Goal: Task Accomplishment & Management: Manage account settings

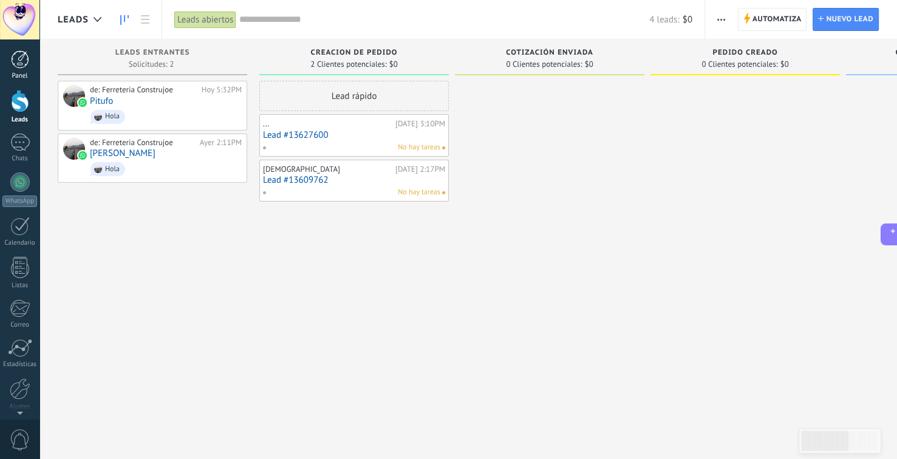
scroll to position [12, 0]
click at [768, 30] on span "Automatiza" at bounding box center [776, 20] width 49 height 22
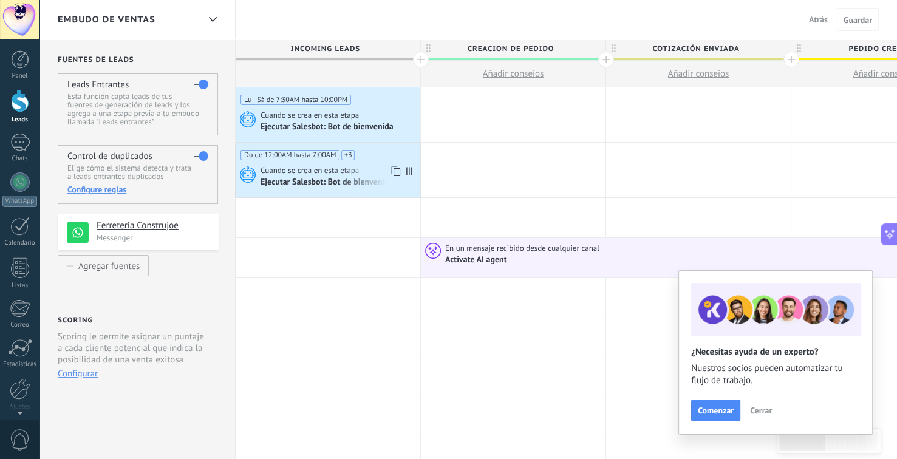
click at [362, 168] on div "Cuando se crea en esta etapa" at bounding box center [338, 170] width 157 height 11
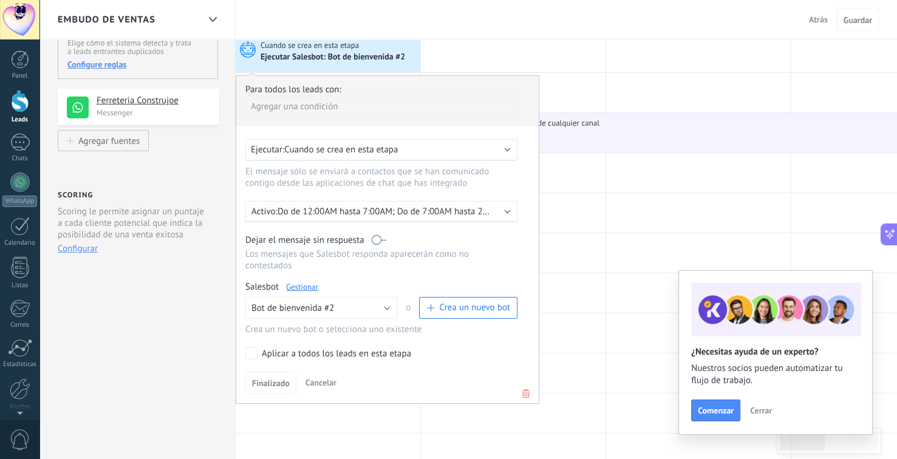
scroll to position [121, 0]
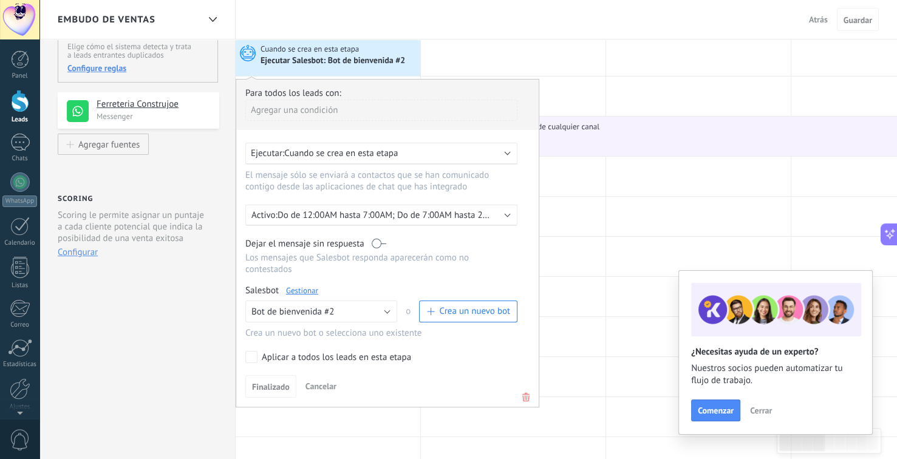
click at [406, 219] on p "Do de 12:00AM hasta 7:00AM; Do de 7:00AM hasta 2:00PM; Do de 2:00PM hasta 9:00P…" at bounding box center [383, 215] width 213 height 12
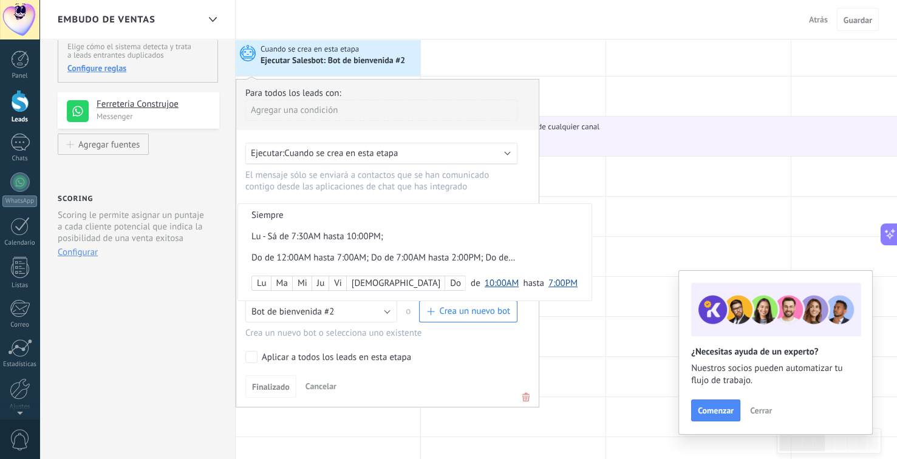
click at [461, 344] on div at bounding box center [387, 243] width 302 height 327
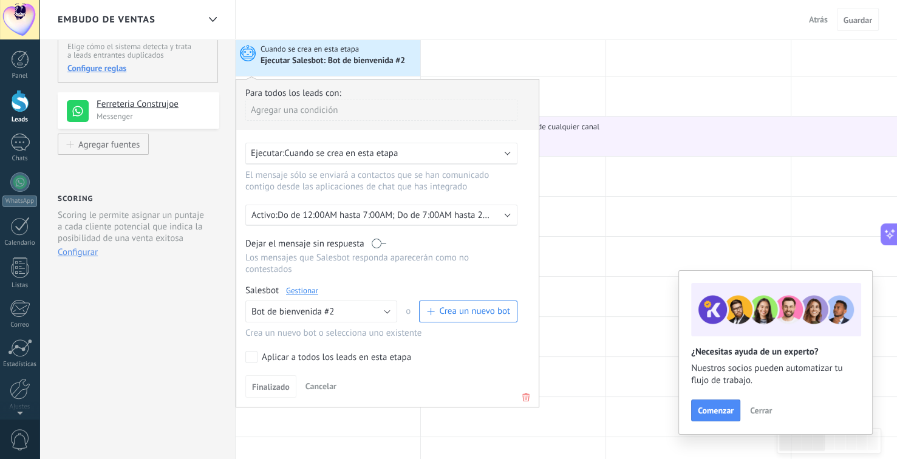
click at [531, 390] on icon at bounding box center [525, 397] width 13 height 15
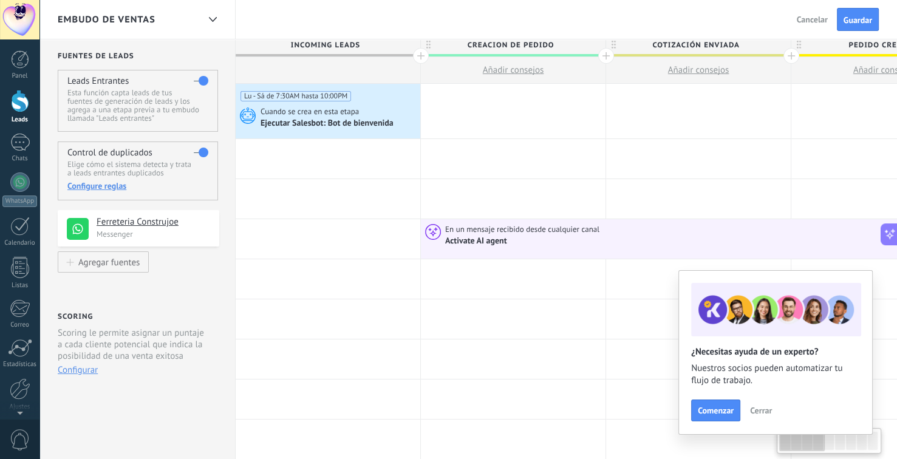
scroll to position [0, 0]
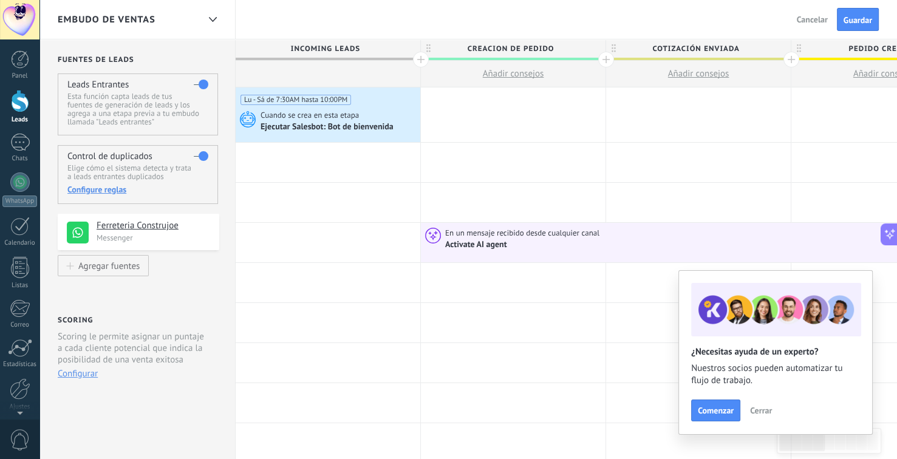
click at [352, 159] on div at bounding box center [328, 162] width 185 height 39
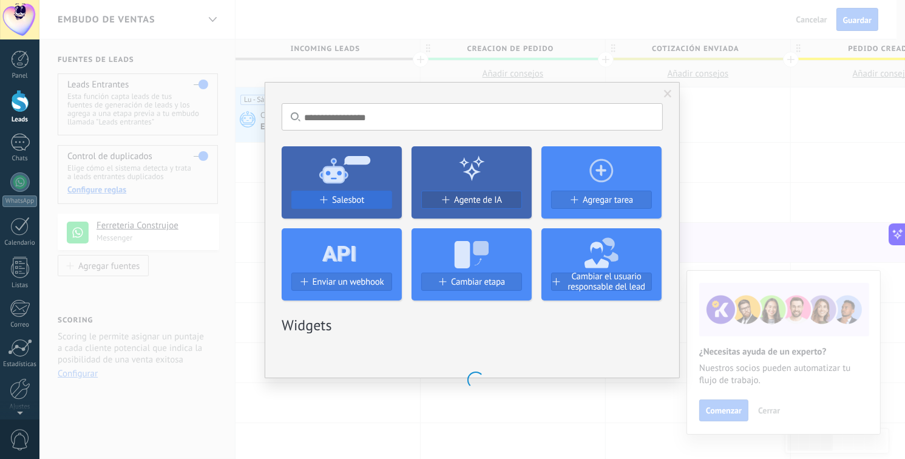
click at [352, 197] on span "Salesbot" at bounding box center [348, 200] width 32 height 10
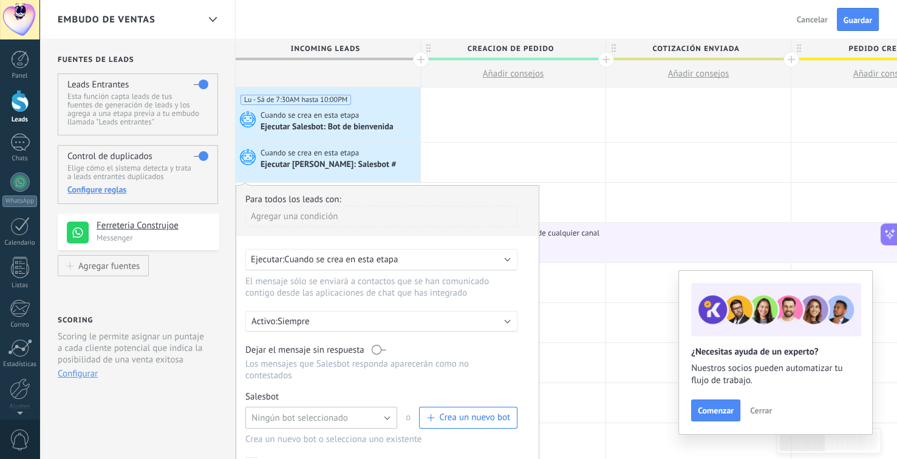
click at [284, 412] on span "Ningún bot seleccionado" at bounding box center [299, 418] width 97 height 12
click at [303, 390] on span "Bot de bienvenida" at bounding box center [315, 396] width 155 height 12
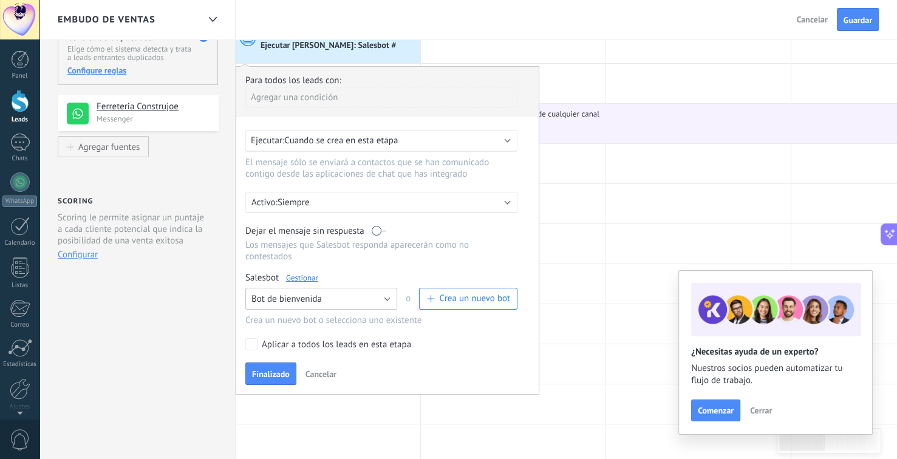
scroll to position [121, 0]
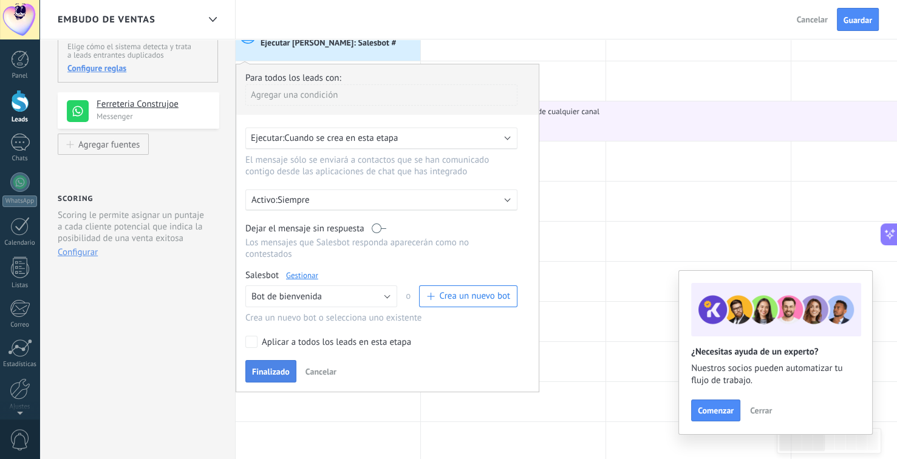
click at [269, 367] on span "Finalizado" at bounding box center [271, 371] width 38 height 9
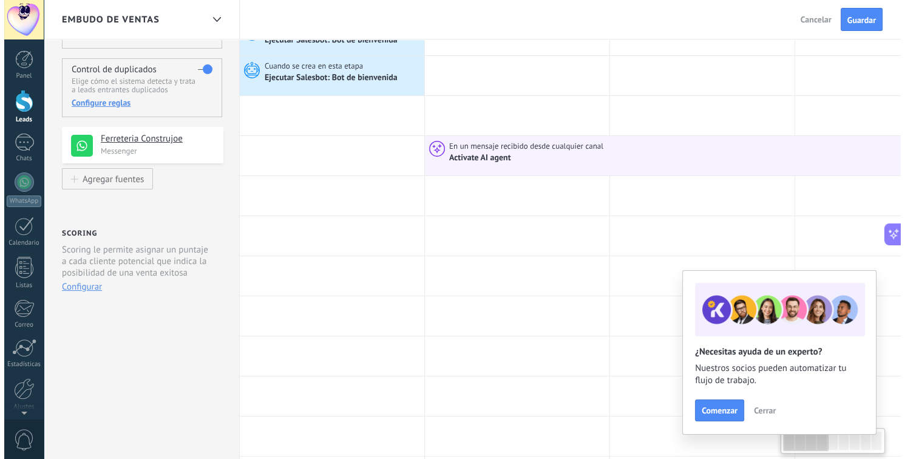
scroll to position [0, 0]
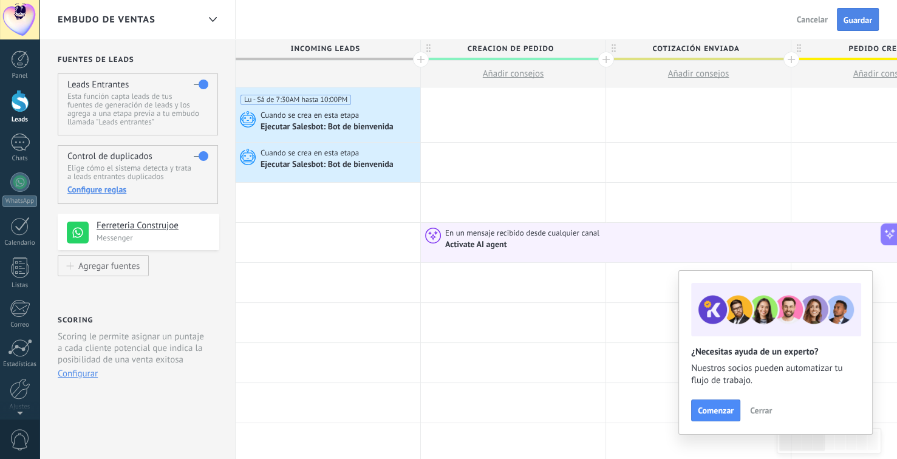
click at [851, 16] on span "Guardar" at bounding box center [857, 20] width 29 height 9
click at [9, 149] on link "3 Chats" at bounding box center [19, 148] width 39 height 29
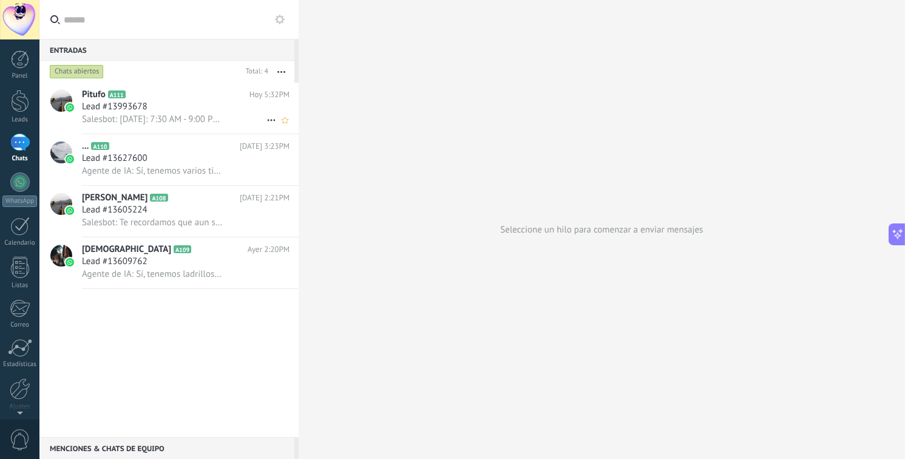
click at [148, 107] on h3 "Lead #13993678" at bounding box center [118, 107] width 72 height 12
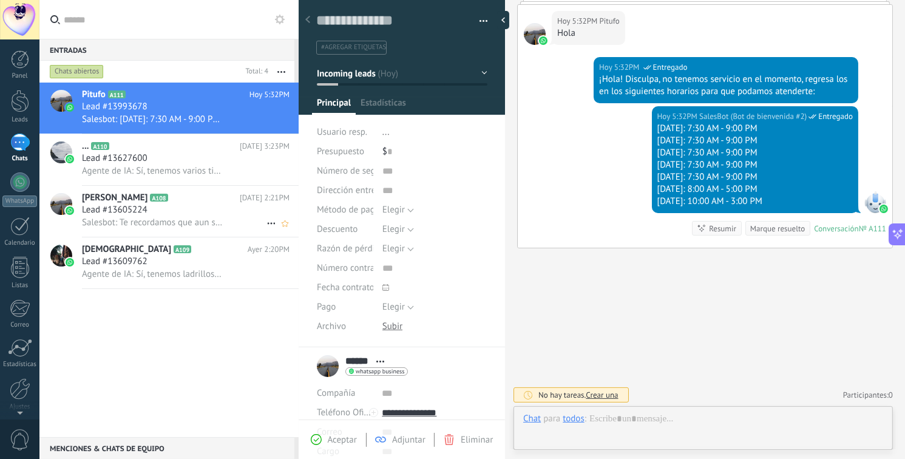
scroll to position [18, 0]
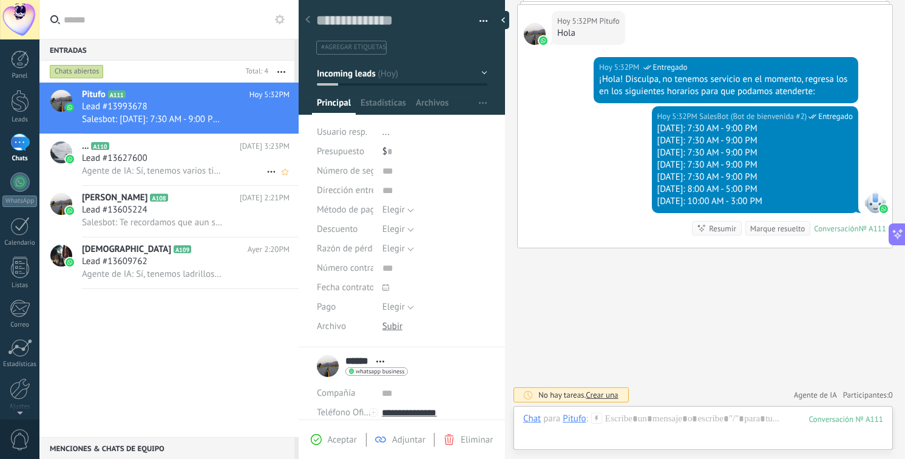
click at [187, 163] on div "Lead #13627600" at bounding box center [186, 158] width 208 height 12
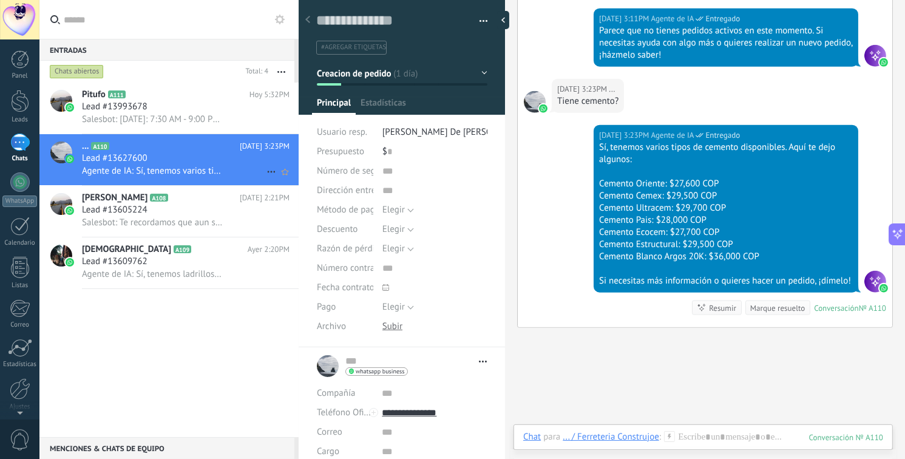
scroll to position [18, 0]
click at [179, 97] on h2 "Pitufo A111" at bounding box center [166, 95] width 168 height 12
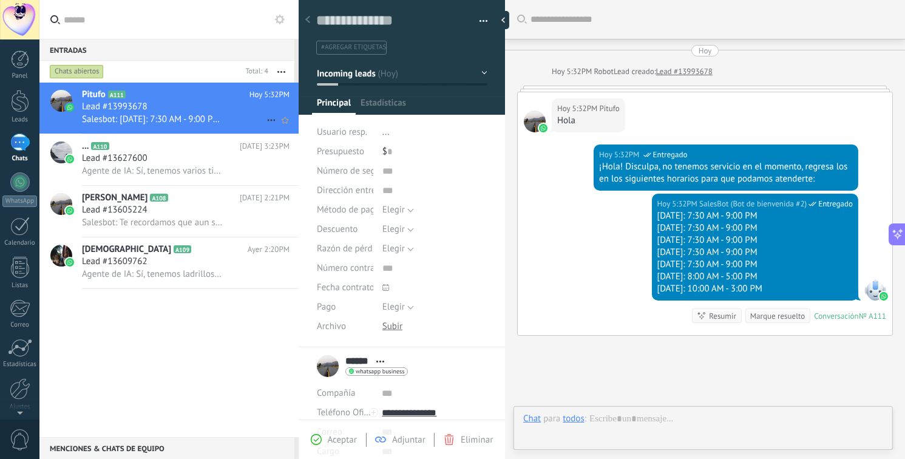
scroll to position [18, 0]
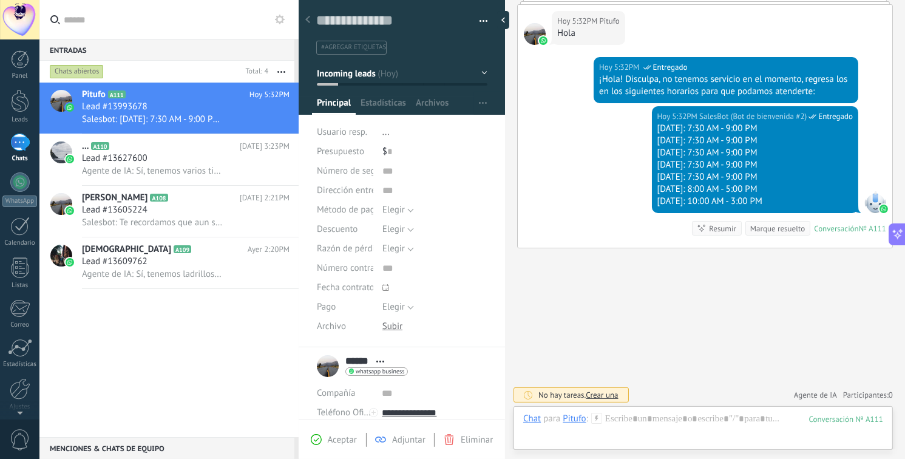
click at [284, 69] on button "button" at bounding box center [281, 72] width 26 height 22
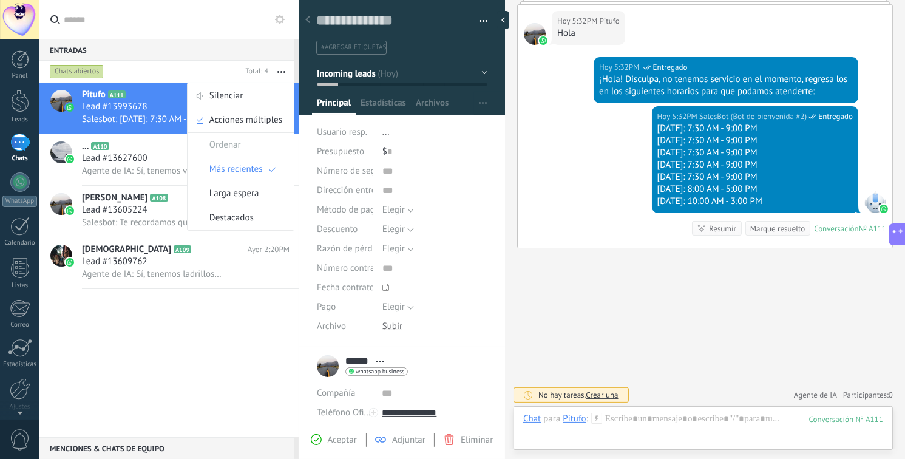
click at [155, 92] on h2 "Pitufo A111" at bounding box center [166, 95] width 168 height 12
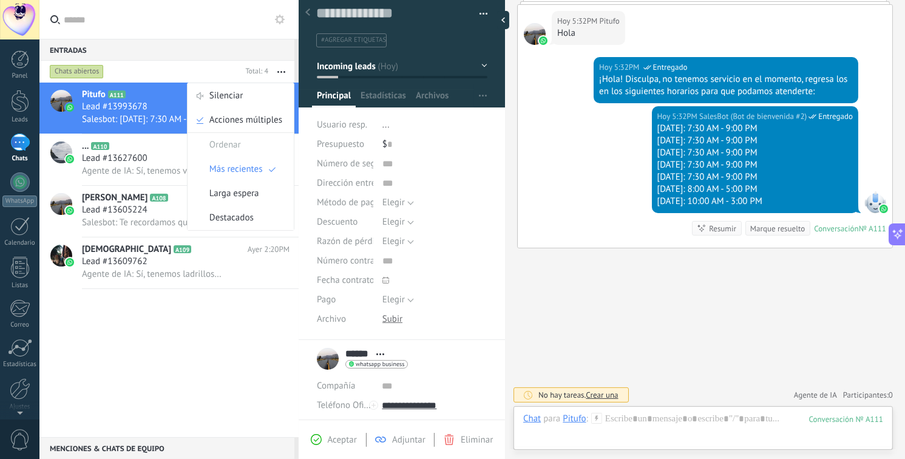
scroll to position [0, 0]
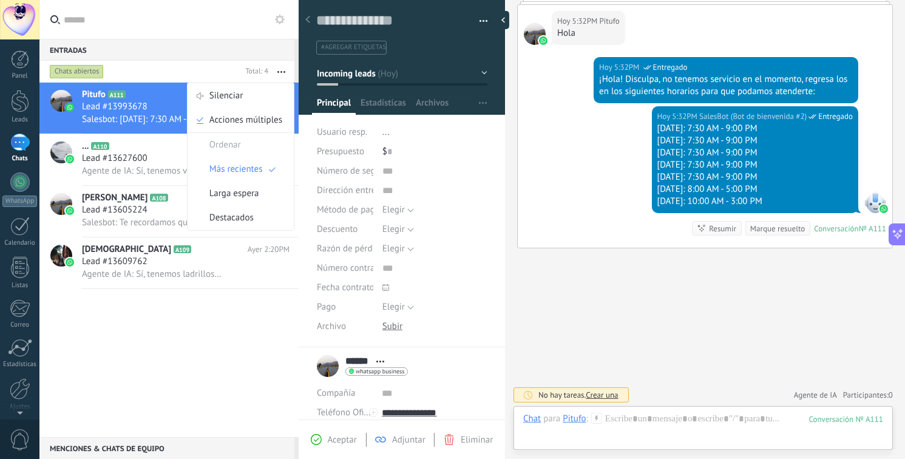
click at [479, 19] on button "button" at bounding box center [480, 21] width 18 height 18
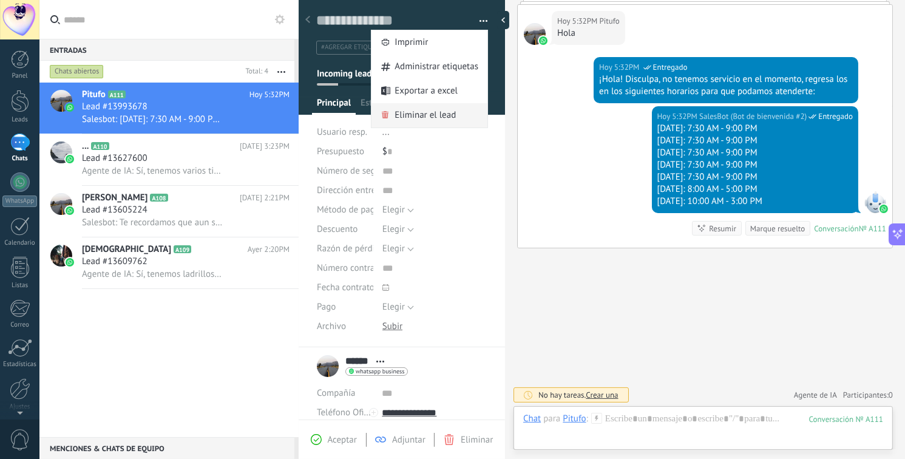
click at [414, 117] on span "Eliminar el lead" at bounding box center [425, 115] width 61 height 24
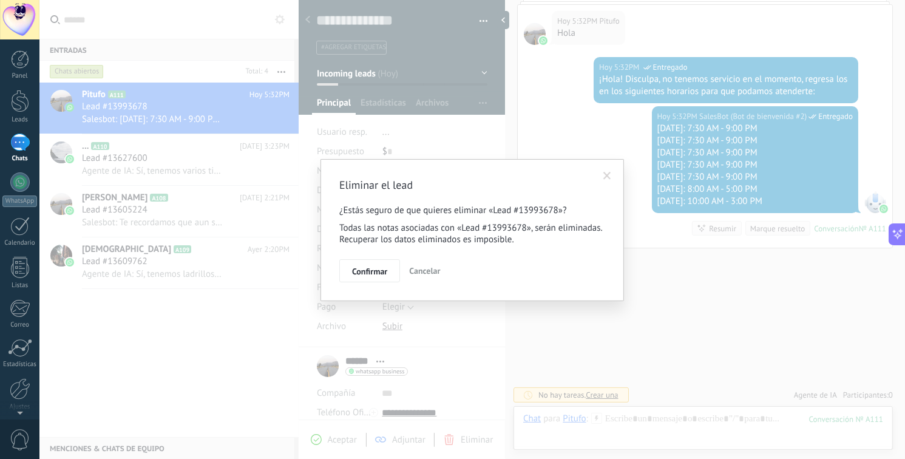
click at [372, 279] on button "Confirmar" at bounding box center [369, 270] width 61 height 23
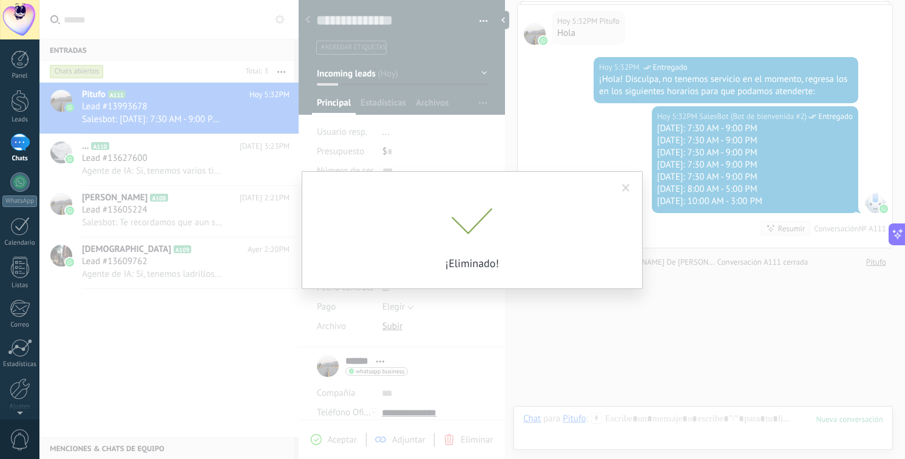
scroll to position [108, 0]
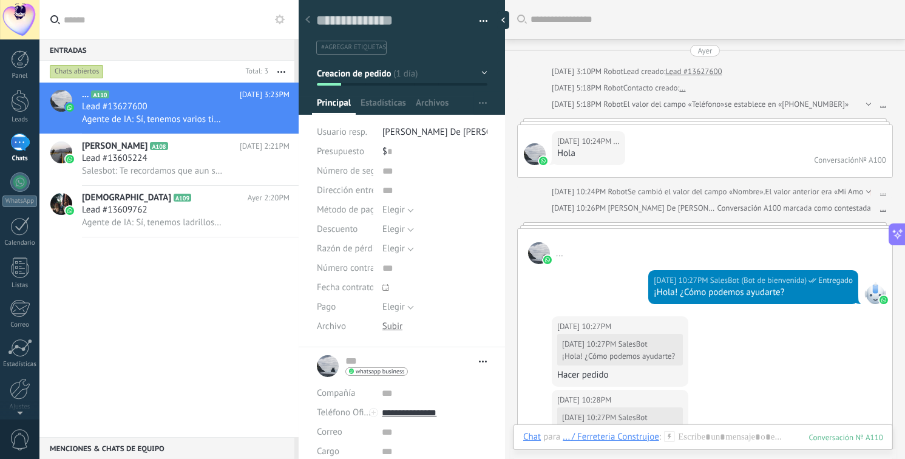
scroll to position [1371, 0]
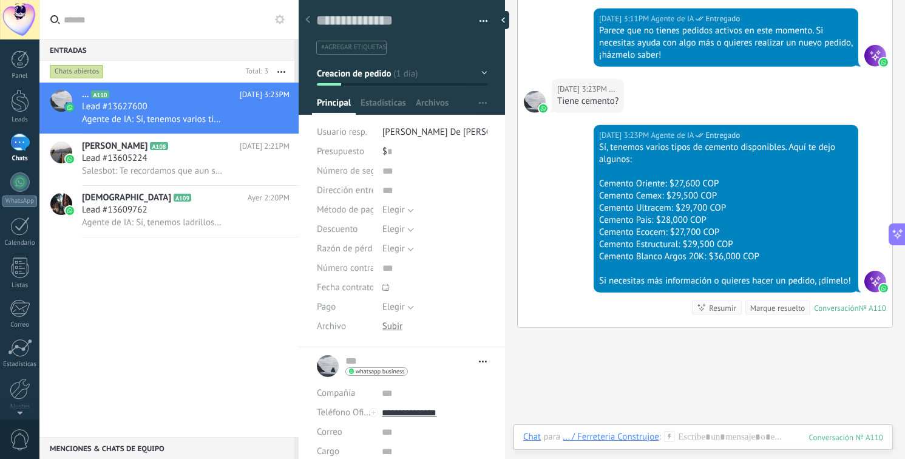
click at [279, 73] on button "button" at bounding box center [281, 72] width 26 height 22
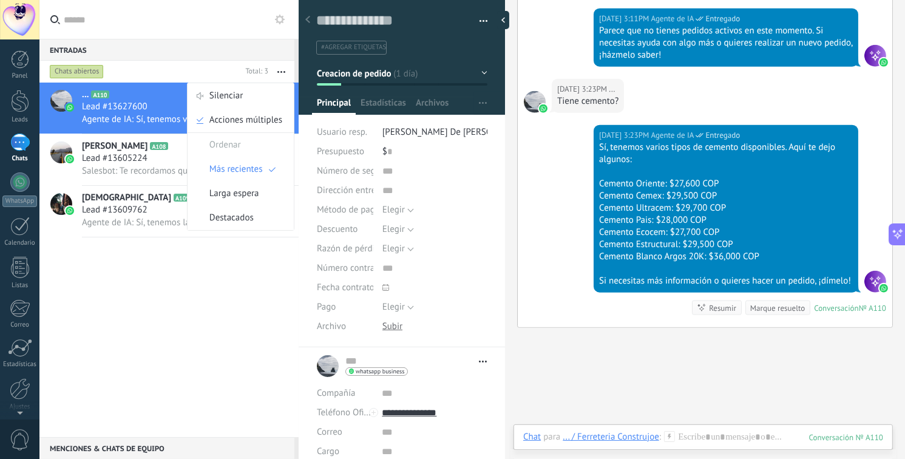
click at [478, 19] on button "button" at bounding box center [480, 21] width 18 height 18
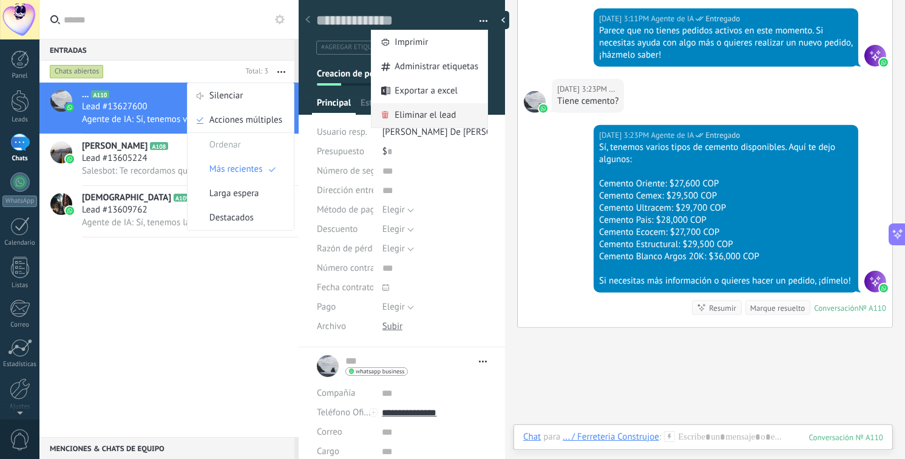
click at [409, 122] on span "Eliminar el lead" at bounding box center [425, 115] width 61 height 24
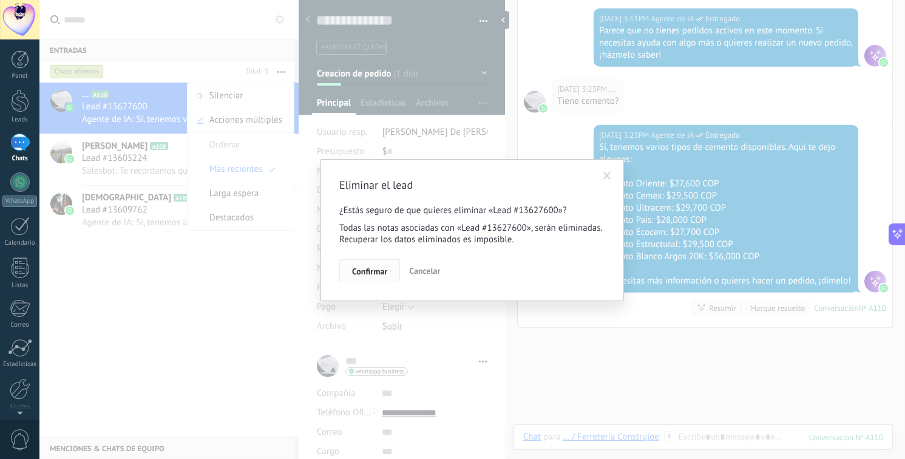
click at [379, 261] on button "Confirmar" at bounding box center [369, 270] width 61 height 23
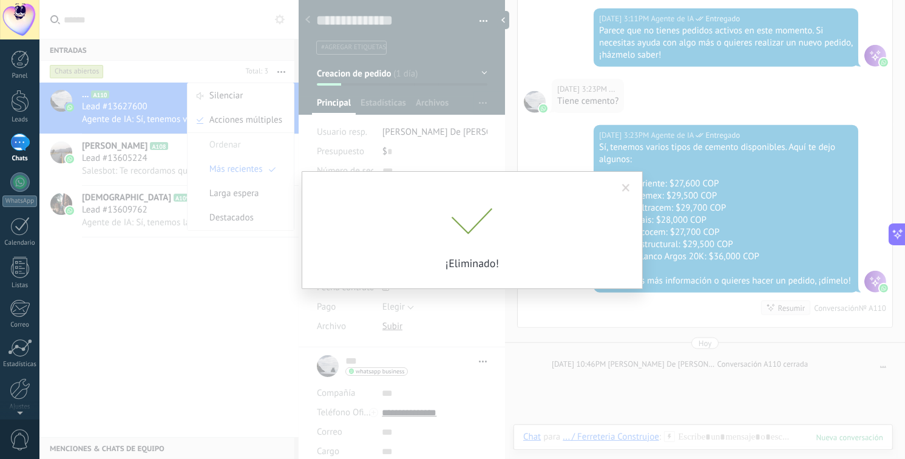
scroll to position [1414, 0]
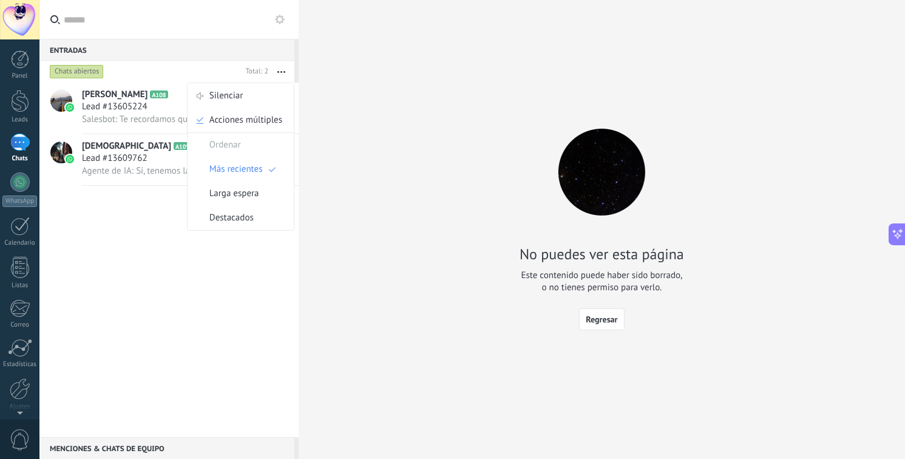
click at [145, 117] on span "Salesbot: Te recordamos que aun seguimos aquí, para ayudarte." at bounding box center [152, 120] width 141 height 12
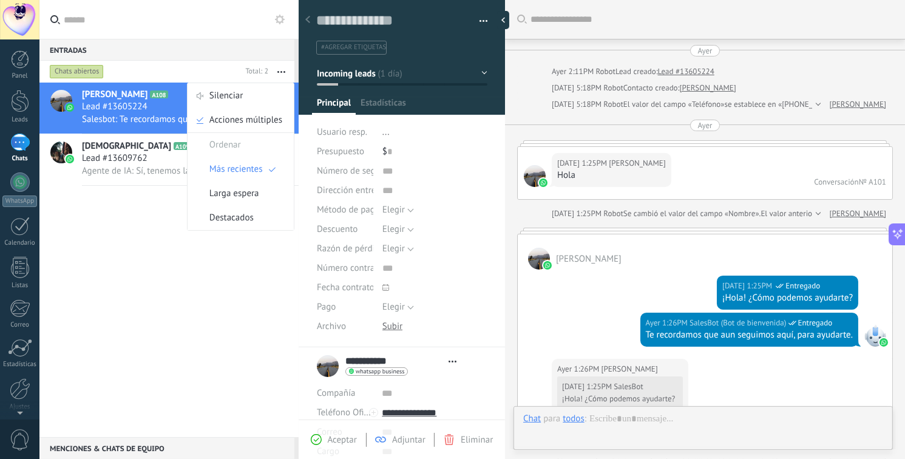
click at [483, 22] on span "button" at bounding box center [484, 23] width 9 height 2
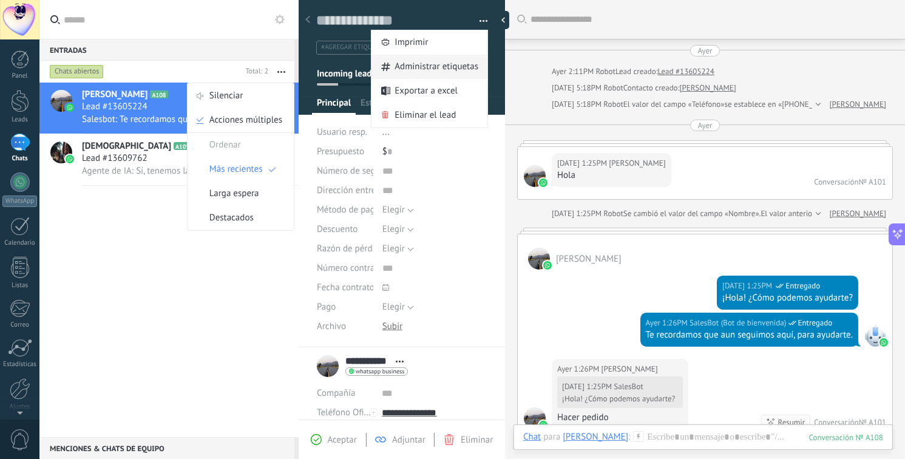
scroll to position [2116, 0]
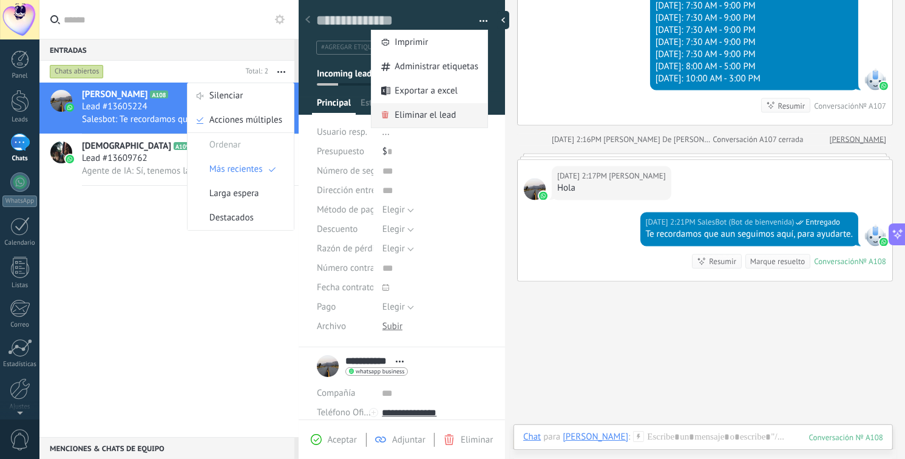
click at [424, 112] on span "Eliminar el lead" at bounding box center [425, 115] width 61 height 24
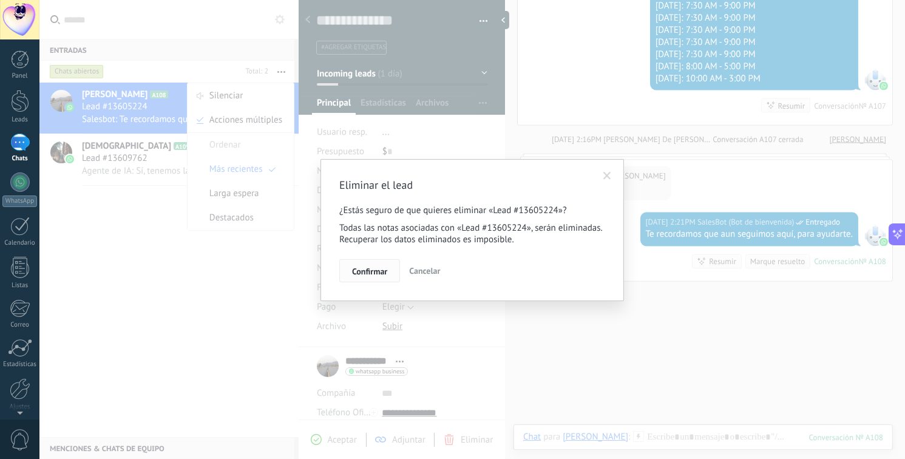
click at [374, 273] on span "Confirmar" at bounding box center [369, 271] width 35 height 9
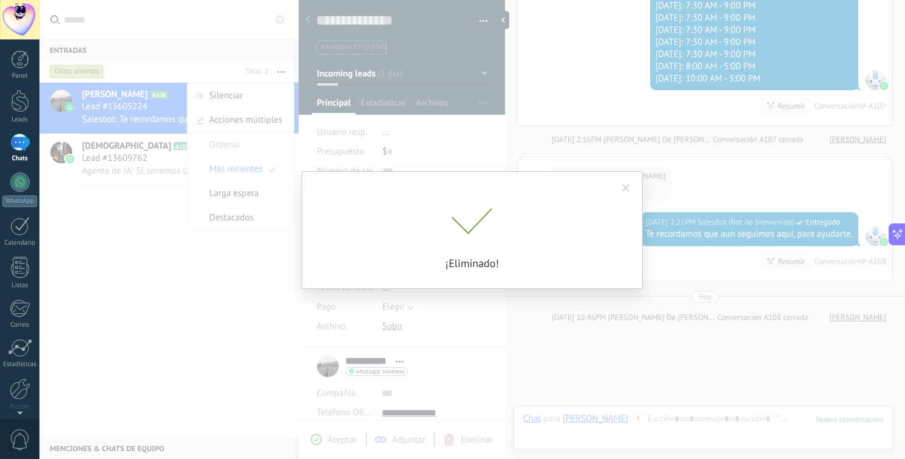
scroll to position [2159, 0]
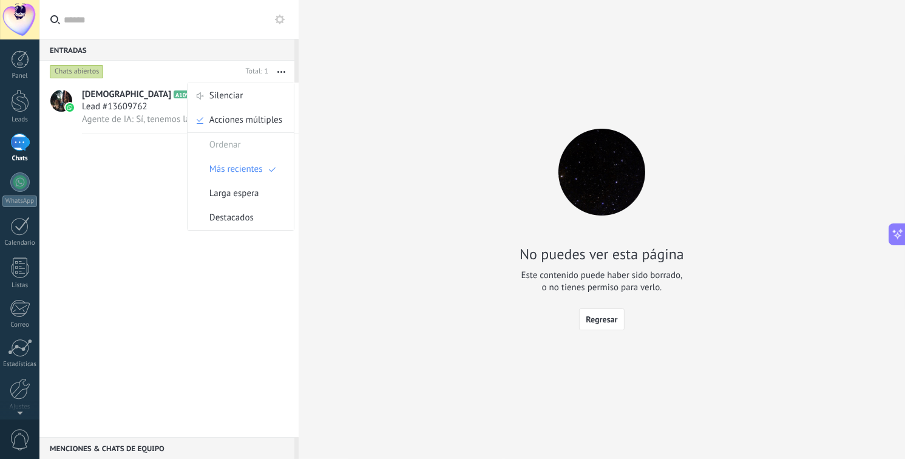
drag, startPoint x: 104, startPoint y: 216, endPoint x: 168, endPoint y: 117, distance: 118.2
click at [103, 209] on div "Papá A109 [DATE] 2:20PM Lead #13609762 Agente de IA: Sí, tenemos ladrillos norm…" at bounding box center [168, 260] width 259 height 355
click at [166, 108] on div "Lead #13609762" at bounding box center [186, 107] width 208 height 12
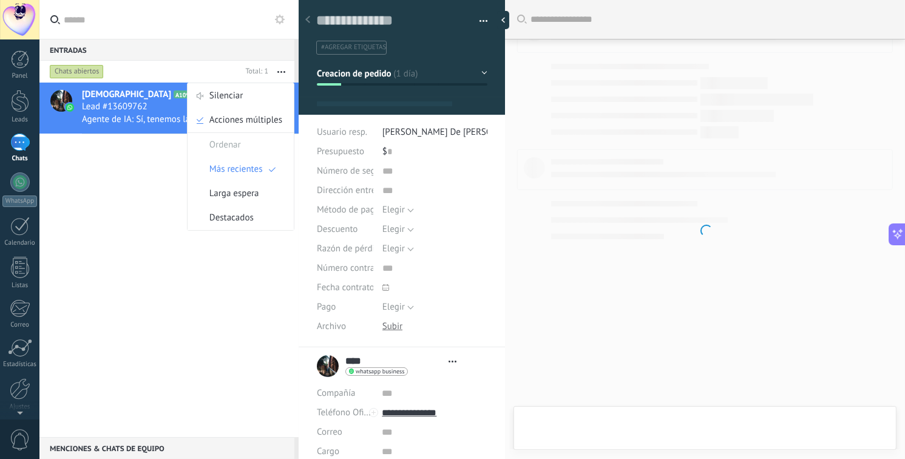
type textarea "**********"
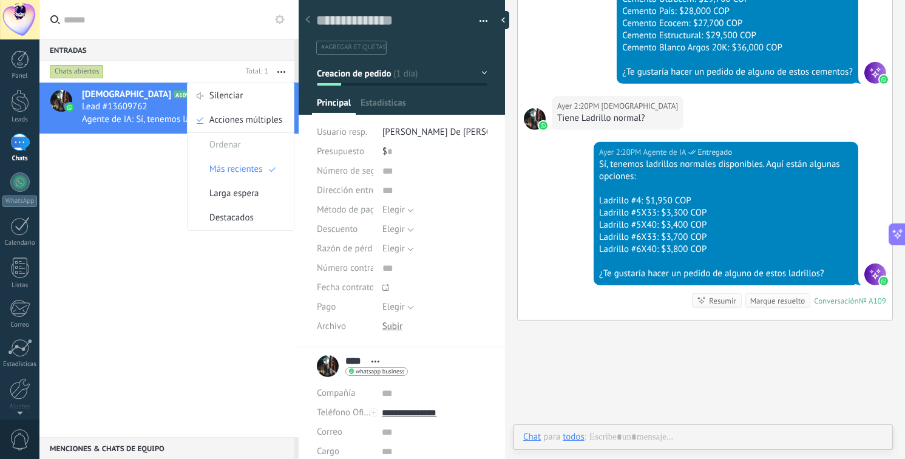
scroll to position [18, 0]
click at [475, 17] on button "button" at bounding box center [480, 21] width 18 height 18
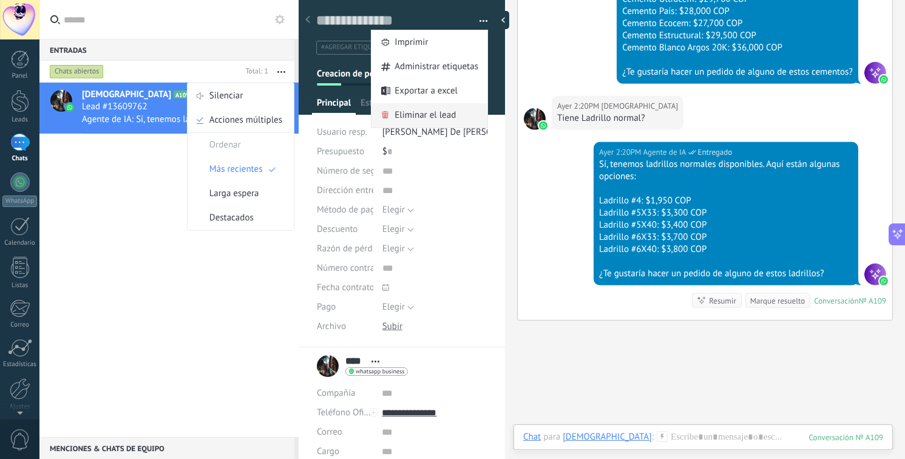
click at [437, 121] on span "Eliminar el lead" at bounding box center [425, 115] width 61 height 24
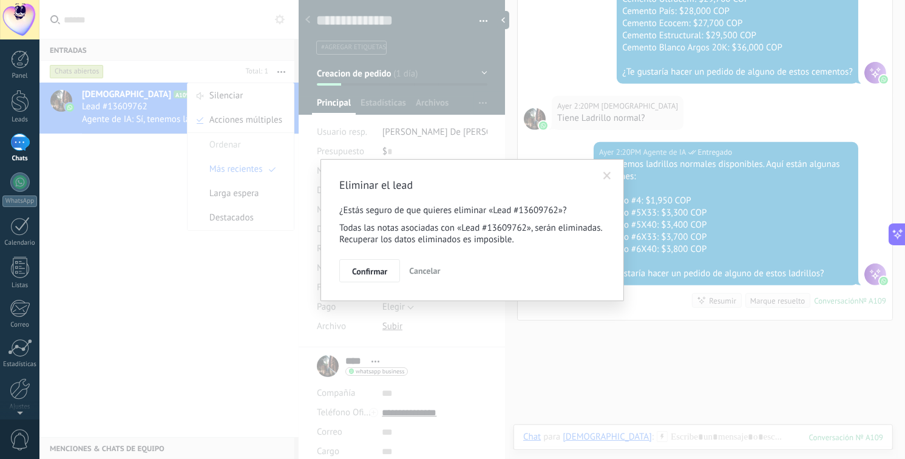
click at [368, 270] on span "Confirmar" at bounding box center [369, 271] width 35 height 9
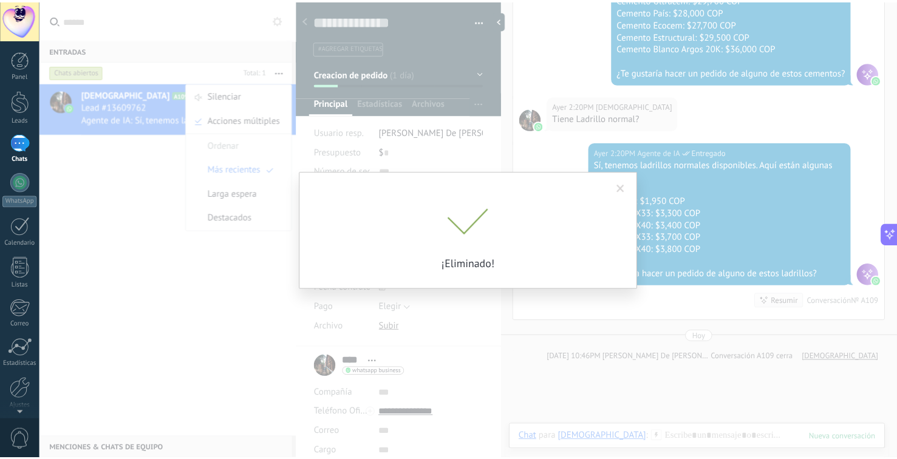
scroll to position [736, 0]
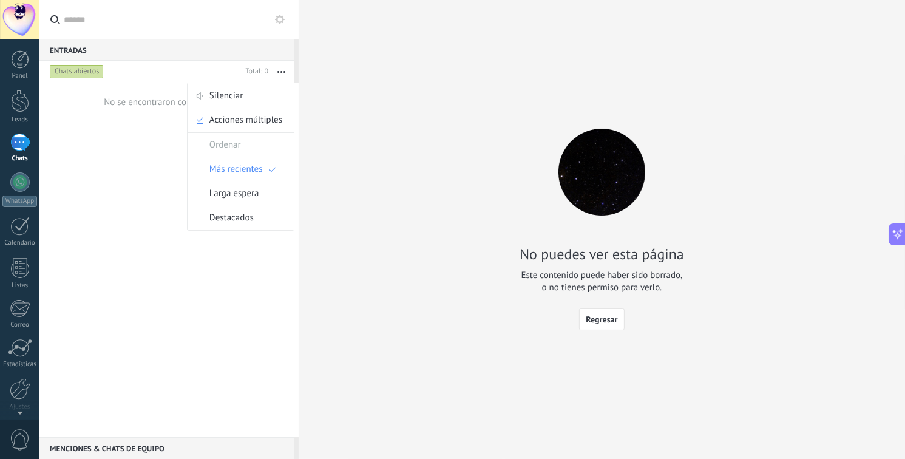
click at [280, 77] on button "button" at bounding box center [281, 72] width 26 height 22
click at [14, 188] on div at bounding box center [19, 181] width 19 height 19
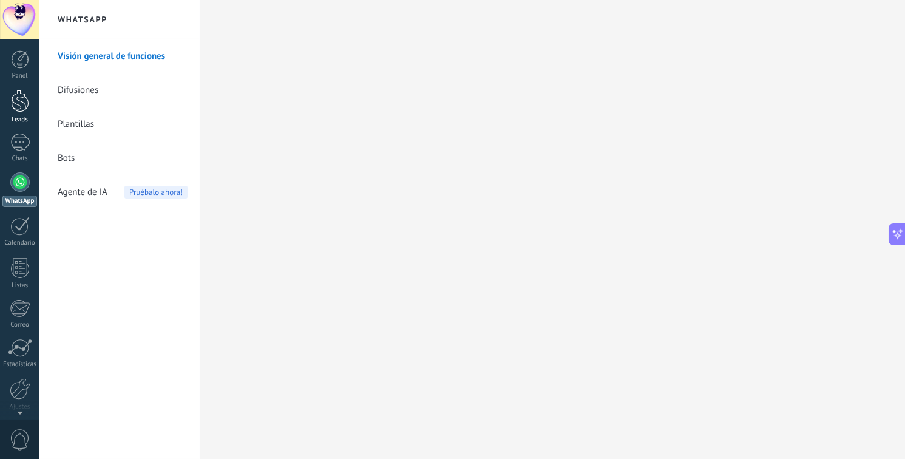
click at [13, 106] on div at bounding box center [20, 101] width 18 height 22
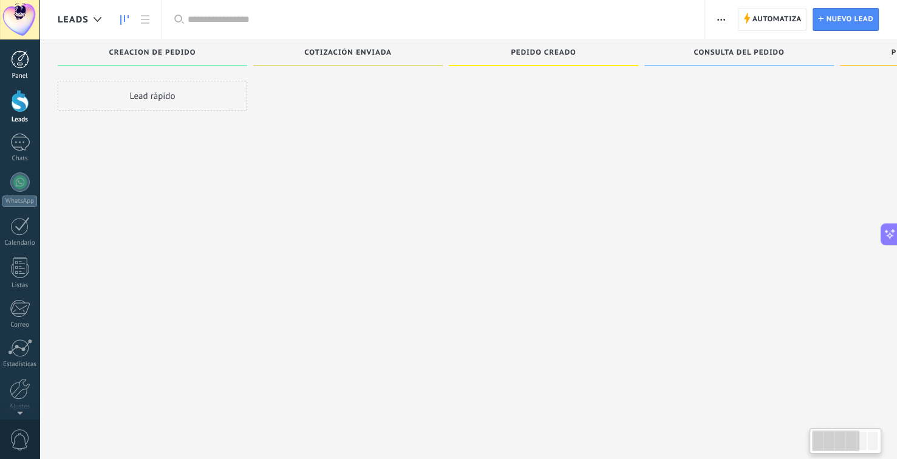
click at [16, 67] on div at bounding box center [20, 59] width 18 height 18
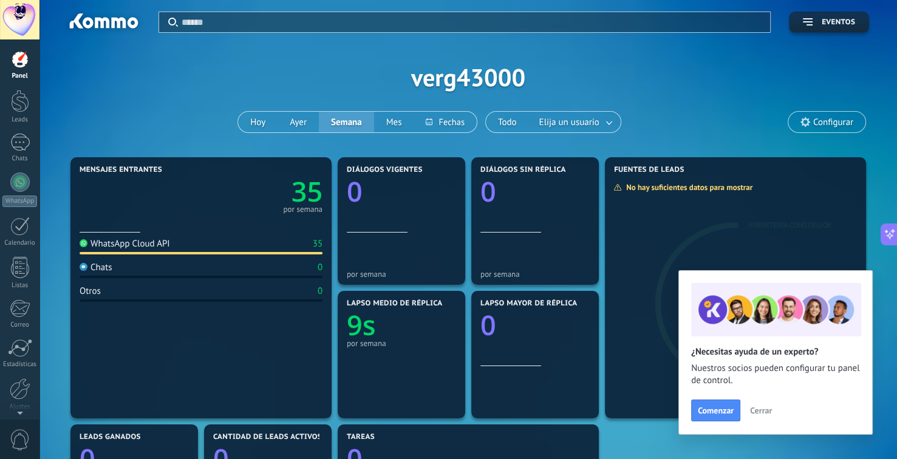
click at [14, 63] on div at bounding box center [20, 59] width 18 height 18
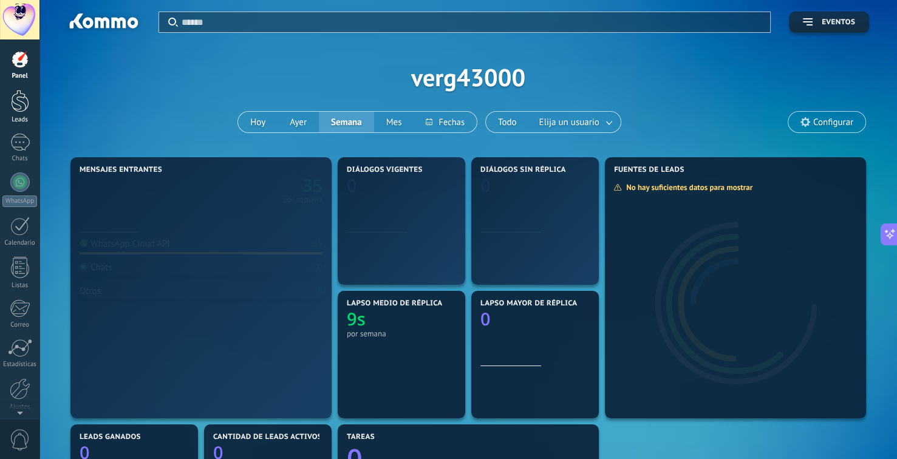
click at [15, 98] on div at bounding box center [20, 101] width 18 height 22
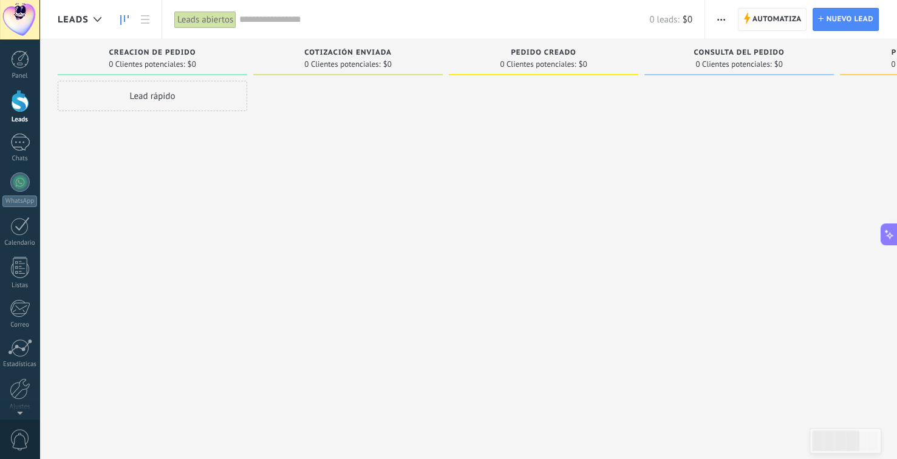
click at [792, 22] on span "Automatiza" at bounding box center [776, 20] width 49 height 22
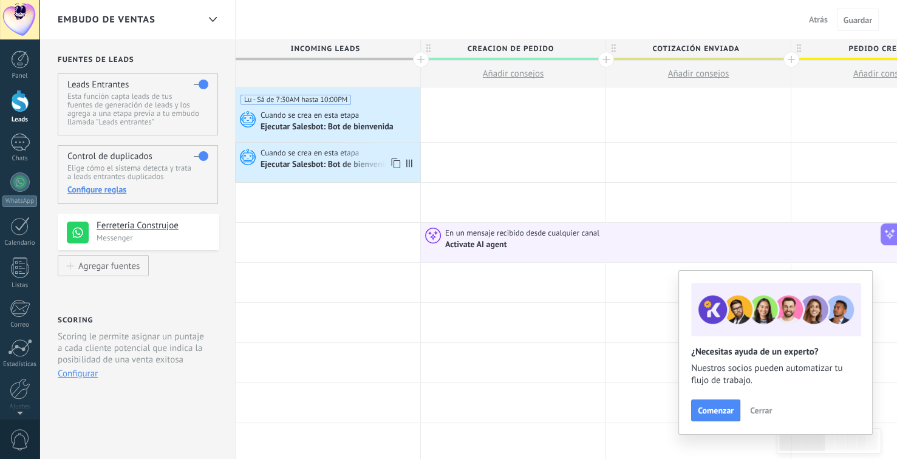
click at [322, 164] on div "Ejecutar Salesbot: Bot de bienvenida" at bounding box center [327, 165] width 135 height 11
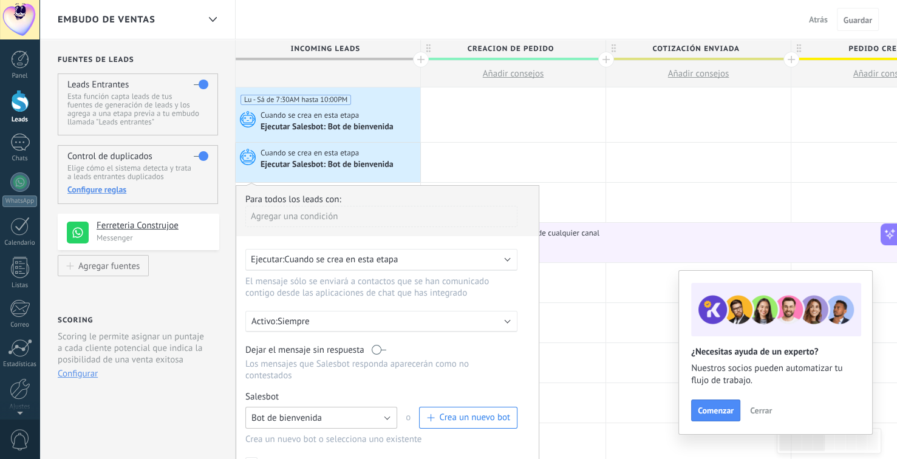
click at [340, 407] on button "Bot de bienvenida" at bounding box center [321, 418] width 152 height 22
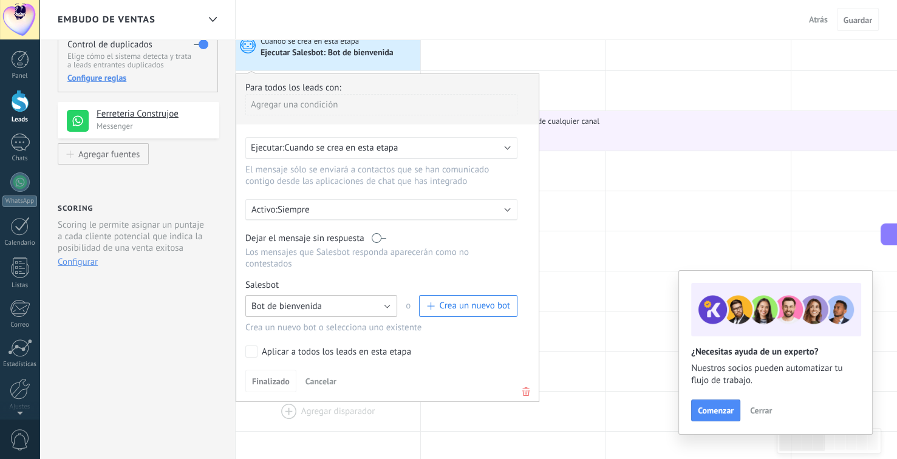
scroll to position [121, 0]
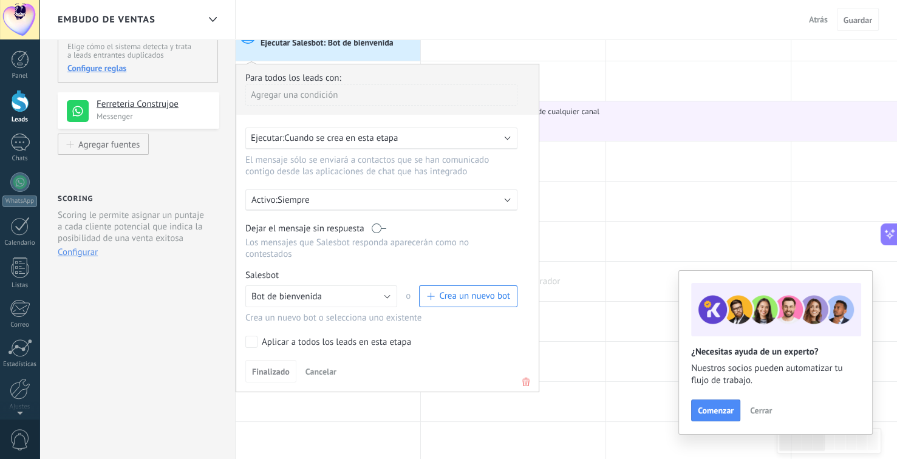
click at [577, 295] on div at bounding box center [513, 281] width 185 height 39
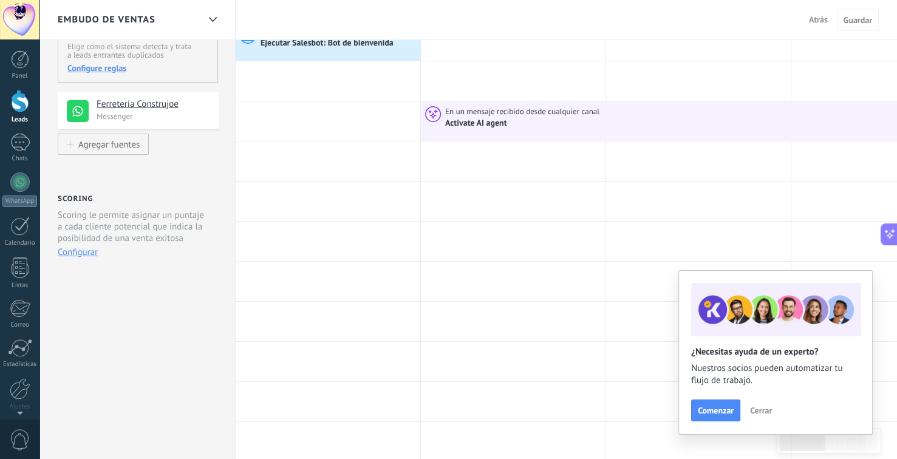
drag, startPoint x: 721, startPoint y: 27, endPoint x: 806, endPoint y: 10, distance: 86.7
click at [723, 26] on div "Embudo de ventas Atrás Cancelar Guardar" at bounding box center [467, 19] width 857 height 39
click at [809, 18] on span "Atrás" at bounding box center [818, 19] width 19 height 11
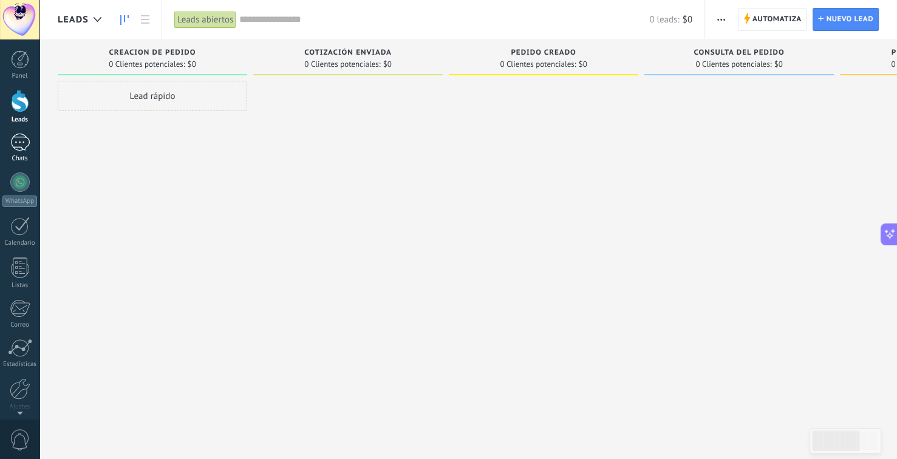
click at [29, 154] on link "3 Chats" at bounding box center [19, 148] width 39 height 29
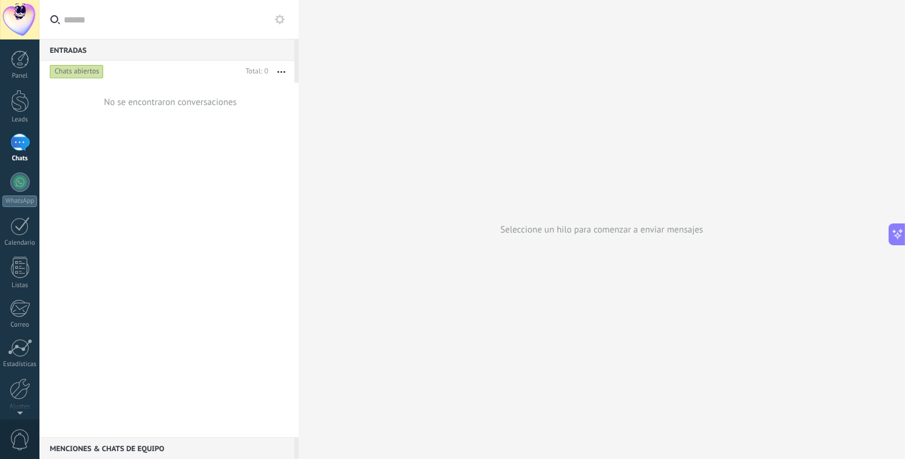
click at [70, 241] on div "No se encontraron conversaciones" at bounding box center [168, 260] width 259 height 355
click at [22, 103] on div at bounding box center [20, 101] width 18 height 22
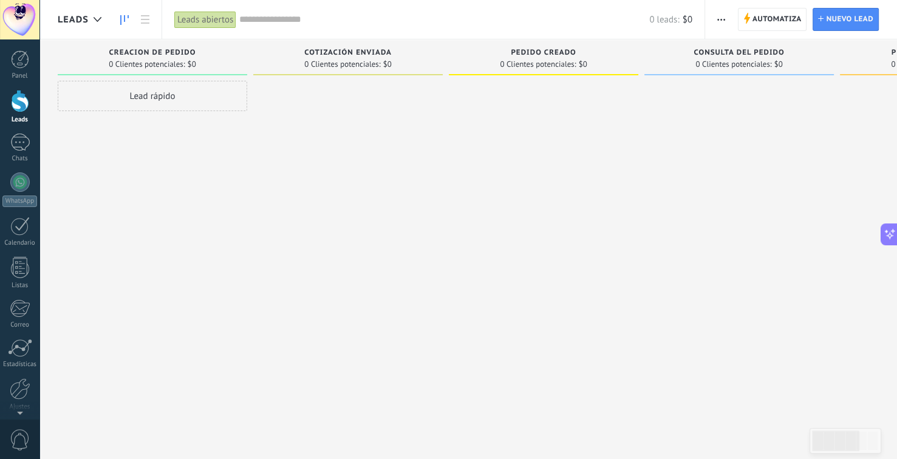
drag, startPoint x: 28, startPoint y: 151, endPoint x: 35, endPoint y: 164, distance: 14.7
click at [27, 151] on link "3 Chats" at bounding box center [19, 148] width 39 height 29
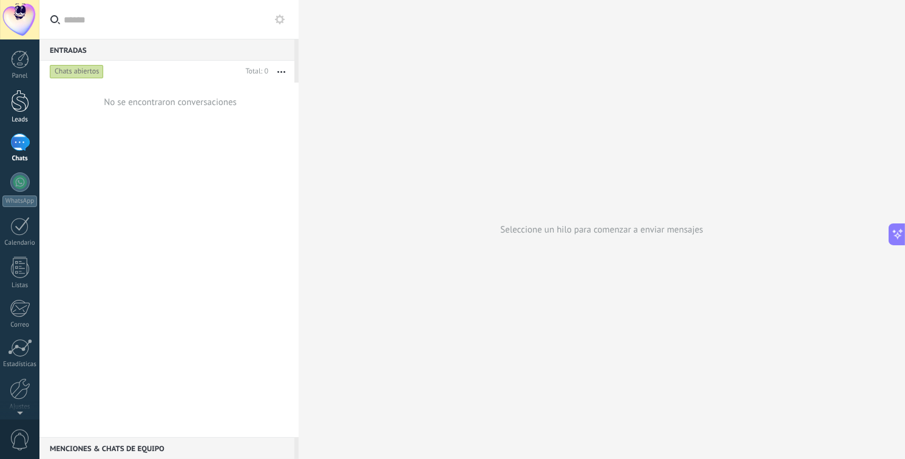
drag, startPoint x: 21, startPoint y: 103, endPoint x: 23, endPoint y: 112, distance: 9.4
click at [21, 104] on div at bounding box center [20, 101] width 18 height 22
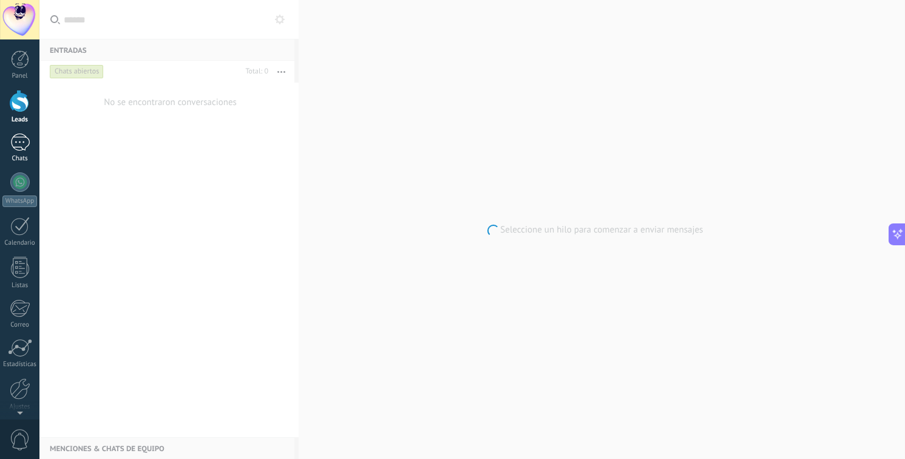
click at [15, 145] on div "3" at bounding box center [19, 143] width 19 height 18
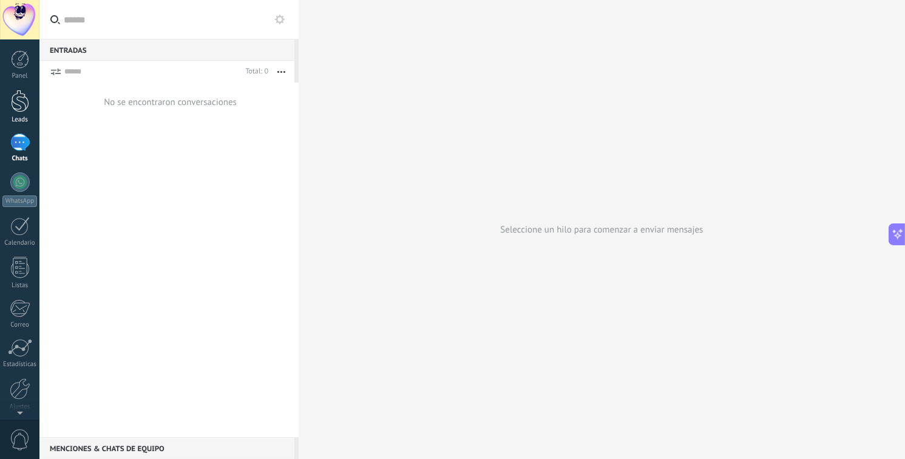
click at [18, 117] on div "Leads" at bounding box center [19, 120] width 35 height 8
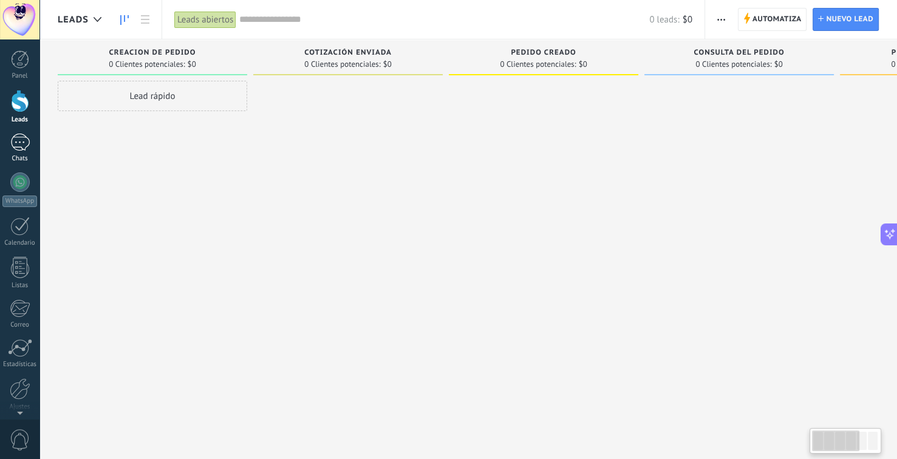
click at [18, 148] on div "3" at bounding box center [19, 143] width 19 height 18
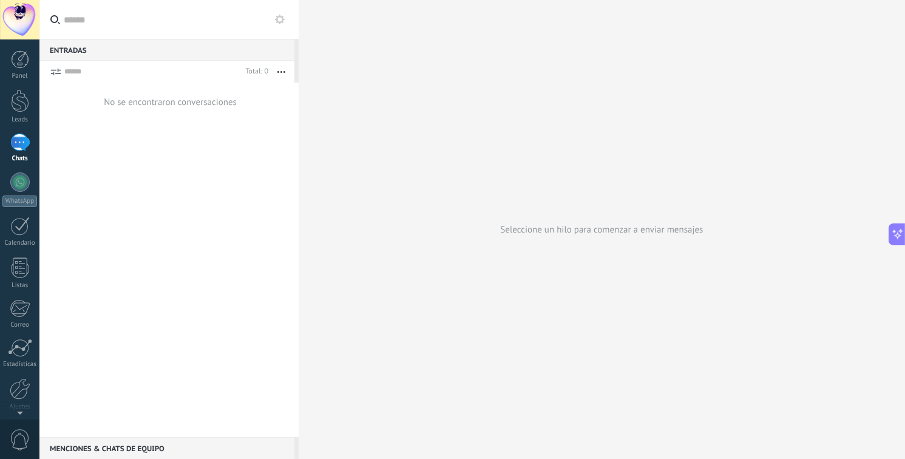
click at [18, 148] on div "3" at bounding box center [19, 143] width 19 height 18
click at [285, 22] on button at bounding box center [280, 19] width 15 height 15
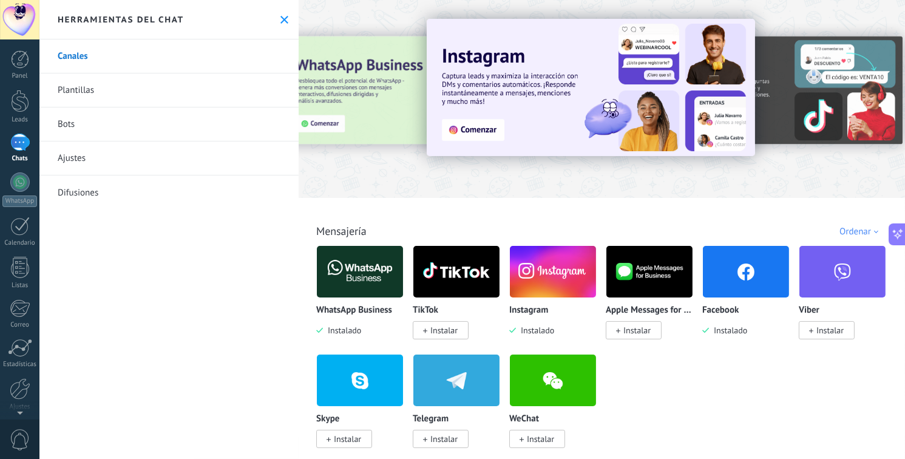
click at [115, 122] on link "Bots" at bounding box center [168, 124] width 259 height 34
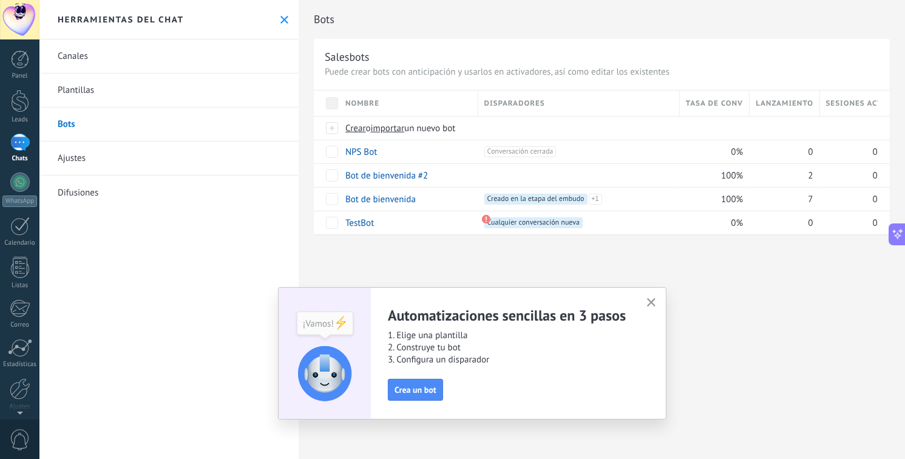
click at [281, 22] on use at bounding box center [285, 20] width 8 height 8
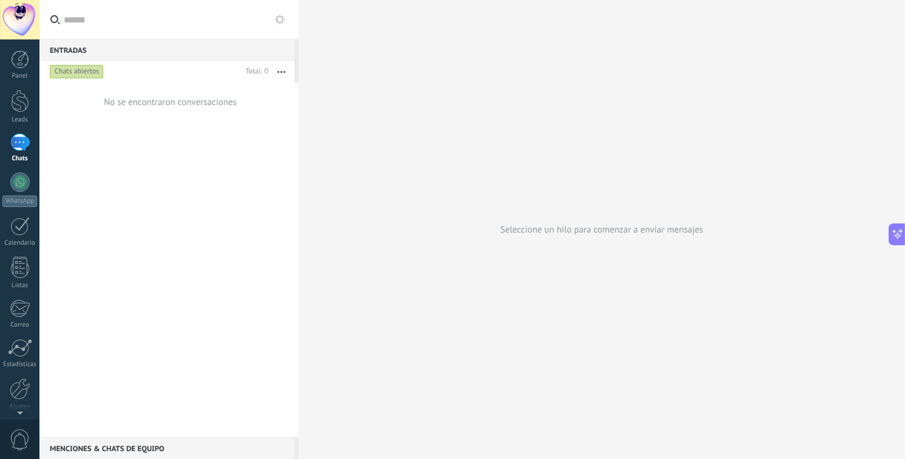
click at [760, 265] on div "Seleccione un hilo para comenzar a enviar mensajes" at bounding box center [602, 229] width 607 height 459
click at [649, 64] on div "Seleccione un hilo para comenzar a enviar mensajes" at bounding box center [602, 229] width 607 height 459
click at [12, 105] on div at bounding box center [20, 101] width 18 height 22
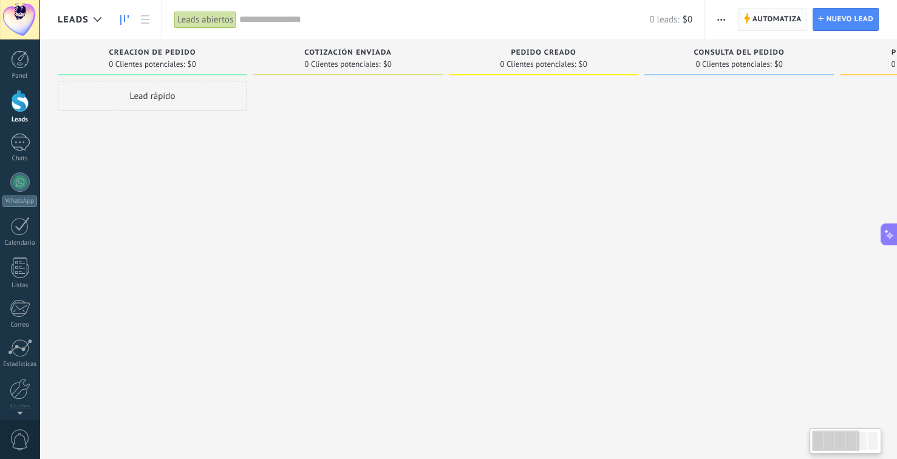
click at [772, 25] on span "Automatiza" at bounding box center [776, 20] width 49 height 22
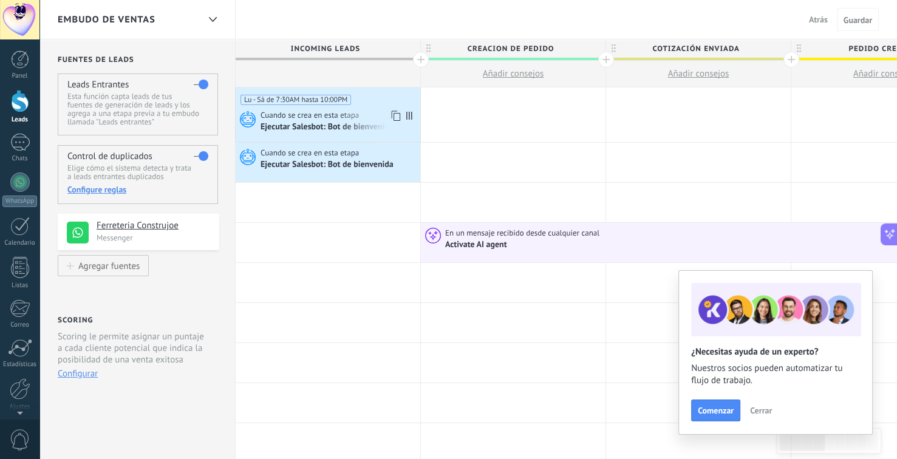
click at [379, 125] on div "Ejecutar Salesbot: Bot de bienvenida" at bounding box center [327, 127] width 135 height 11
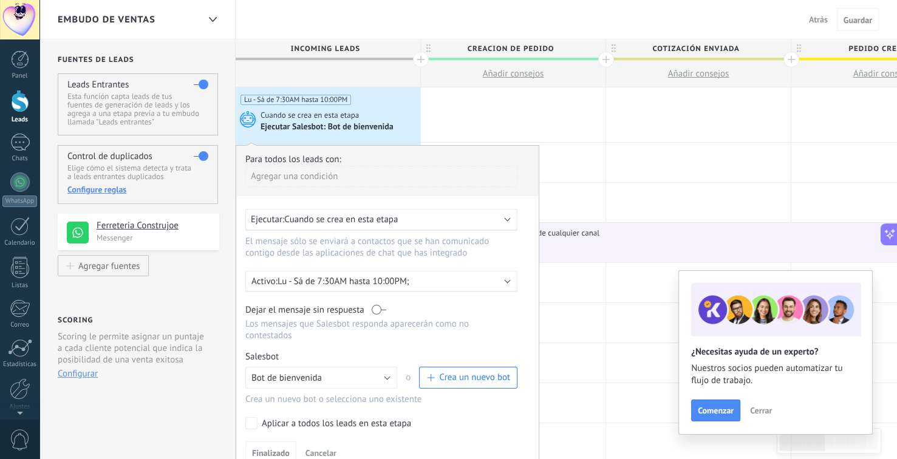
click at [389, 281] on p "Lu - Sá de 7:30AM hasta 10:00PM;" at bounding box center [383, 282] width 213 height 12
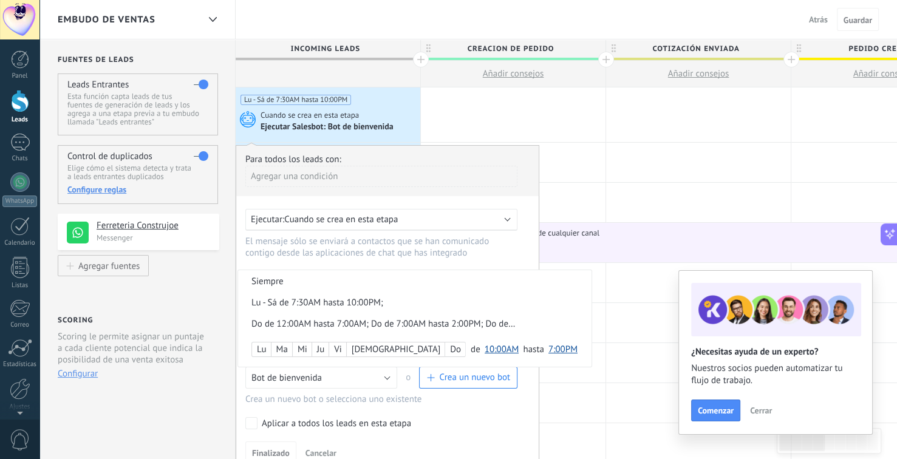
click at [388, 258] on div at bounding box center [387, 309] width 302 height 327
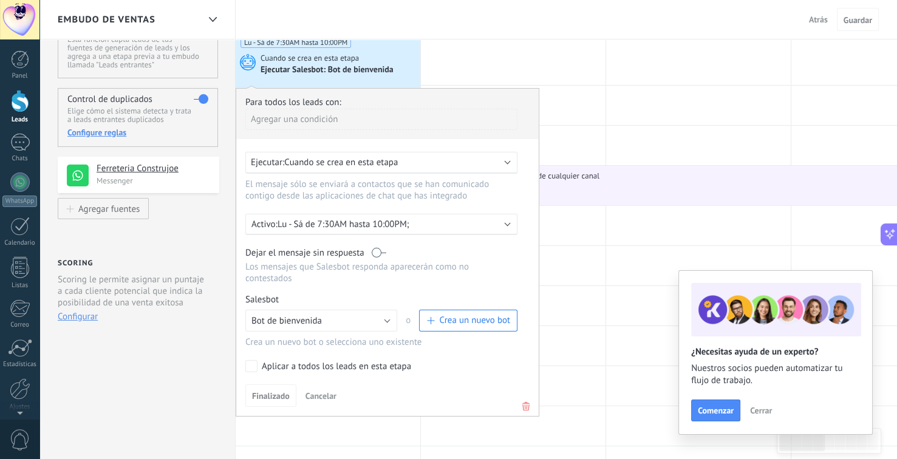
scroll to position [61, 0]
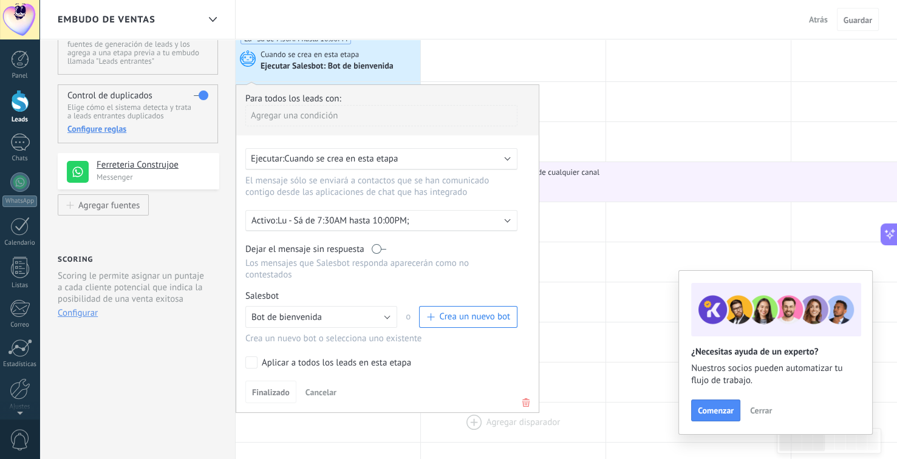
click at [528, 395] on icon at bounding box center [525, 402] width 13 height 15
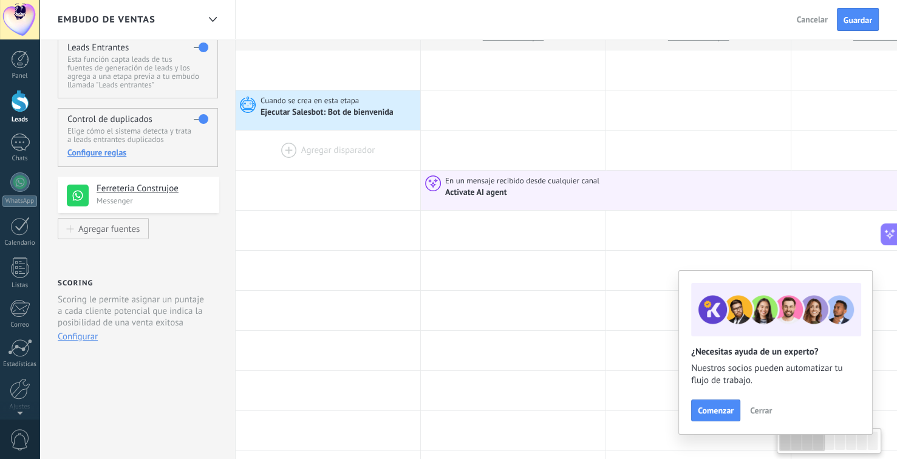
scroll to position [0, 0]
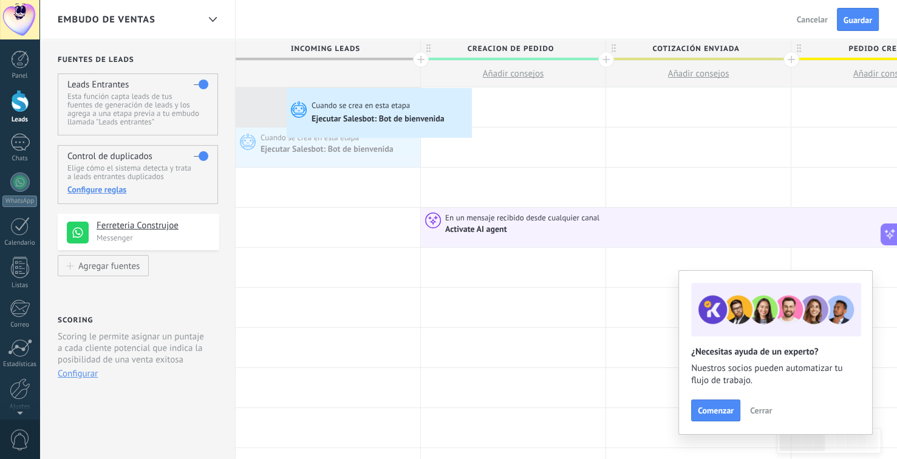
drag, startPoint x: 353, startPoint y: 151, endPoint x: 289, endPoint y: 90, distance: 88.0
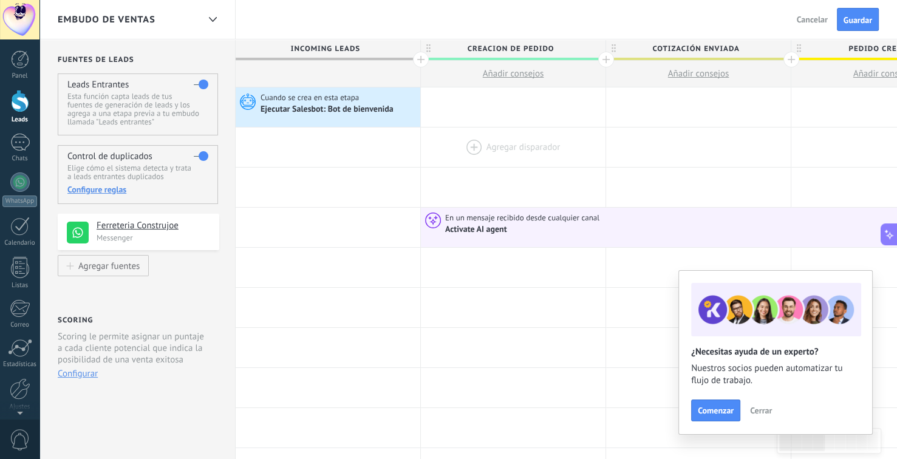
drag, startPoint x: 477, startPoint y: 231, endPoint x: 468, endPoint y: 144, distance: 88.0
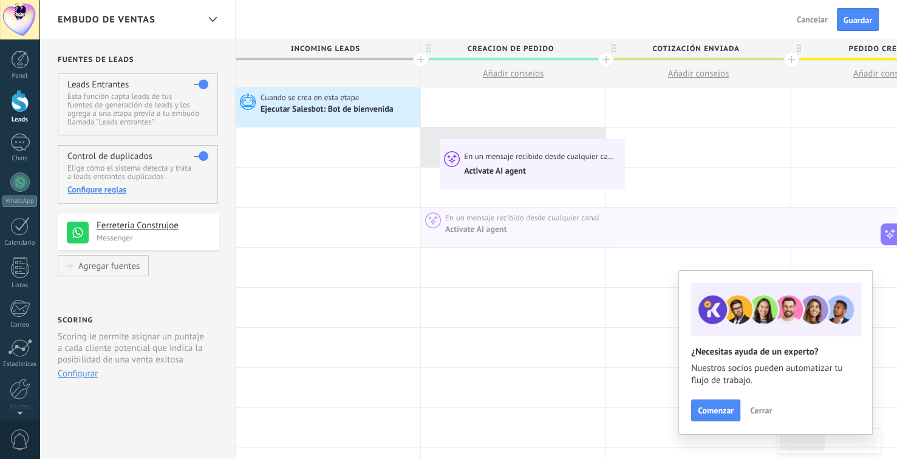
drag, startPoint x: 475, startPoint y: 226, endPoint x: 443, endPoint y: 141, distance: 90.5
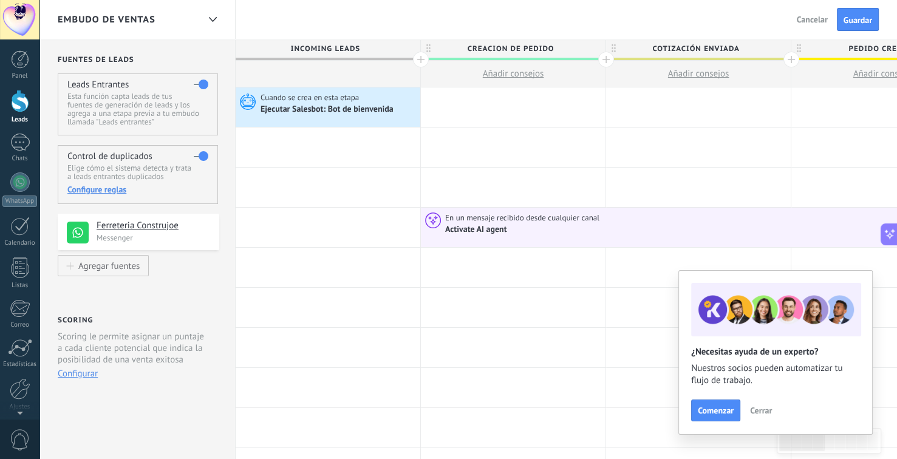
click at [754, 411] on span "Cerrar" at bounding box center [761, 410] width 22 height 9
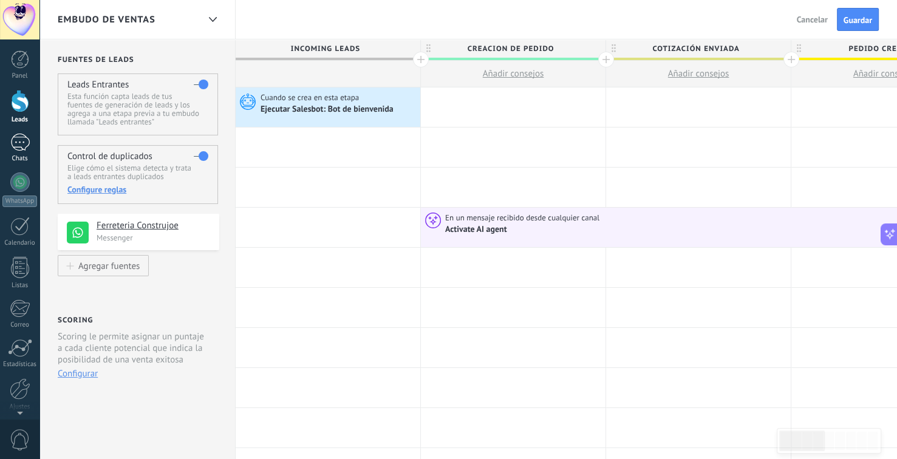
click at [13, 158] on div "Chats" at bounding box center [19, 159] width 35 height 8
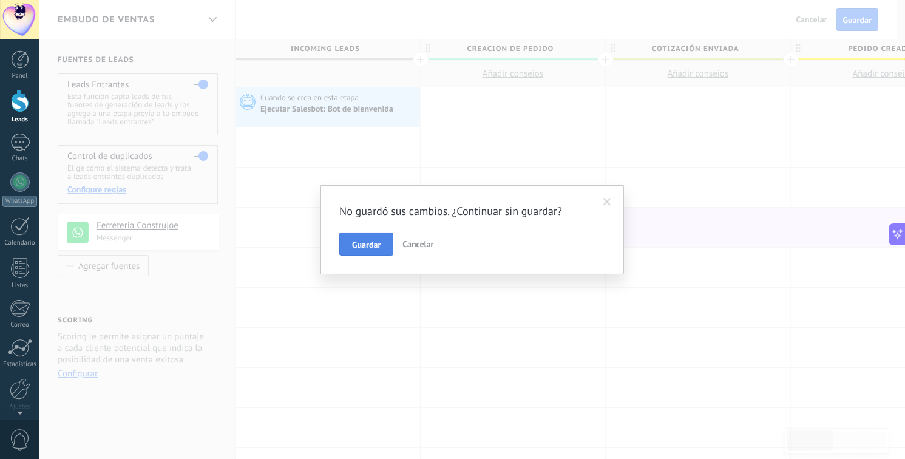
click at [355, 250] on button "Guardar" at bounding box center [366, 244] width 54 height 23
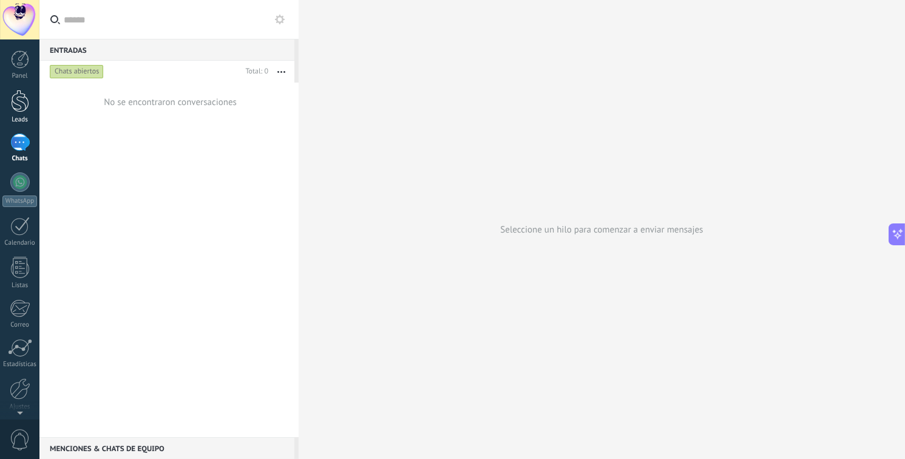
click at [16, 98] on div at bounding box center [20, 101] width 18 height 22
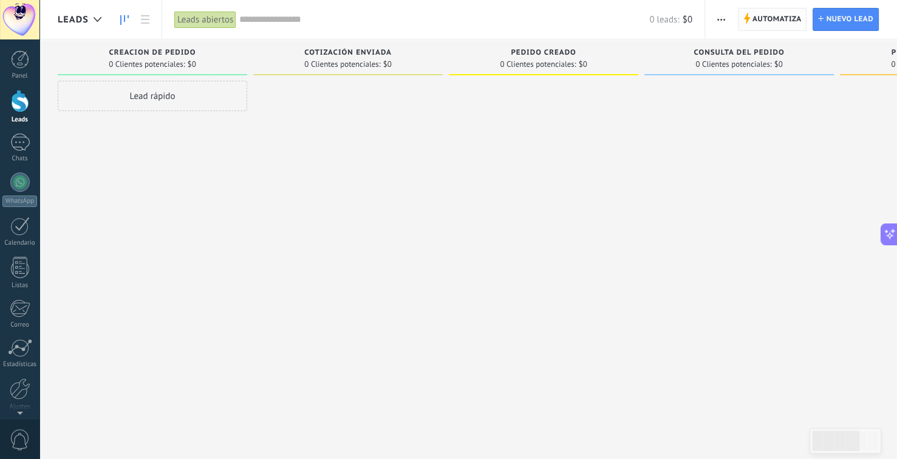
click at [789, 16] on span "Automatiza" at bounding box center [776, 20] width 49 height 22
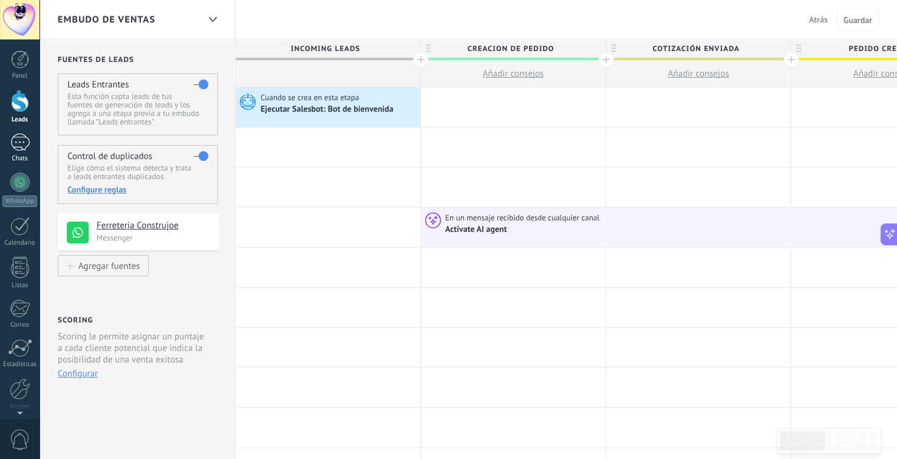
click at [16, 145] on div "3" at bounding box center [19, 143] width 19 height 18
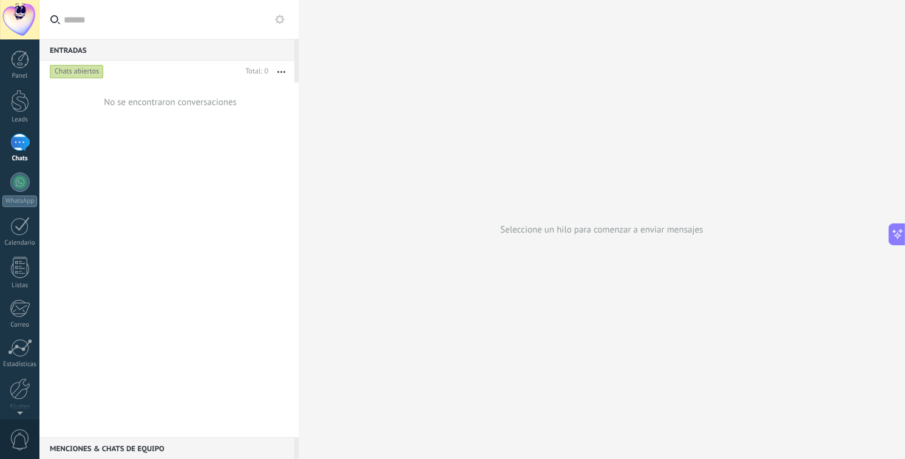
click at [16, 146] on div "3" at bounding box center [19, 143] width 19 height 18
click at [87, 70] on div "Chats abiertos" at bounding box center [77, 71] width 54 height 15
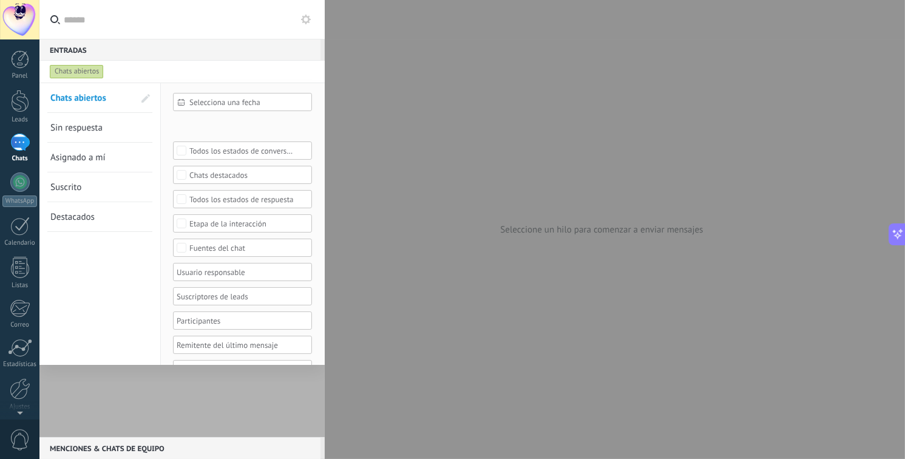
click at [87, 70] on div "Chats abiertos" at bounding box center [77, 71] width 54 height 15
click at [568, 52] on div at bounding box center [452, 229] width 905 height 459
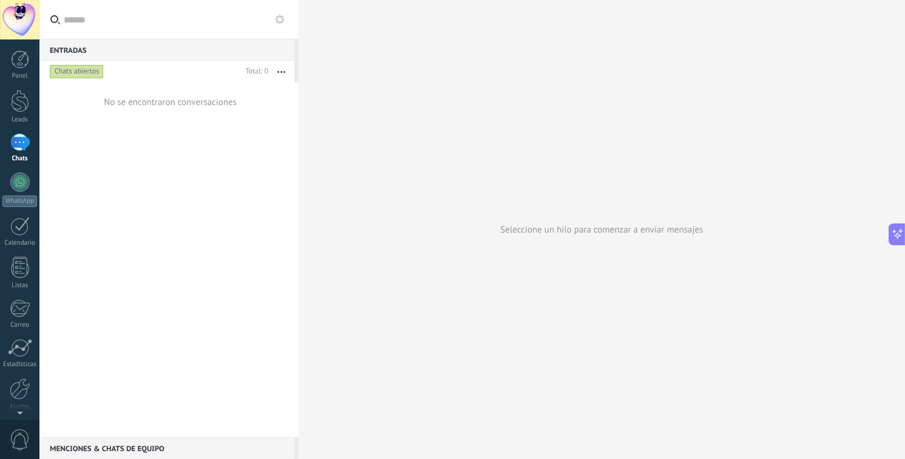
click at [280, 73] on button "button" at bounding box center [281, 72] width 26 height 22
drag, startPoint x: 126, startPoint y: 242, endPoint x: 56, endPoint y: 166, distance: 103.1
click at [126, 241] on div "No se encontraron conversaciones" at bounding box center [168, 260] width 259 height 355
click at [27, 237] on link "Calendario" at bounding box center [19, 232] width 39 height 30
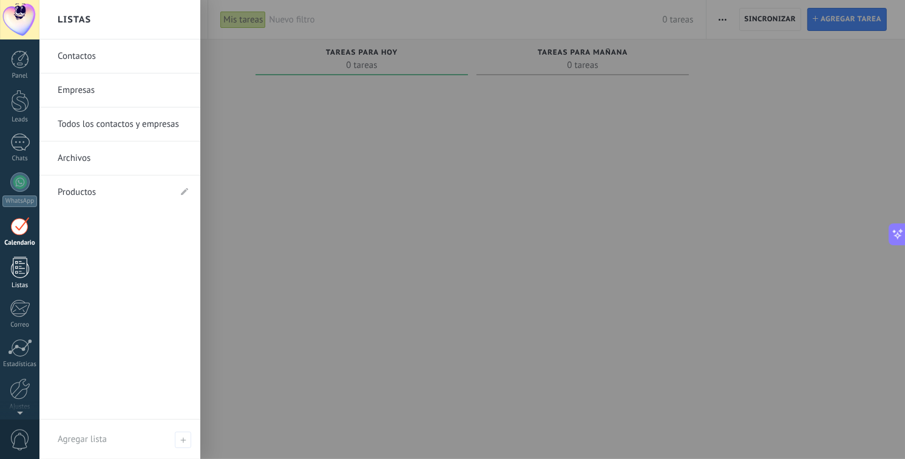
click at [19, 269] on div at bounding box center [20, 267] width 18 height 21
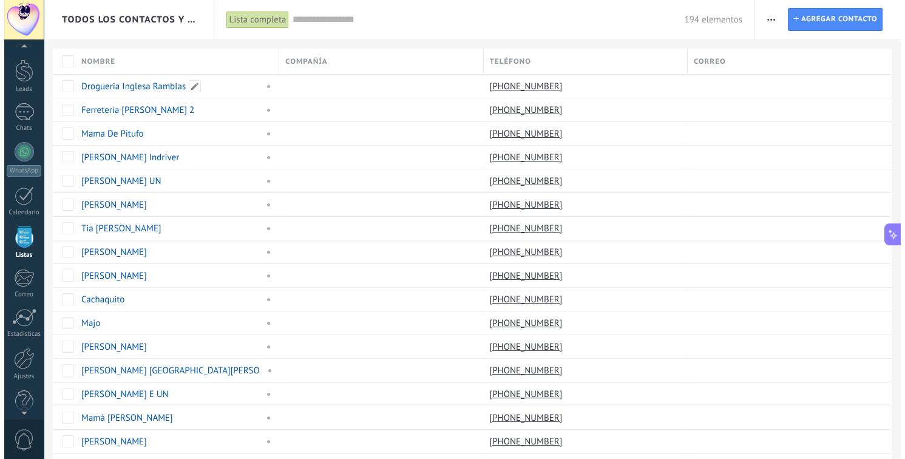
scroll to position [31, 0]
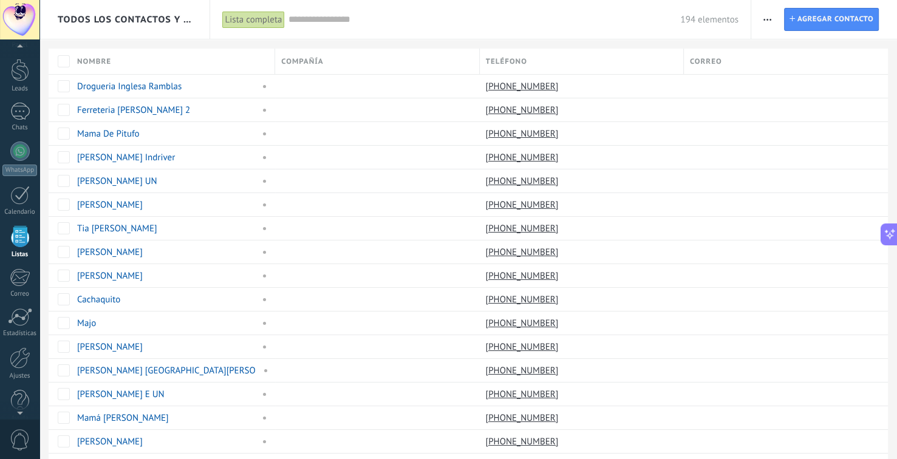
click at [331, 21] on input "text" at bounding box center [484, 19] width 392 height 13
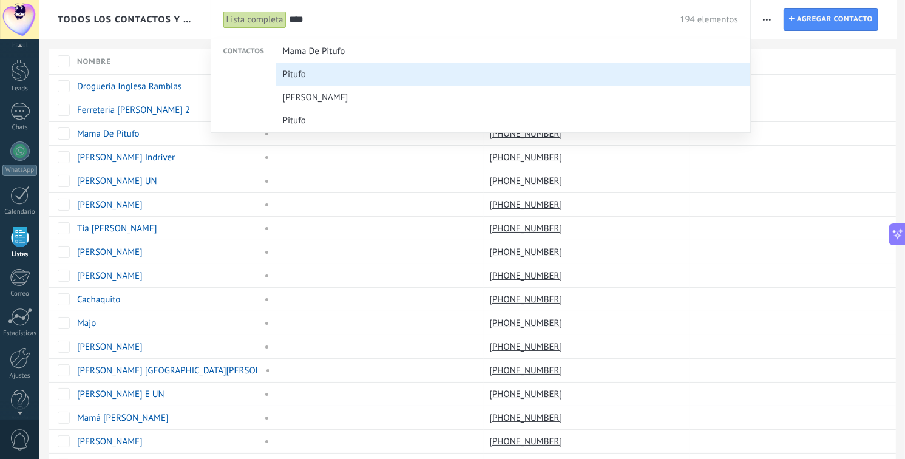
type input "****"
click at [336, 80] on div "Pitufo" at bounding box center [510, 74] width 455 height 23
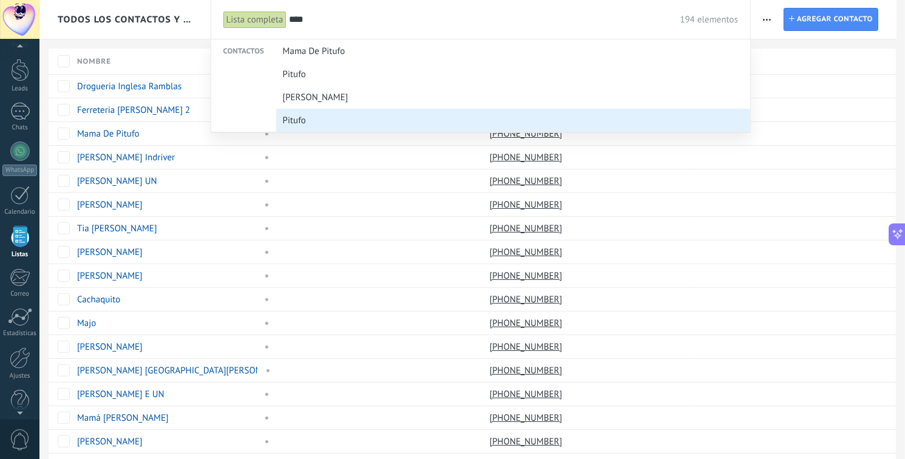
click at [302, 125] on span "Pitufo" at bounding box center [294, 120] width 23 height 22
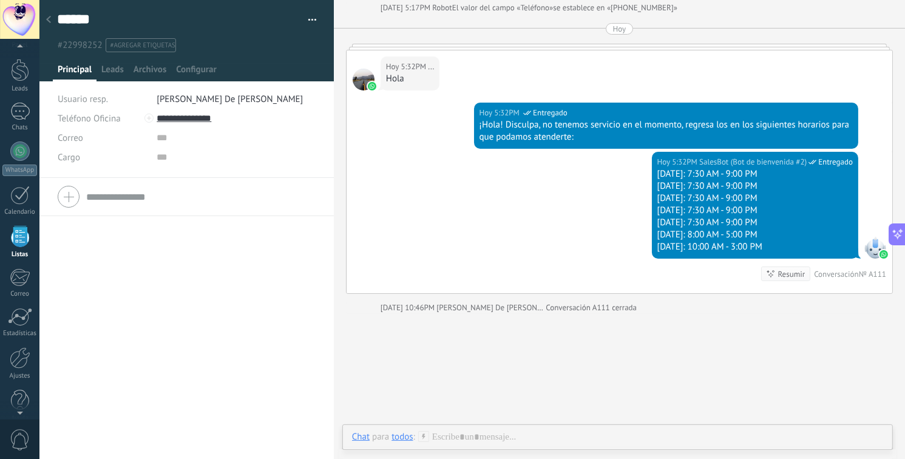
scroll to position [61, 0]
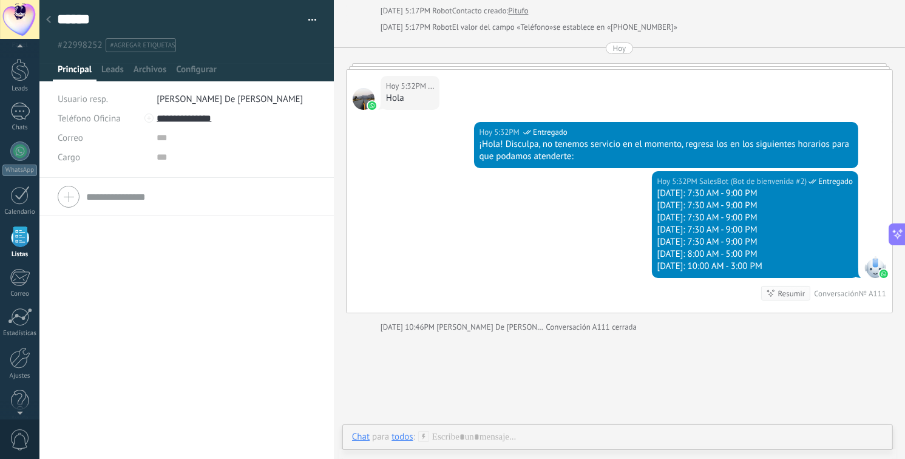
click at [313, 18] on div "****** [PERSON_NAME] Copie el nombre Guardar y crear Imprimir" at bounding box center [186, 26] width 295 height 52
click at [308, 21] on span "button" at bounding box center [312, 22] width 9 height 2
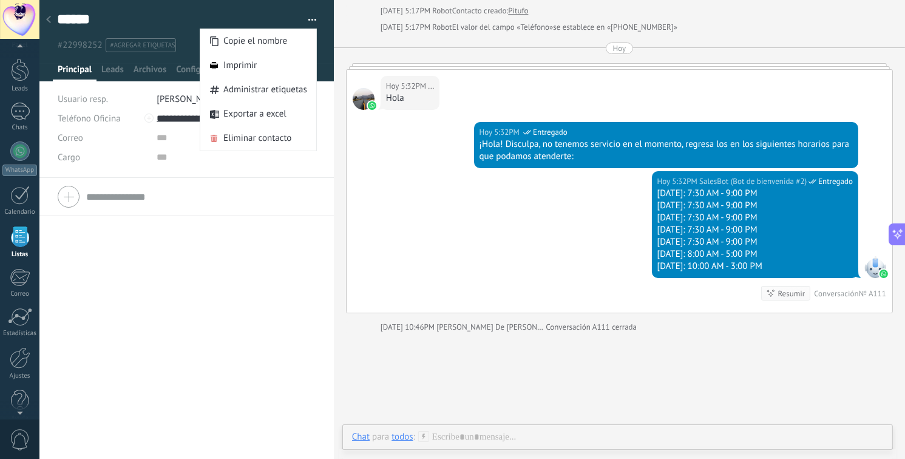
click at [256, 242] on div "Teléfono Oficina Ofic. directo Celular Fax Casa Otro Teléfono Oficina Llamar Co…" at bounding box center [186, 318] width 294 height 281
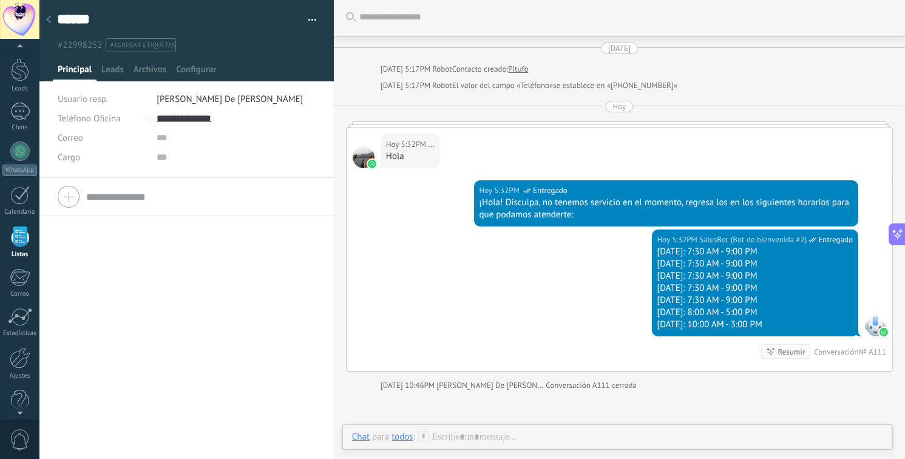
scroll to position [0, 0]
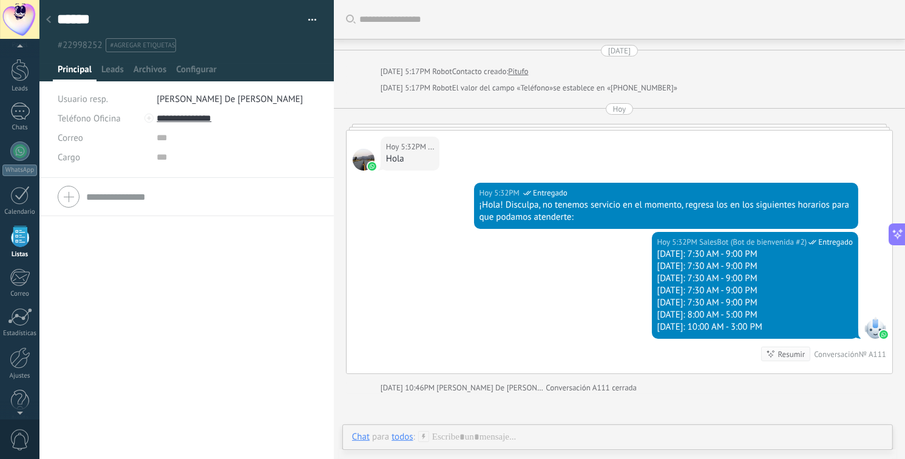
click at [395, 437] on div "todos" at bounding box center [402, 436] width 21 height 11
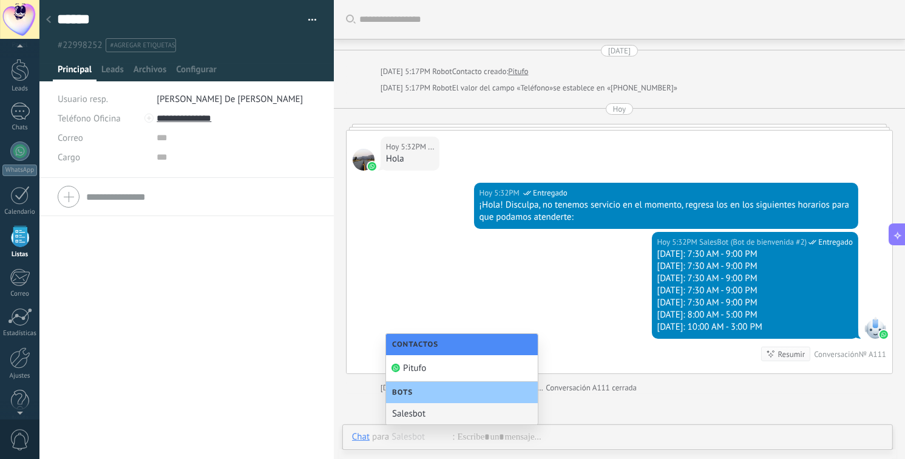
click at [424, 392] on div "Bots" at bounding box center [462, 392] width 152 height 21
click at [410, 411] on div "Salesbot" at bounding box center [462, 413] width 152 height 21
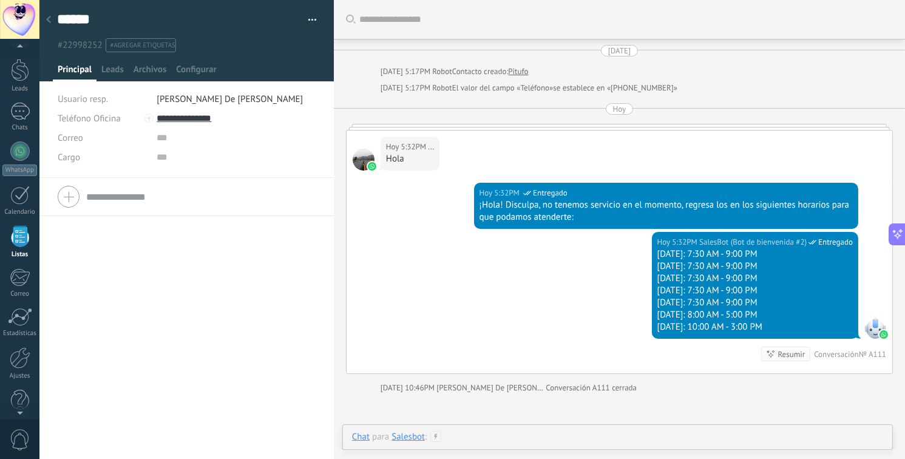
click at [456, 437] on div at bounding box center [618, 449] width 532 height 36
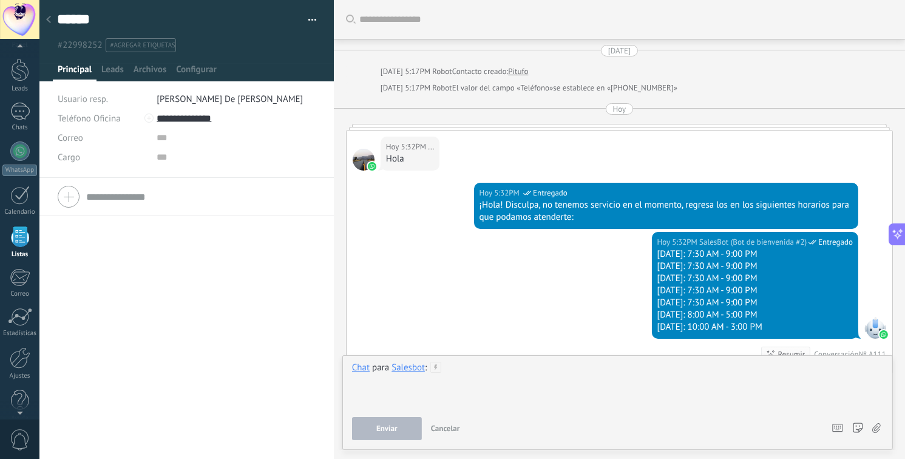
click at [485, 372] on div at bounding box center [618, 385] width 532 height 46
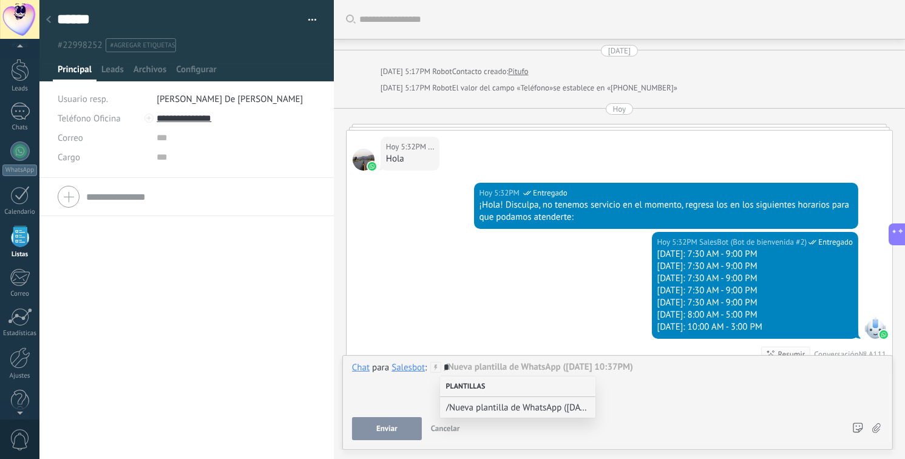
click at [534, 388] on div "Plantillas" at bounding box center [517, 386] width 155 height 21
click at [486, 412] on span "/Nueva plantilla de WhatsApp ([DATE] 10:37PM)" at bounding box center [513, 408] width 134 height 12
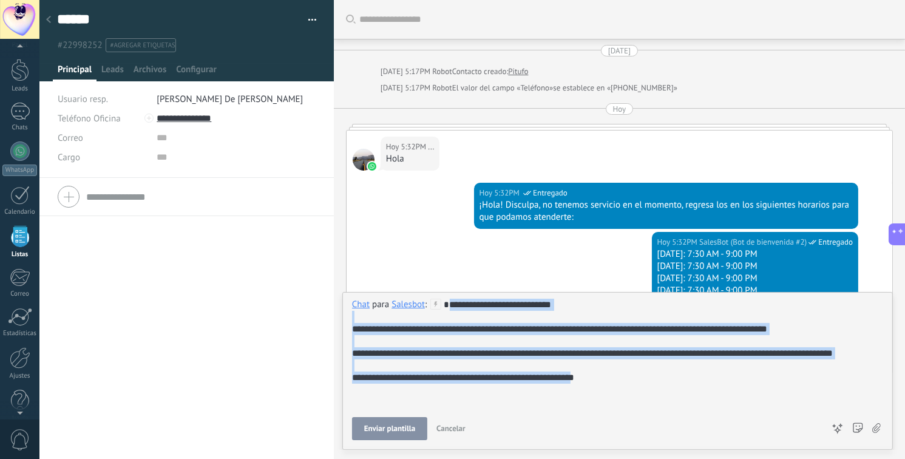
drag, startPoint x: 353, startPoint y: 318, endPoint x: 684, endPoint y: 417, distance: 346.2
click at [682, 421] on div "**********" at bounding box center [617, 369] width 531 height 141
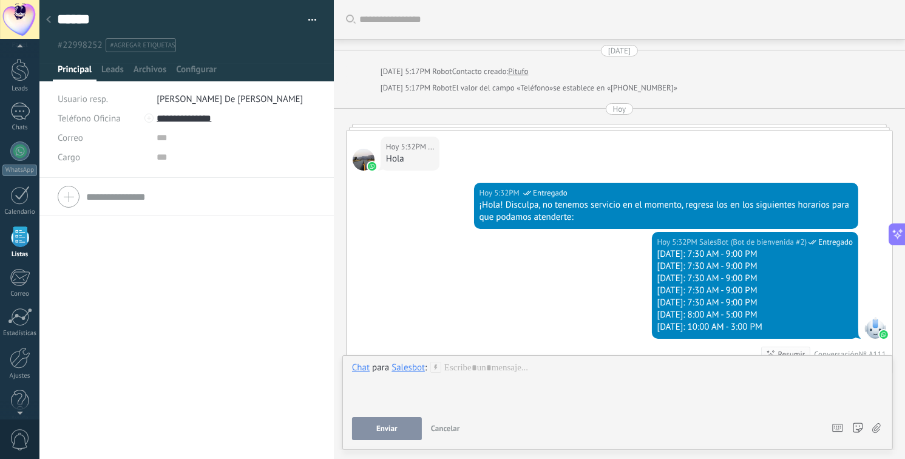
click at [454, 270] on div "[DATE] 5:32PM SalesBot (Bot de bienvenida #2) Entregado [DATE]: 7:30 AM - 9:00 …" at bounding box center [620, 302] width 546 height 141
click at [446, 435] on button "Cancelar" at bounding box center [445, 428] width 39 height 23
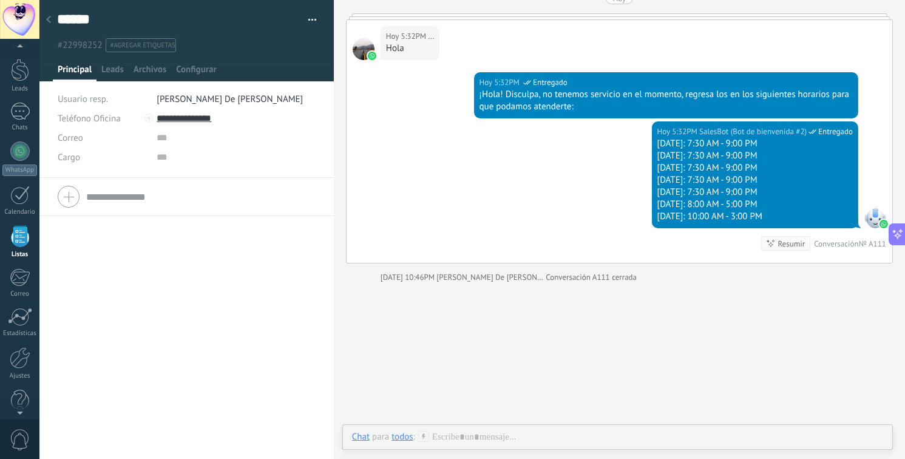
scroll to position [146, 0]
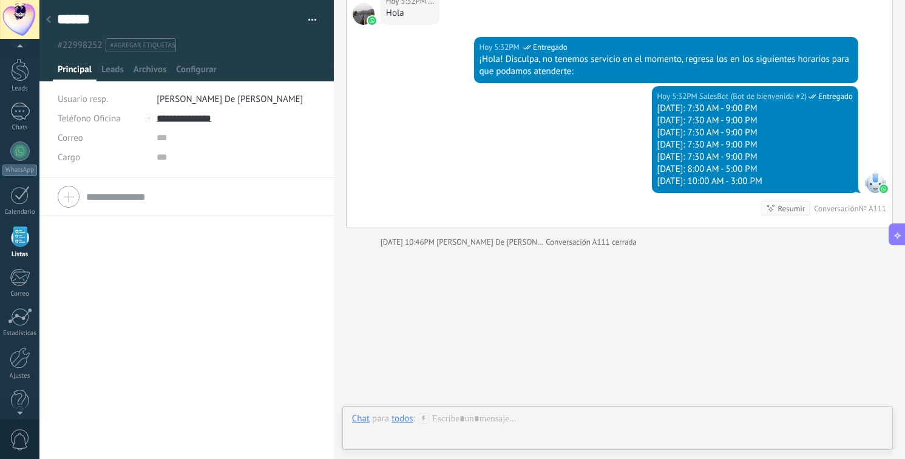
click at [784, 207] on div "Resumir" at bounding box center [791, 209] width 27 height 12
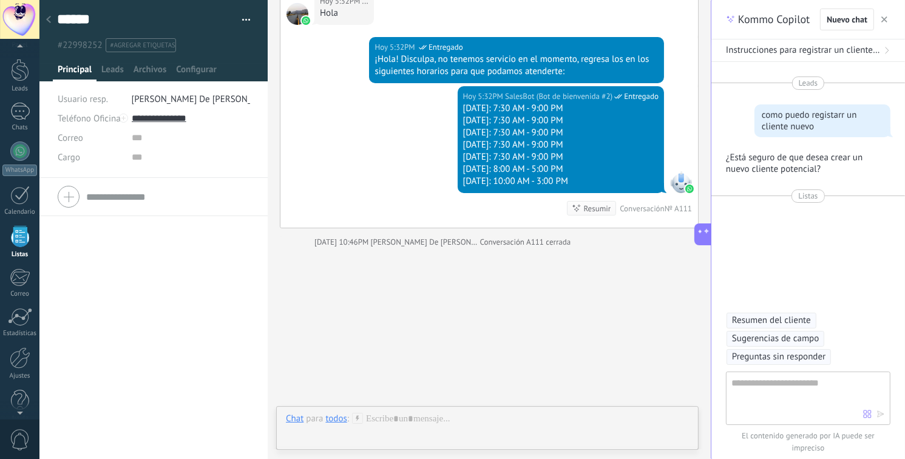
type textarea "**********"
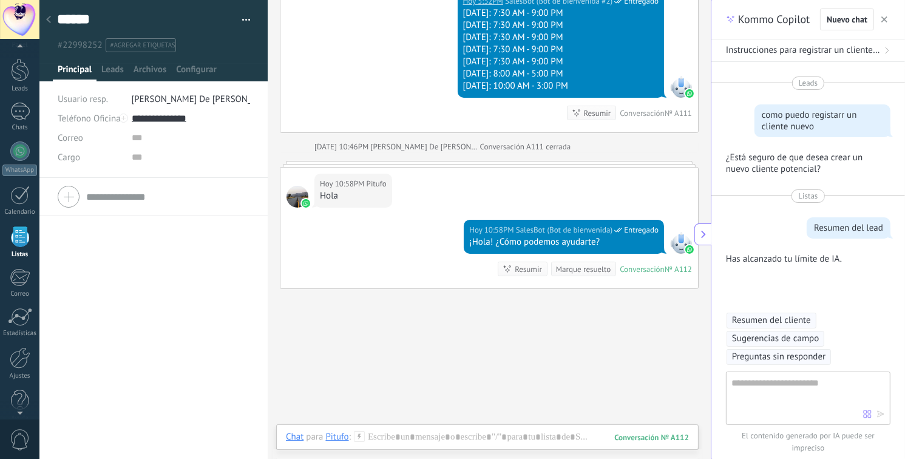
scroll to position [243, 0]
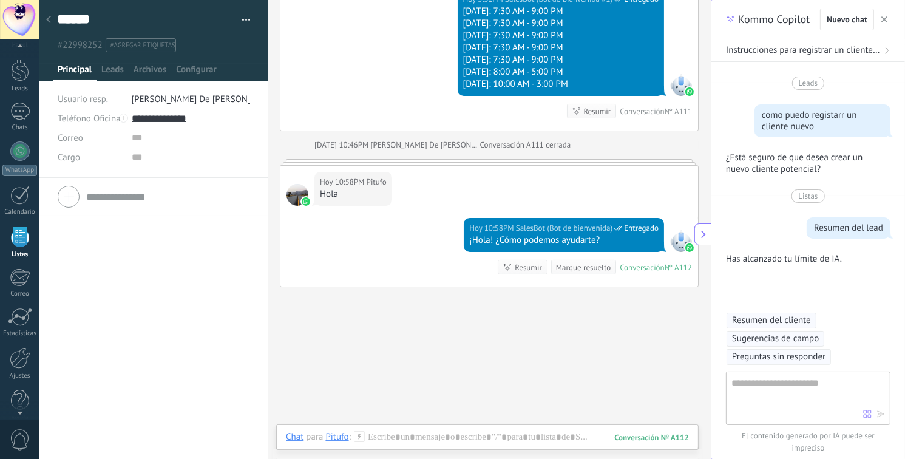
click at [887, 15] on span "button" at bounding box center [885, 19] width 6 height 9
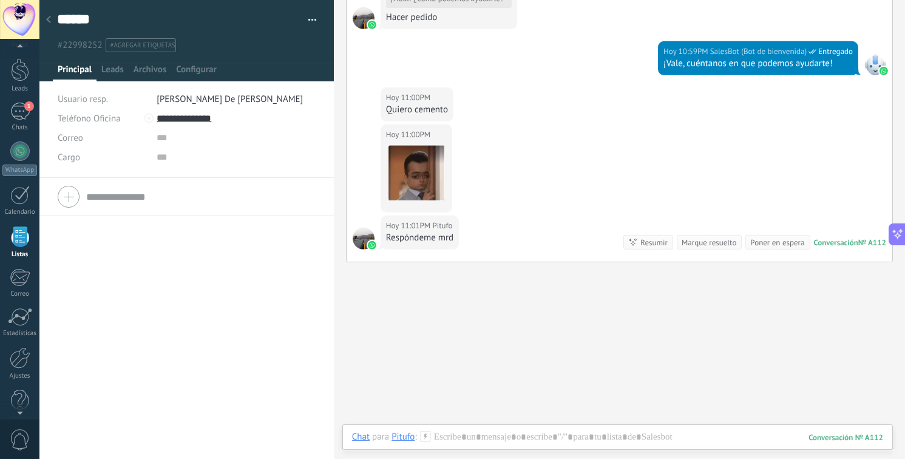
scroll to position [562, 0]
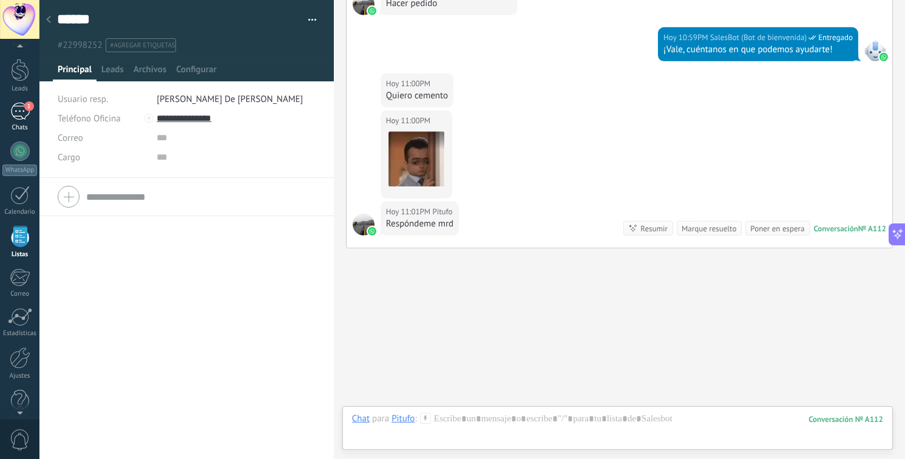
click at [12, 115] on div "1" at bounding box center [19, 112] width 19 height 18
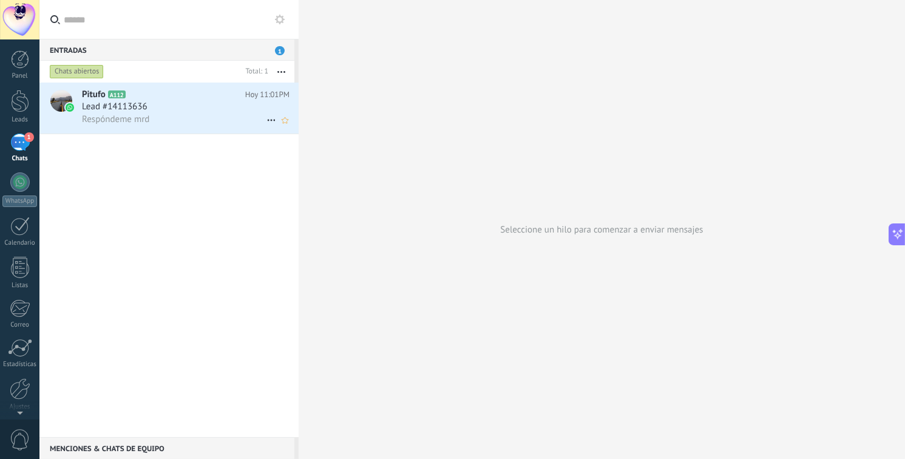
click at [189, 121] on div "Respóndeme mrd" at bounding box center [186, 119] width 208 height 13
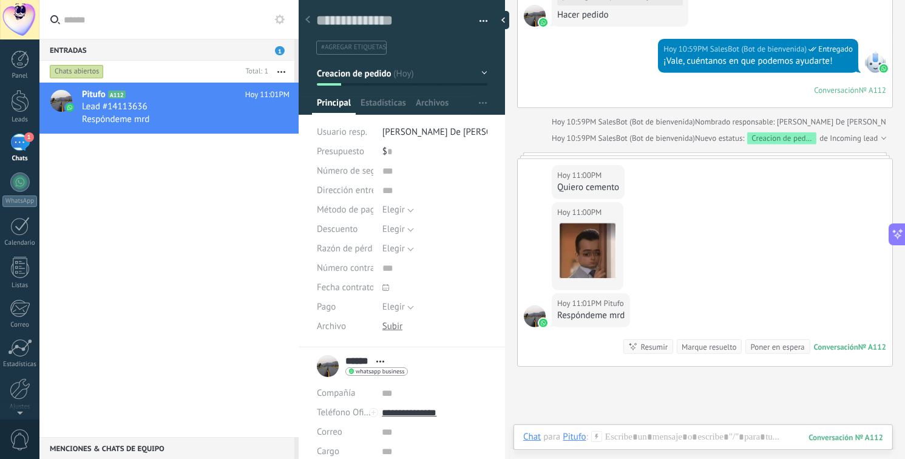
scroll to position [550, 0]
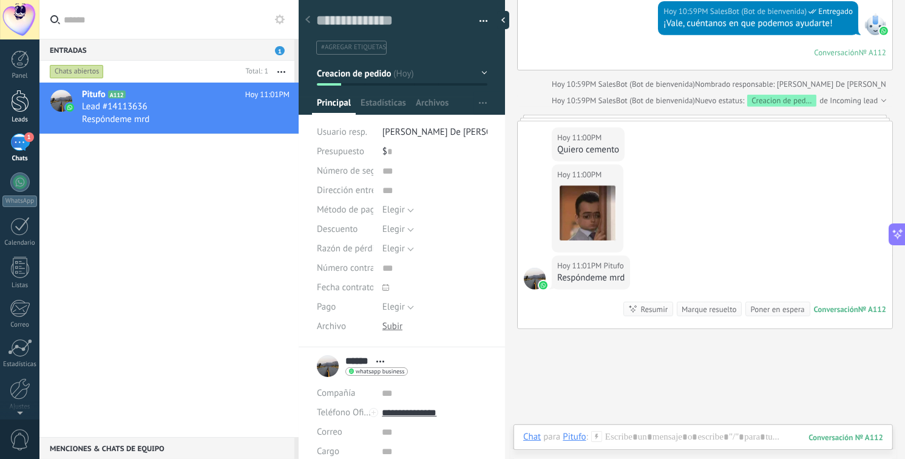
click at [22, 103] on div at bounding box center [20, 101] width 18 height 22
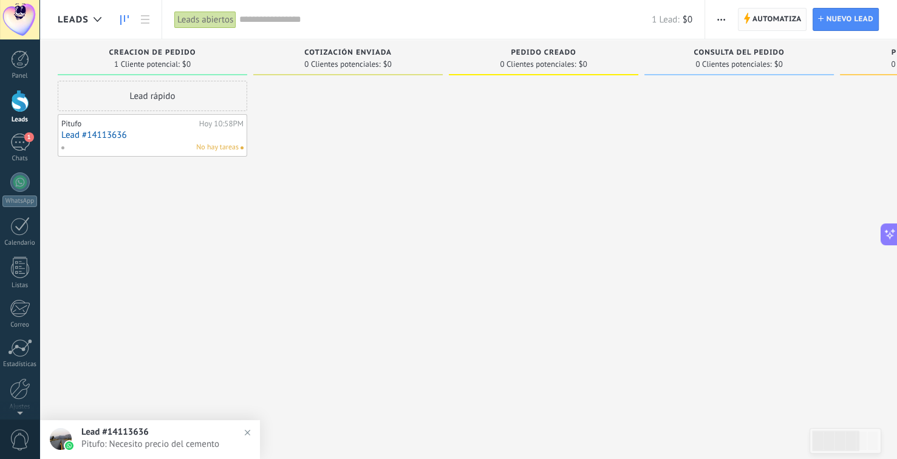
click at [786, 20] on span "Automatiza" at bounding box center [776, 20] width 49 height 22
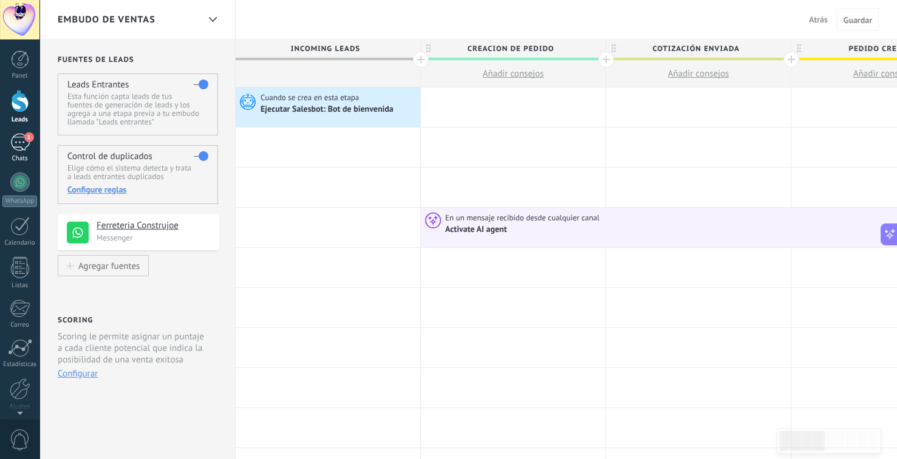
click at [21, 149] on div "1" at bounding box center [19, 143] width 19 height 18
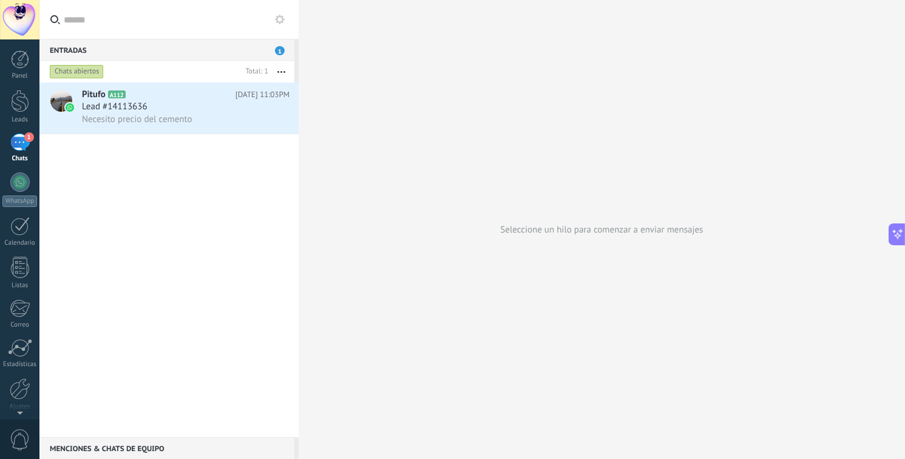
click at [276, 50] on span "1" at bounding box center [280, 50] width 10 height 9
click at [214, 103] on div "Lead #14113636" at bounding box center [186, 107] width 208 height 12
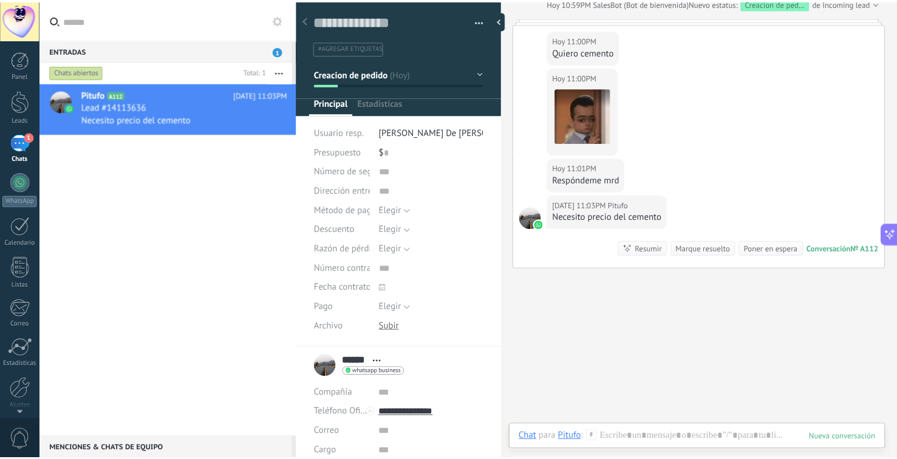
scroll to position [18, 0]
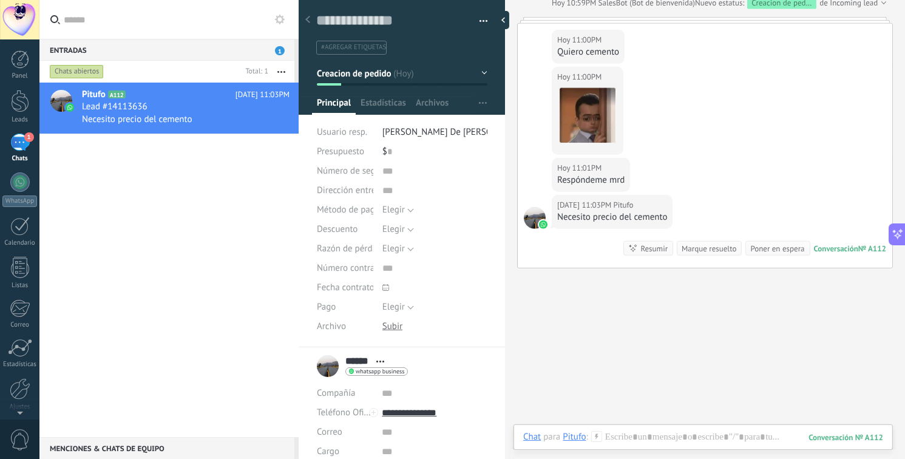
click at [477, 77] on button "Creacion de pedido" at bounding box center [402, 74] width 171 height 22
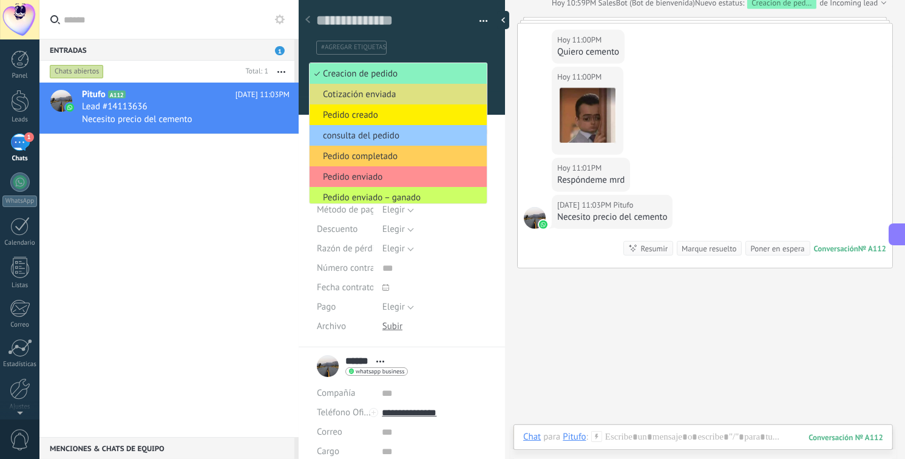
click at [478, 54] on ul "#agregar etiquetas" at bounding box center [399, 47] width 169 height 16
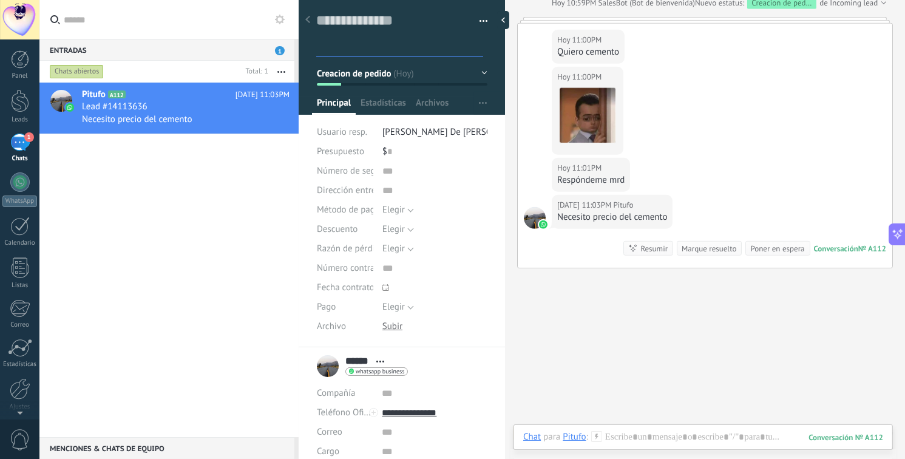
click at [250, 231] on div "Pitufo A112 [DATE] 11:03PM Lead #14113636 Necesito precio del cemento" at bounding box center [168, 260] width 259 height 355
drag, startPoint x: 10, startPoint y: 103, endPoint x: 296, endPoint y: 129, distance: 286.5
click at [11, 103] on div at bounding box center [20, 101] width 18 height 22
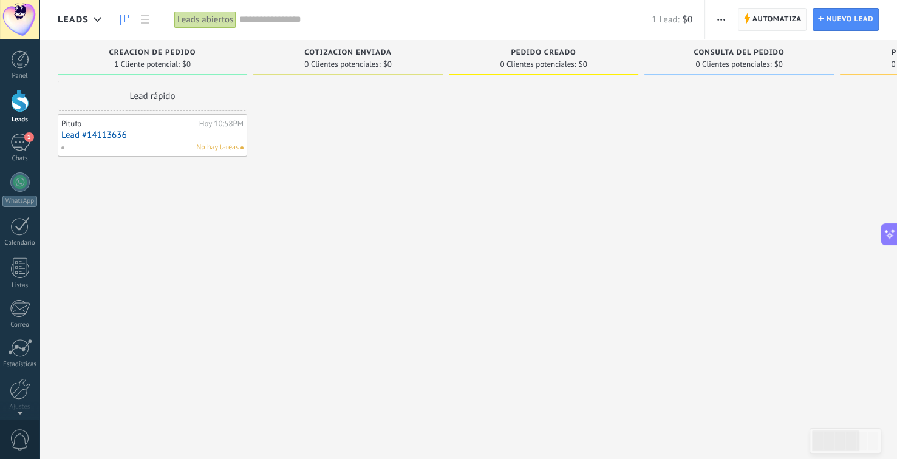
click at [774, 16] on span "Automatiza" at bounding box center [776, 20] width 49 height 22
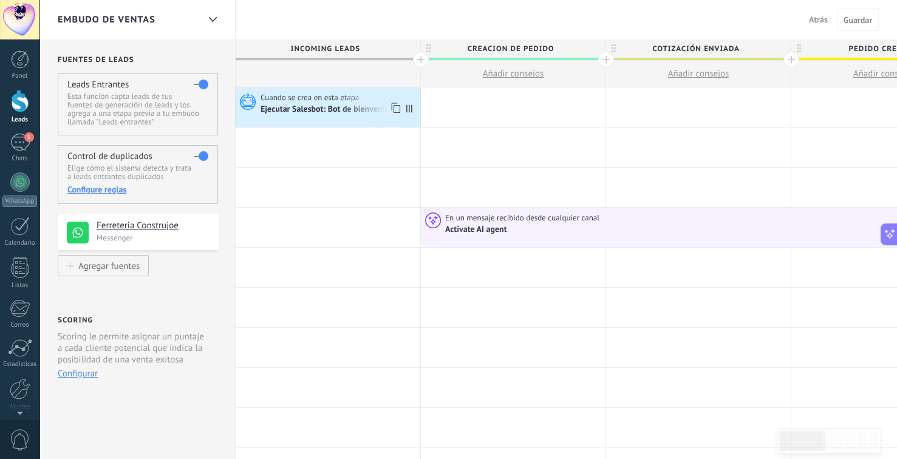
click at [372, 111] on div "Ejecutar Salesbot: Bot de bienvenida" at bounding box center [327, 109] width 135 height 11
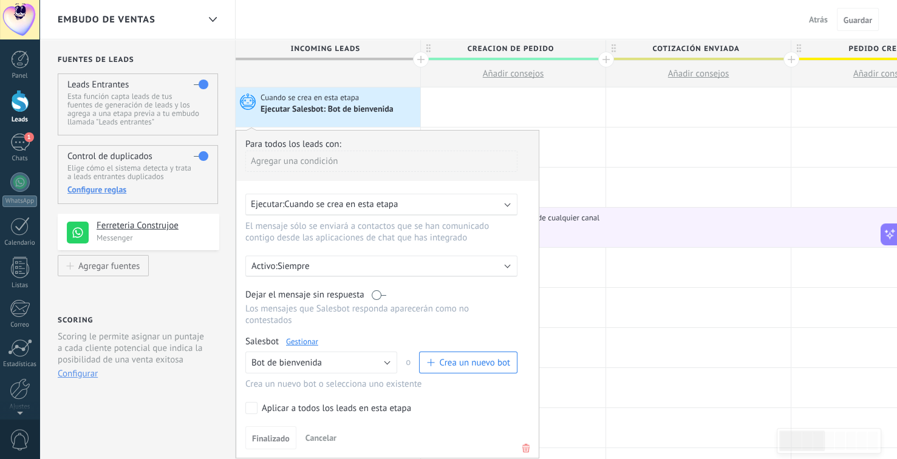
click at [313, 265] on p "Siempre" at bounding box center [383, 266] width 213 height 12
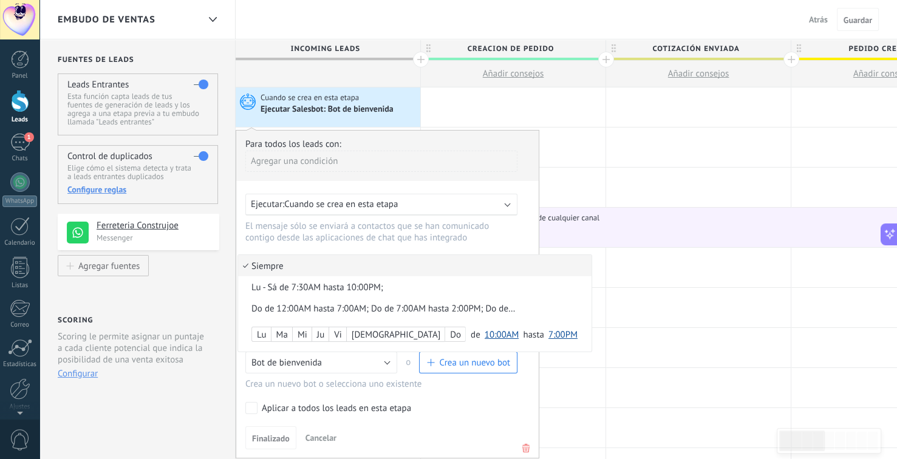
click at [333, 291] on div "Lu - Sá de 7:30AM hasta 10:00PM;" at bounding box center [383, 288] width 265 height 12
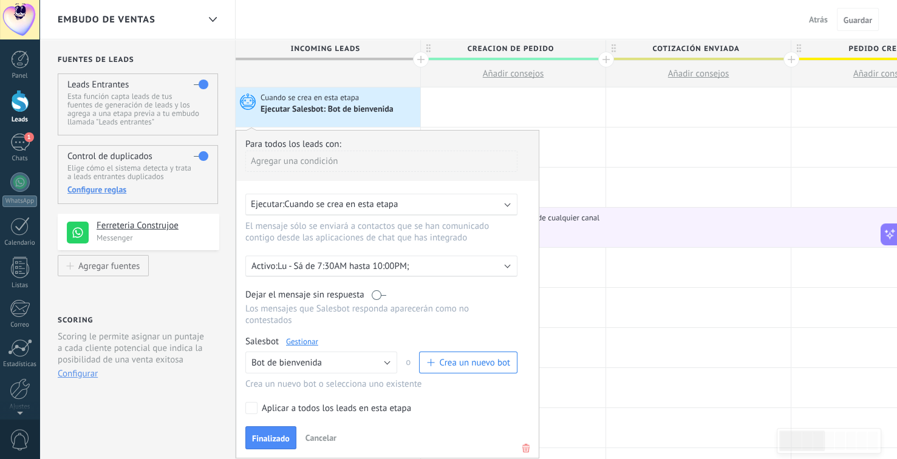
click at [276, 434] on span "Finalizado" at bounding box center [271, 438] width 38 height 9
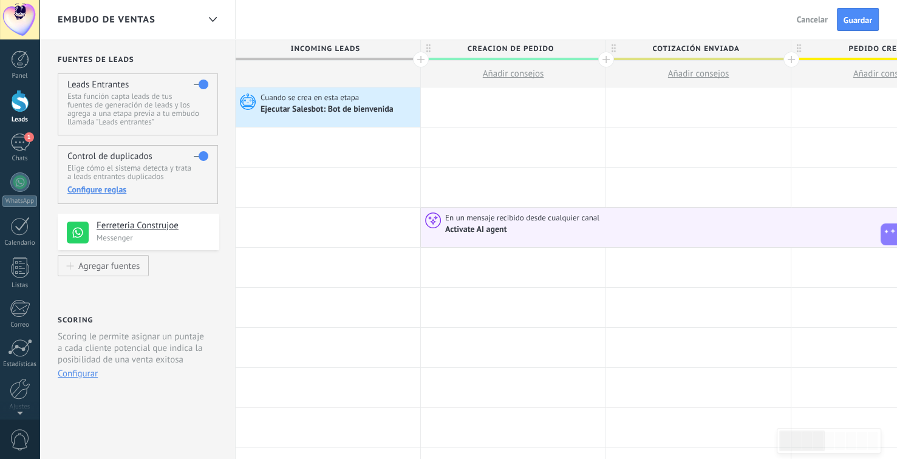
click at [482, 221] on span "En un mensaje recibido desde cualquier canal" at bounding box center [523, 218] width 156 height 11
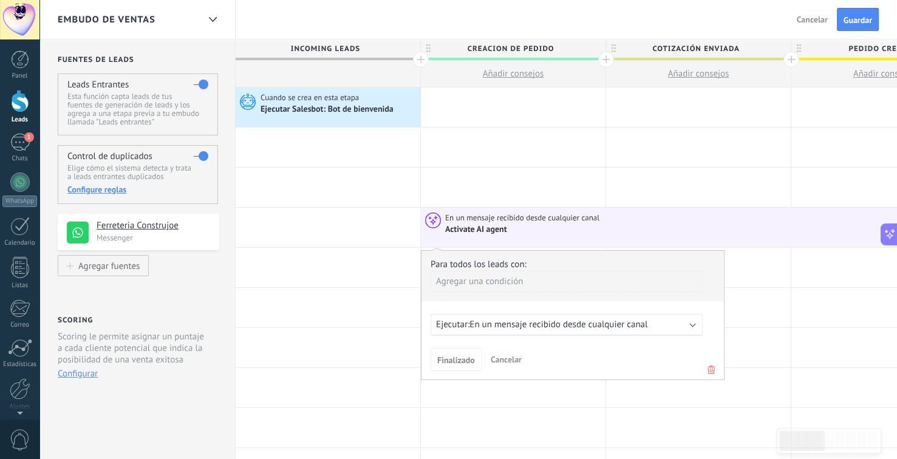
click at [519, 328] on span "En un mensaje recibido desde cualquier canal" at bounding box center [558, 325] width 178 height 12
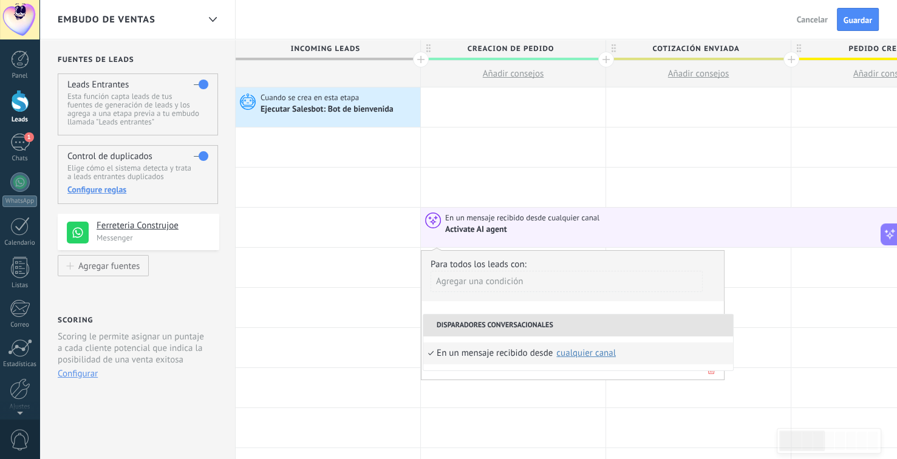
click at [600, 356] on div "cualquier canal" at bounding box center [586, 353] width 60 height 9
click at [598, 307] on div "Para todos los leads con: Agregar una condición Ejecutar: En un mensaje recibid…" at bounding box center [573, 315] width 304 height 130
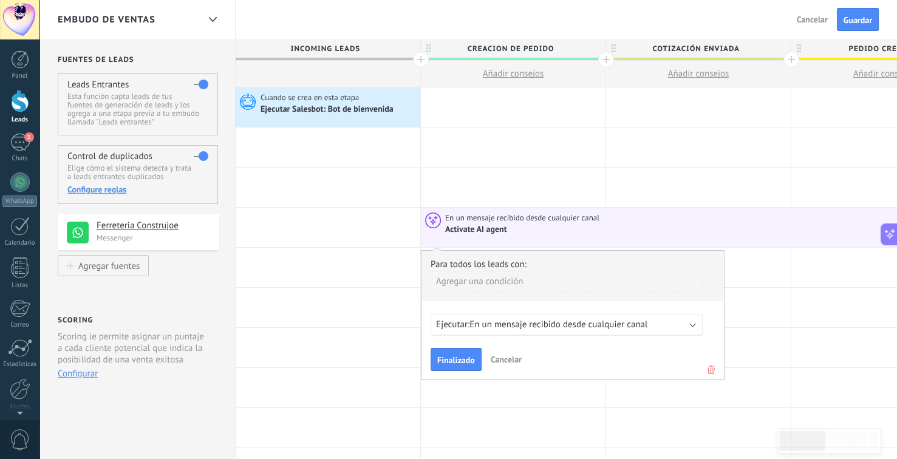
click at [501, 277] on div "Agregar una condición" at bounding box center [566, 281] width 272 height 21
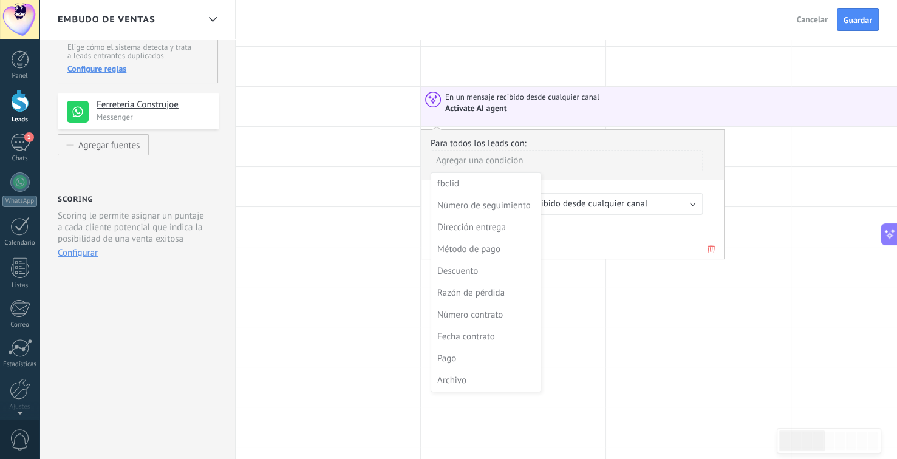
scroll to position [121, 0]
click at [162, 356] on div "**********" at bounding box center [137, 423] width 196 height 1010
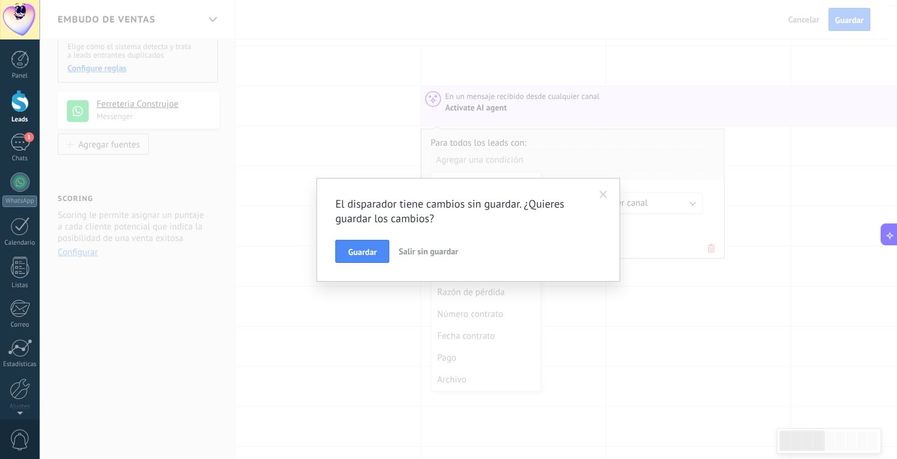
scroll to position [0, 0]
click at [381, 248] on span "Guardar" at bounding box center [366, 252] width 29 height 9
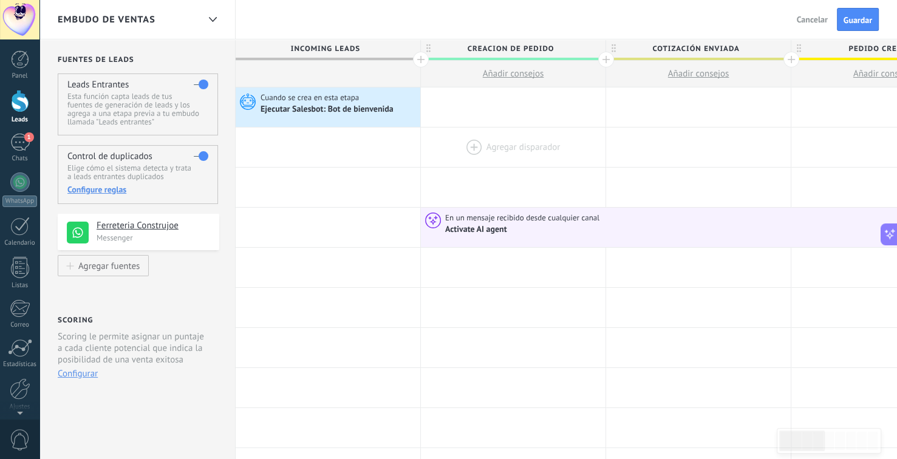
click at [508, 144] on div at bounding box center [513, 147] width 185 height 39
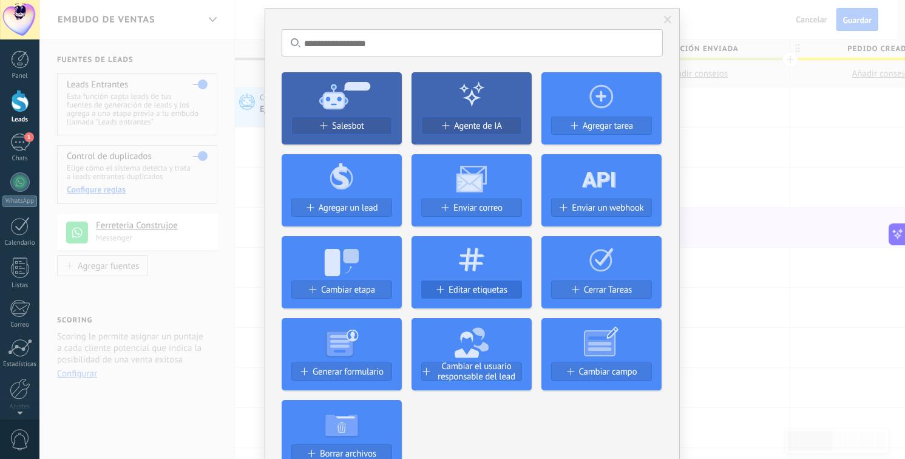
scroll to position [61, 0]
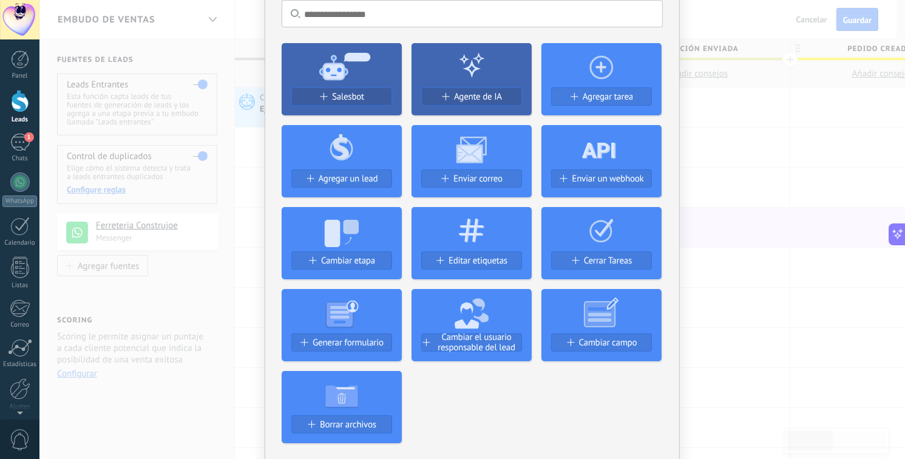
click at [213, 421] on div "No hay resultados Salesbot Agente de IA Agregar tarea Agregar un lead Enviar co…" at bounding box center [472, 229] width 866 height 459
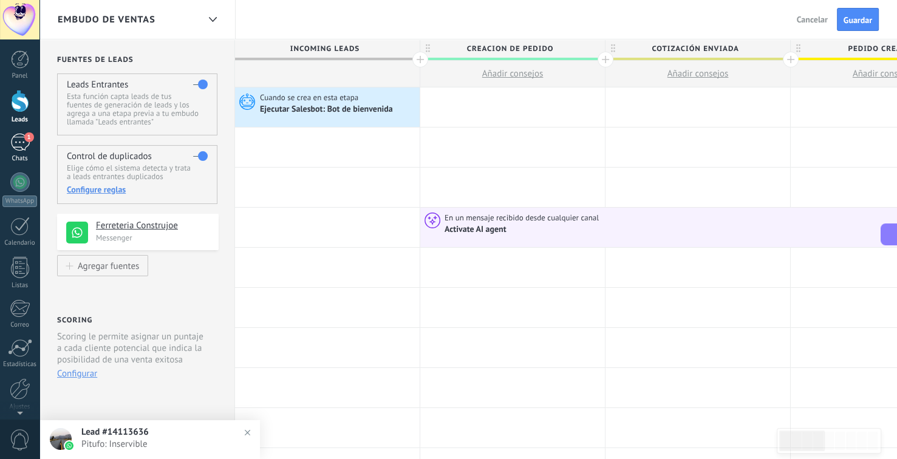
click at [30, 149] on link "1 Chats" at bounding box center [19, 148] width 39 height 29
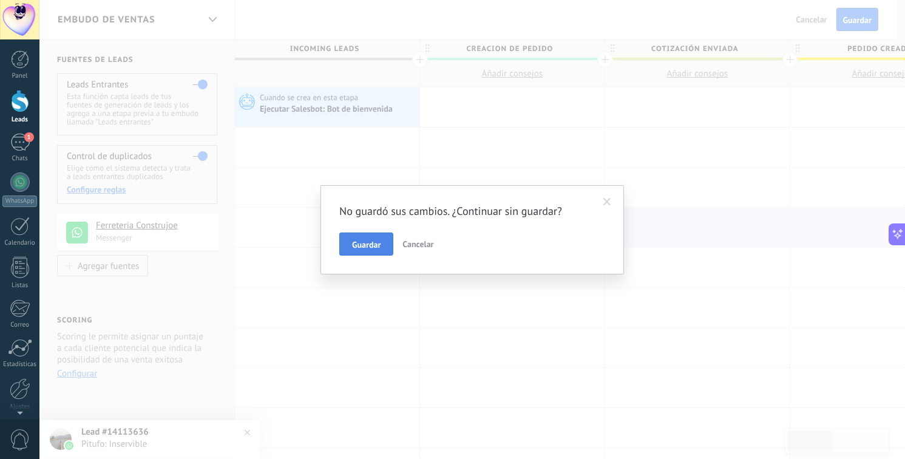
click at [378, 248] on span "Guardar" at bounding box center [366, 244] width 29 height 9
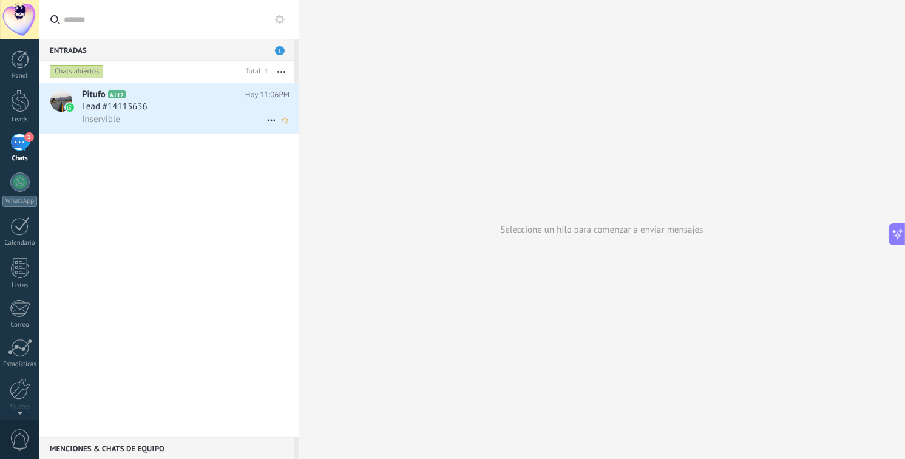
click at [148, 128] on div "Pitufo A112 [DATE] 11:06PM Lead #14113636 Inservible" at bounding box center [190, 108] width 217 height 51
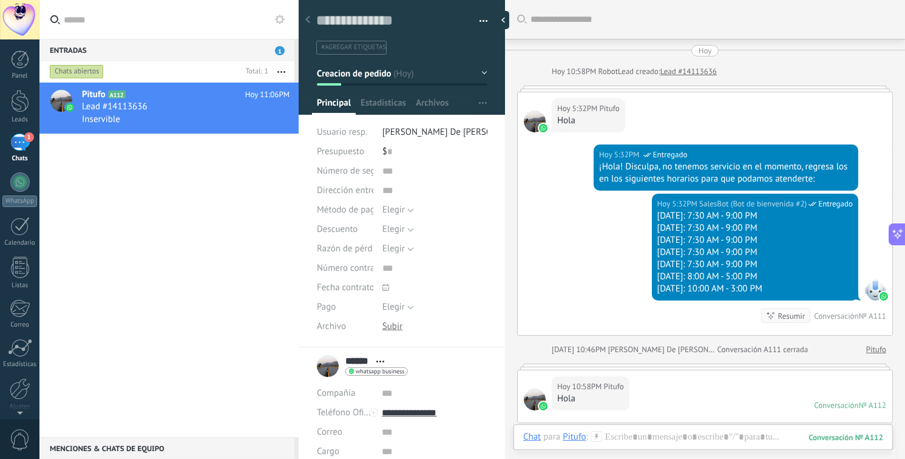
scroll to position [746, 0]
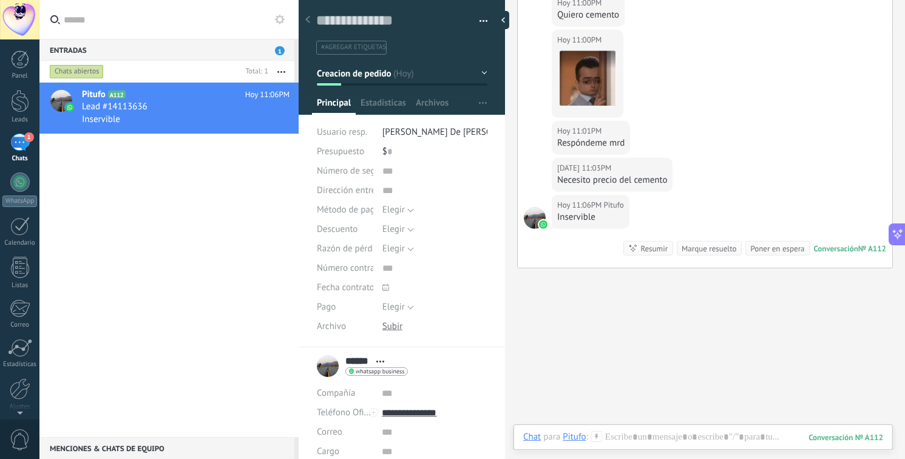
click at [283, 75] on button "button" at bounding box center [281, 72] width 26 height 22
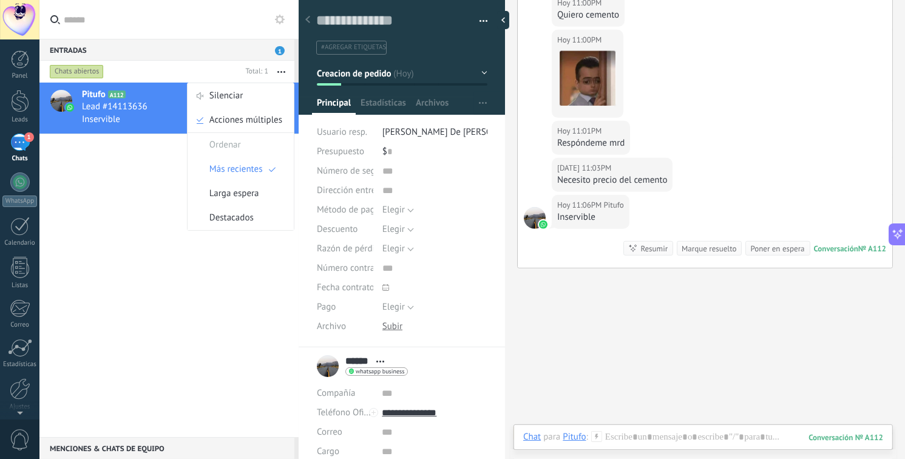
click at [155, 164] on div "Pitufo A112 [DATE] 11:06PM Lead #14113636 Inservible" at bounding box center [168, 260] width 259 height 355
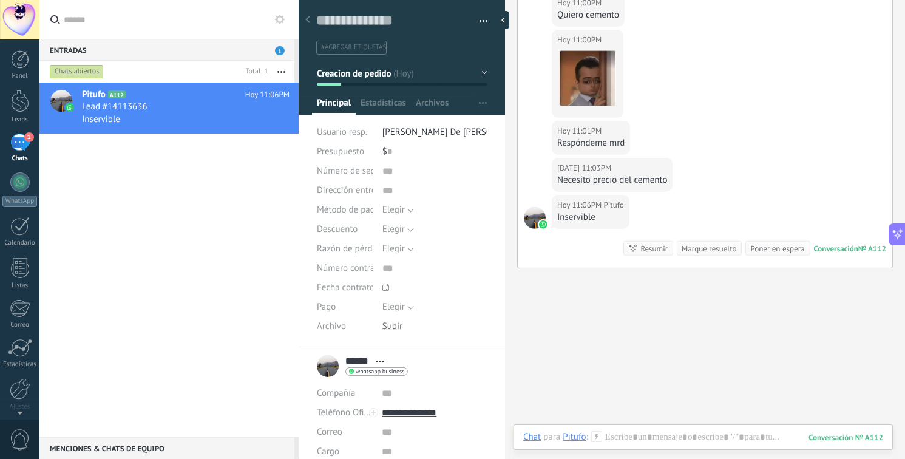
click at [471, 19] on button "button" at bounding box center [480, 21] width 18 height 18
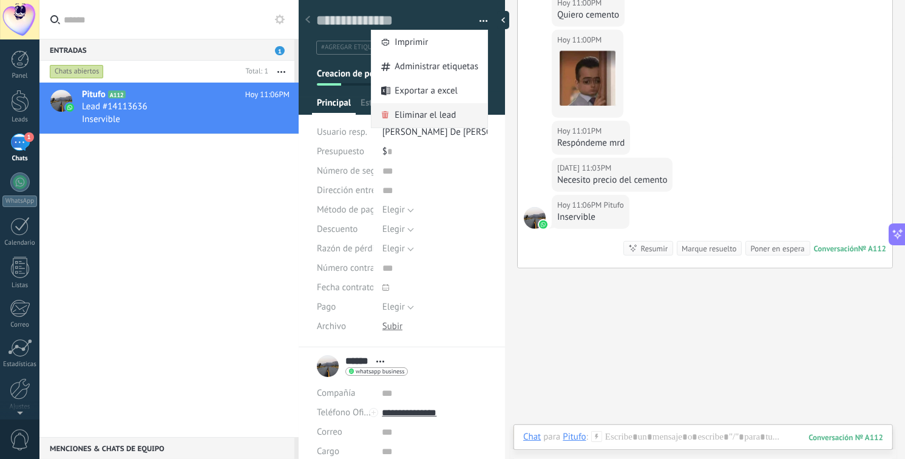
click at [414, 115] on span "Eliminar el lead" at bounding box center [425, 115] width 61 height 24
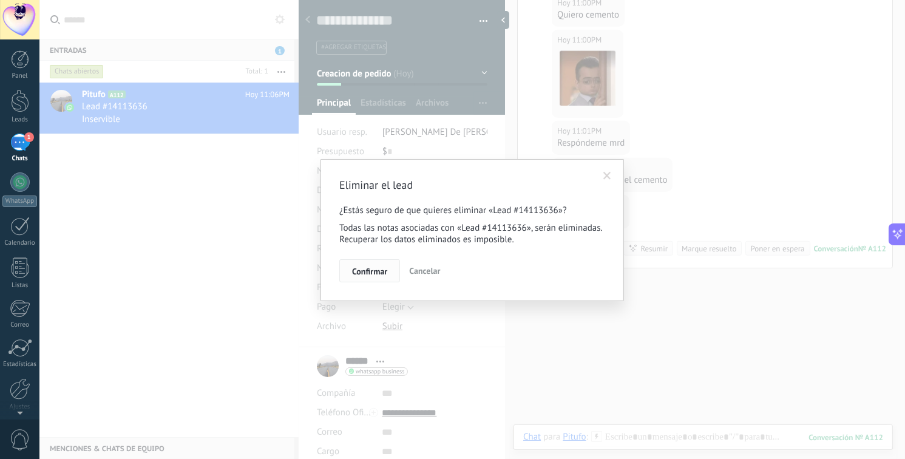
click at [381, 269] on span "Confirmar" at bounding box center [369, 271] width 35 height 9
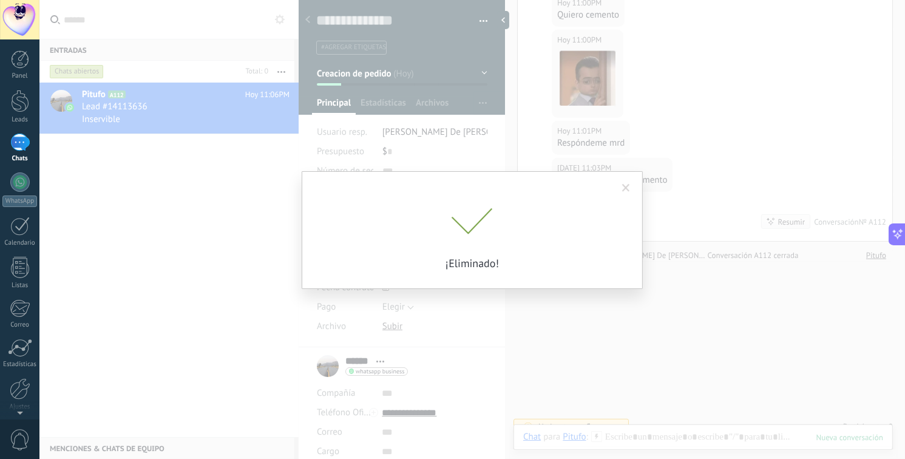
scroll to position [758, 0]
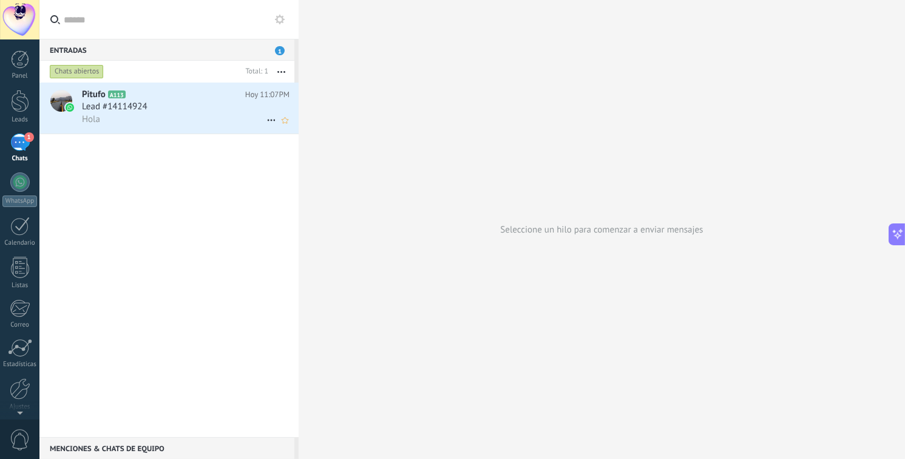
click at [191, 120] on div "Hola" at bounding box center [186, 119] width 208 height 13
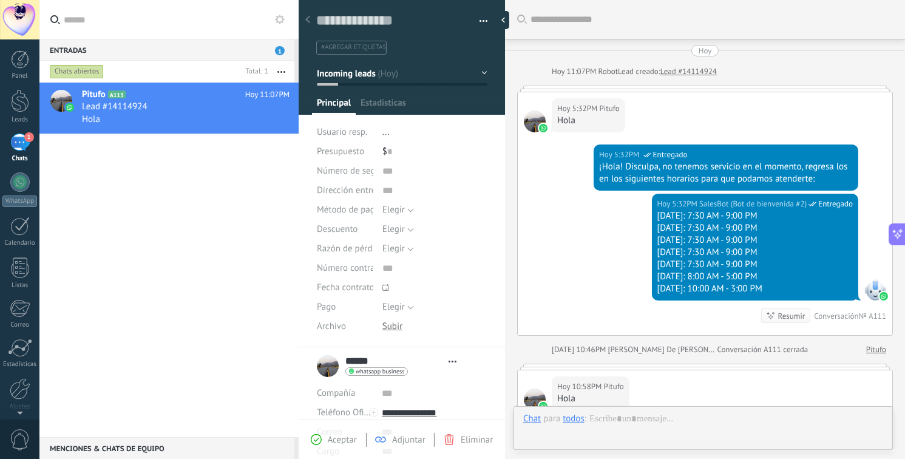
type textarea "**********"
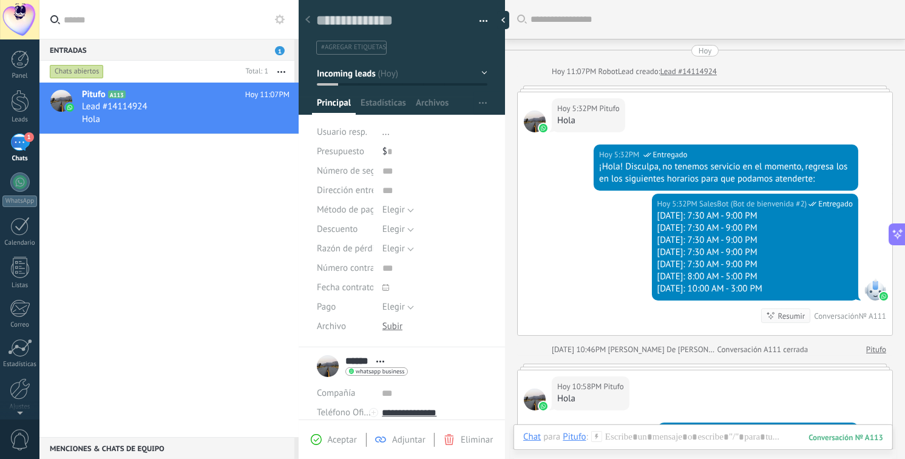
scroll to position [686, 0]
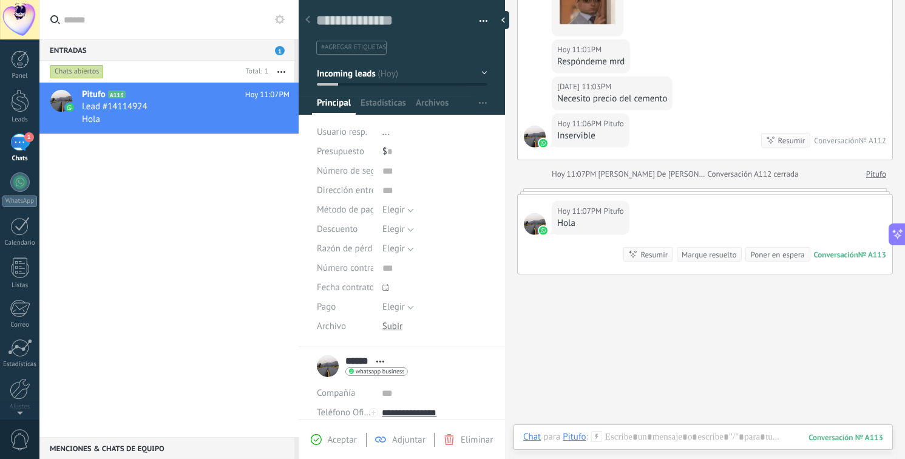
drag, startPoint x: 674, startPoint y: 332, endPoint x: 546, endPoint y: 331, distance: 128.1
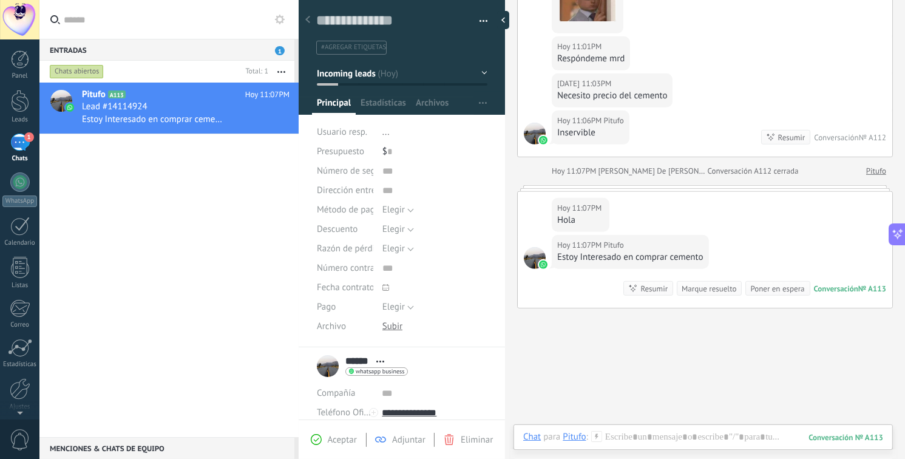
scroll to position [692, 0]
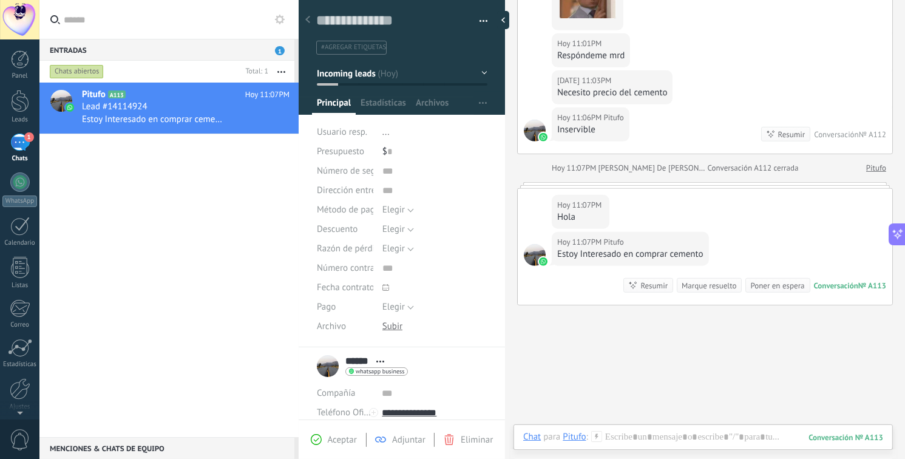
click at [580, 438] on div "Pitufo" at bounding box center [574, 436] width 23 height 11
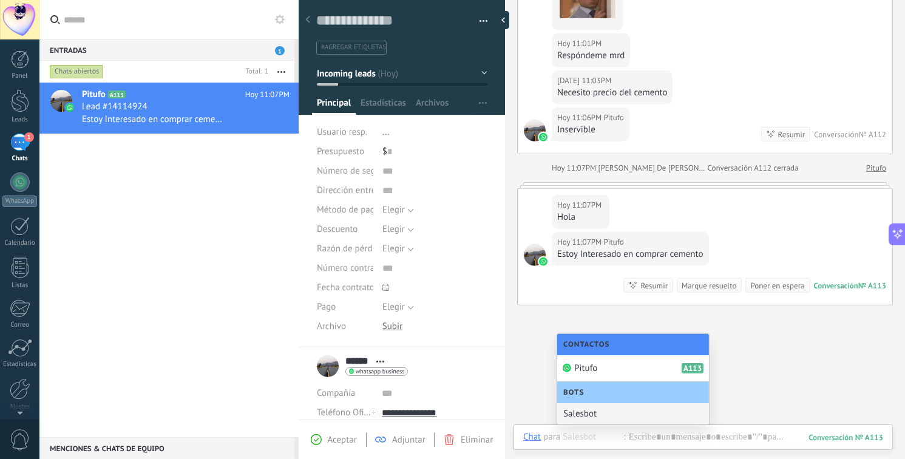
drag, startPoint x: 817, startPoint y: 392, endPoint x: 780, endPoint y: 395, distance: 37.8
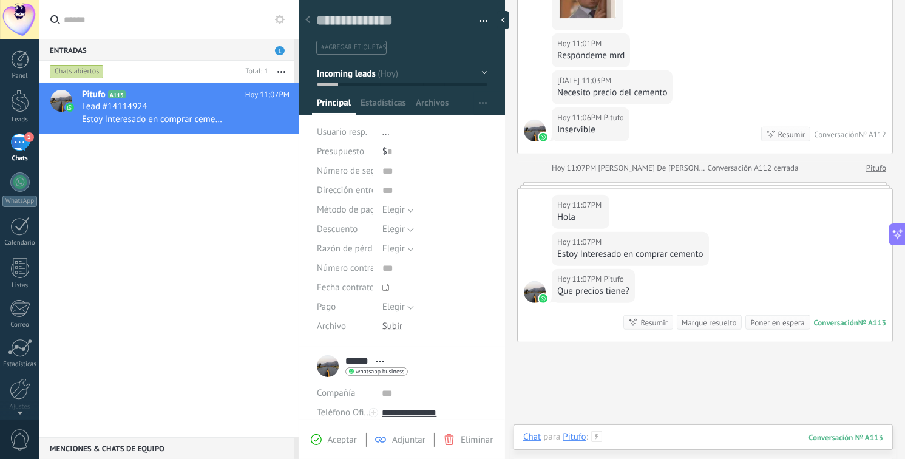
scroll to position [759, 0]
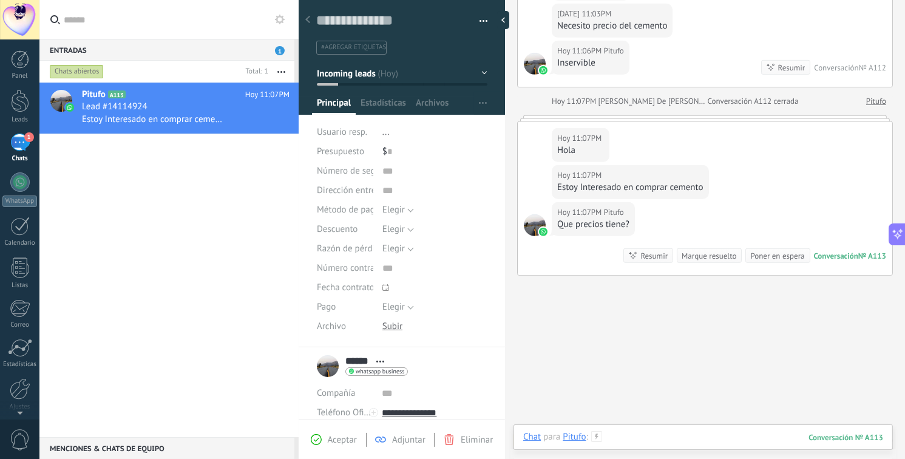
click at [648, 433] on div at bounding box center [703, 449] width 361 height 36
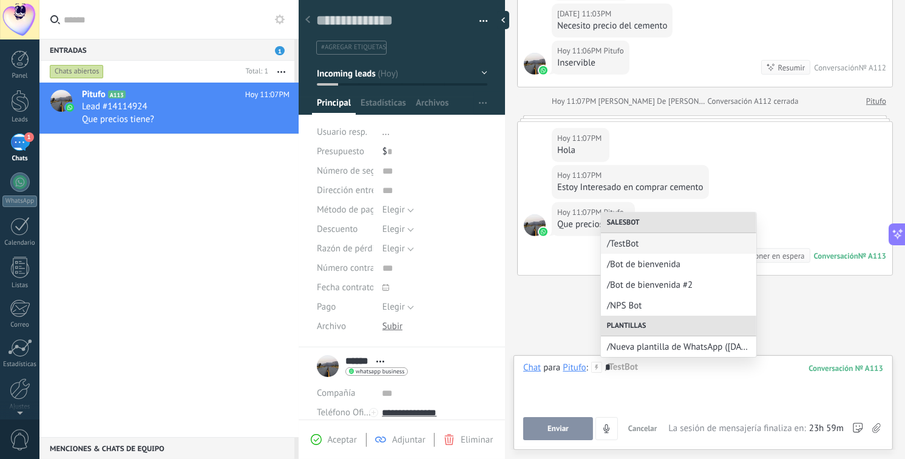
click at [633, 268] on span "/Bot de bienvenida" at bounding box center [678, 265] width 143 height 12
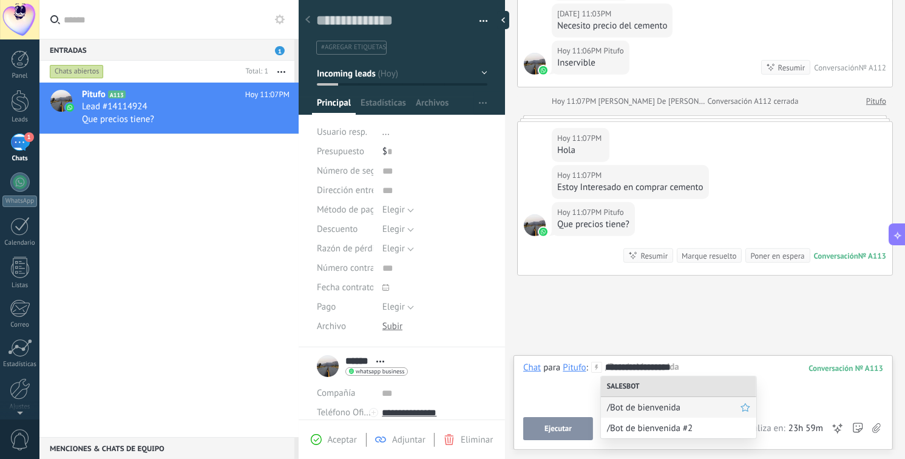
click at [699, 409] on span "/Bot de bienvenida" at bounding box center [674, 408] width 134 height 12
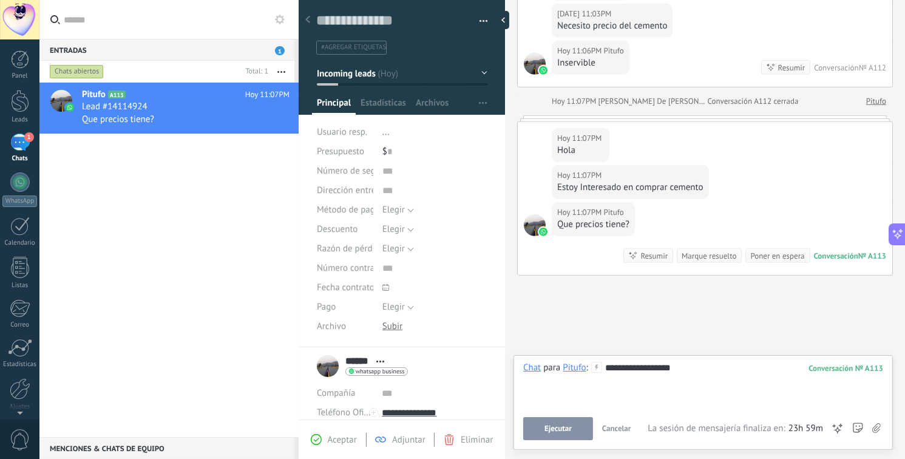
click at [558, 432] on span "Ejecutar" at bounding box center [558, 428] width 27 height 9
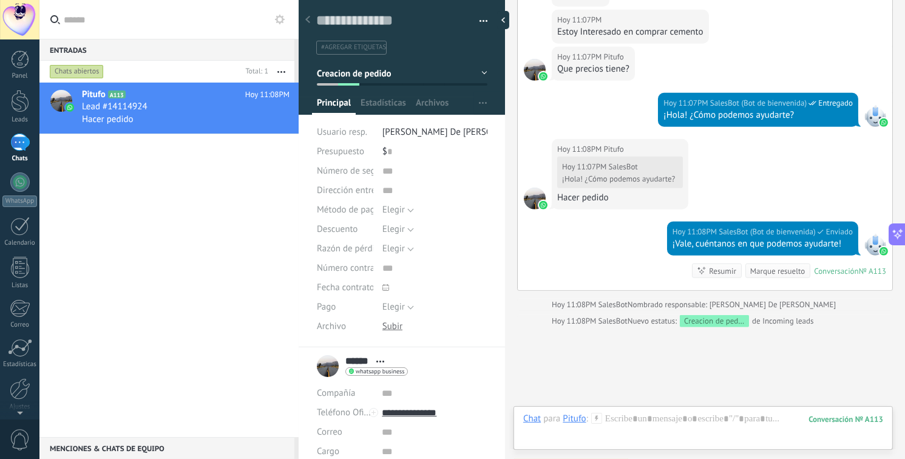
scroll to position [985, 0]
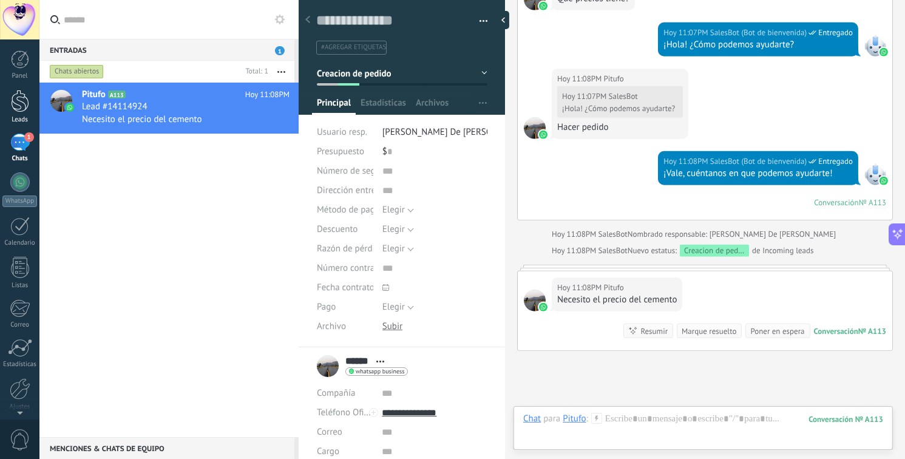
click at [20, 113] on link "Leads" at bounding box center [19, 107] width 39 height 34
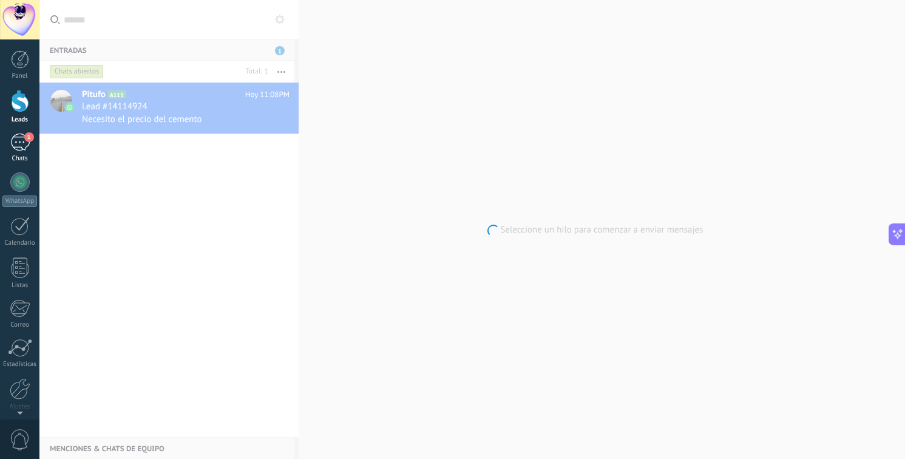
click at [16, 139] on div "1" at bounding box center [19, 143] width 19 height 18
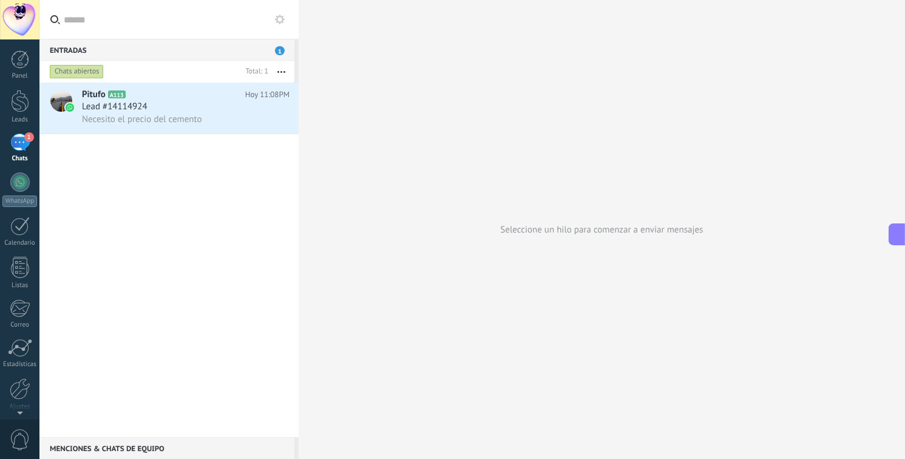
click at [896, 229] on icon at bounding box center [898, 234] width 13 height 13
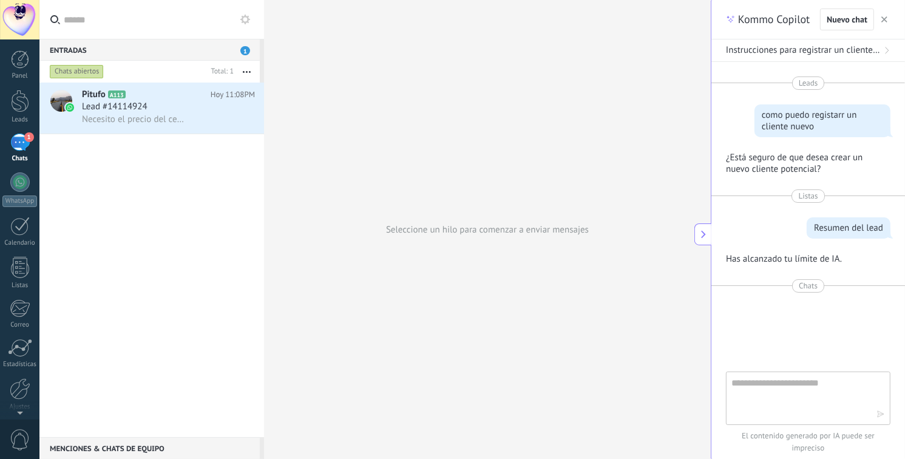
scroll to position [12, 0]
click at [116, 98] on span "A113" at bounding box center [117, 94] width 18 height 8
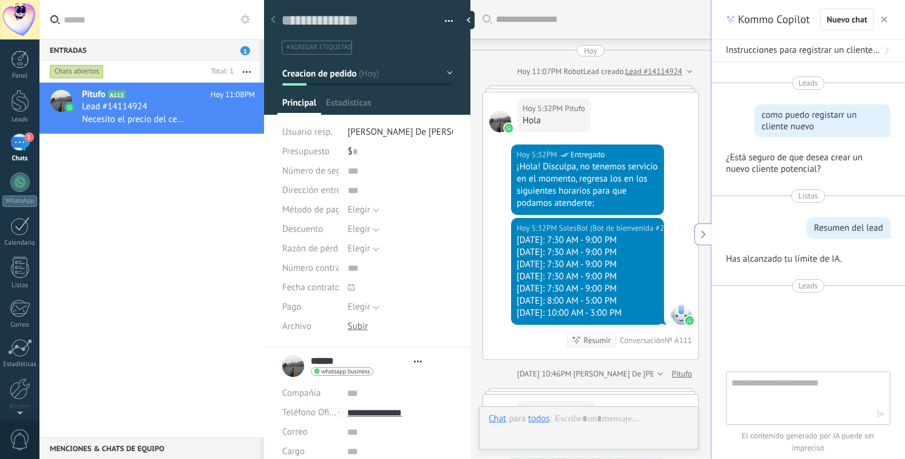
type textarea "**********"
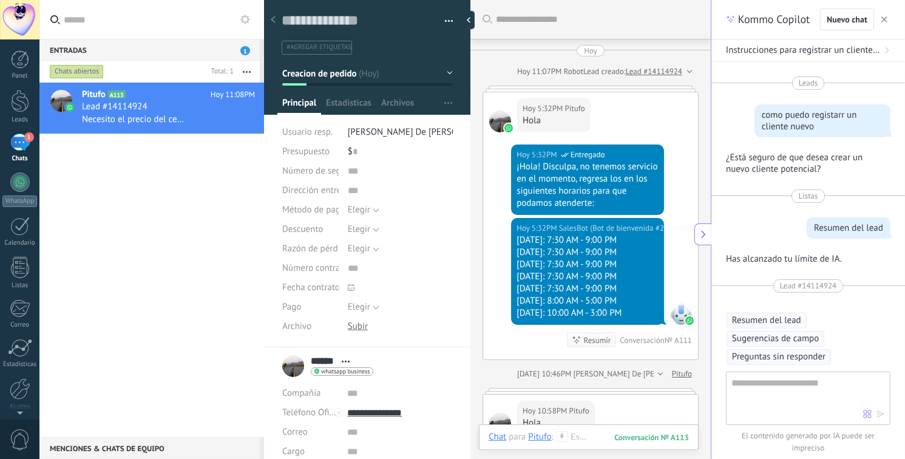
scroll to position [1183, 0]
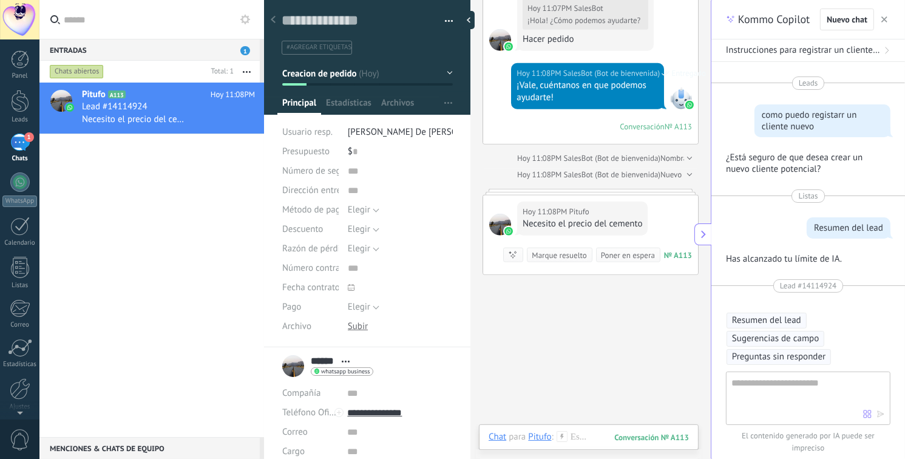
click at [788, 383] on textarea at bounding box center [798, 398] width 132 height 44
type textarea "**********"
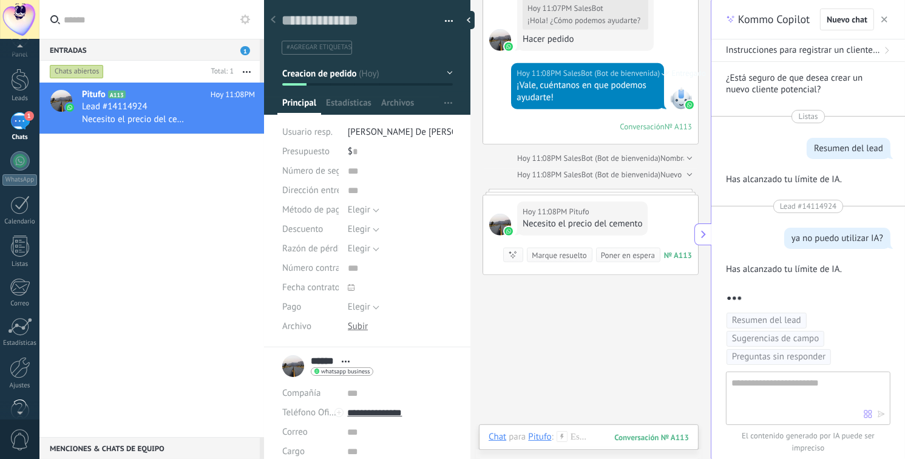
scroll to position [29, 0]
click at [19, 375] on div "Ajustes" at bounding box center [19, 378] width 35 height 8
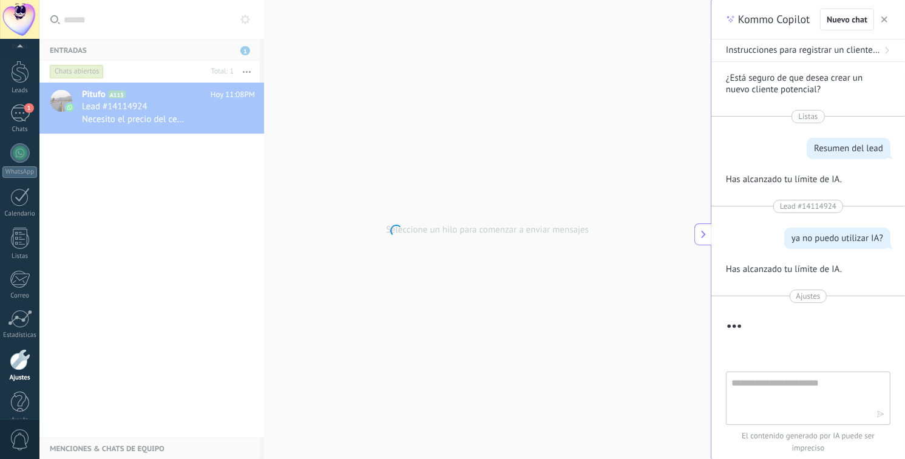
scroll to position [46, 0]
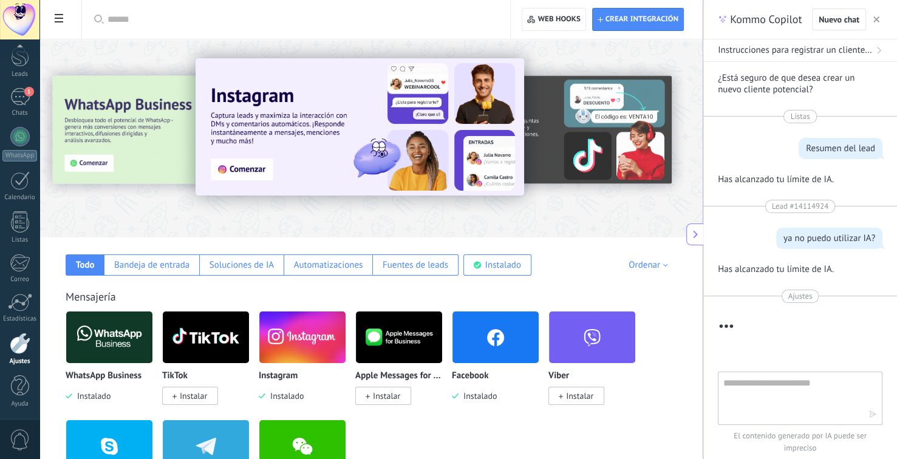
click at [57, 20] on icon at bounding box center [59, 18] width 9 height 9
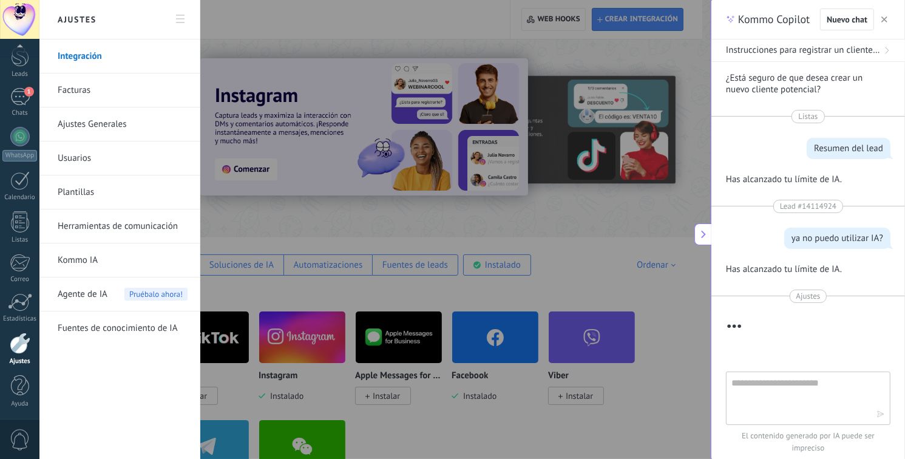
click at [113, 95] on link "Facturas" at bounding box center [123, 90] width 130 height 34
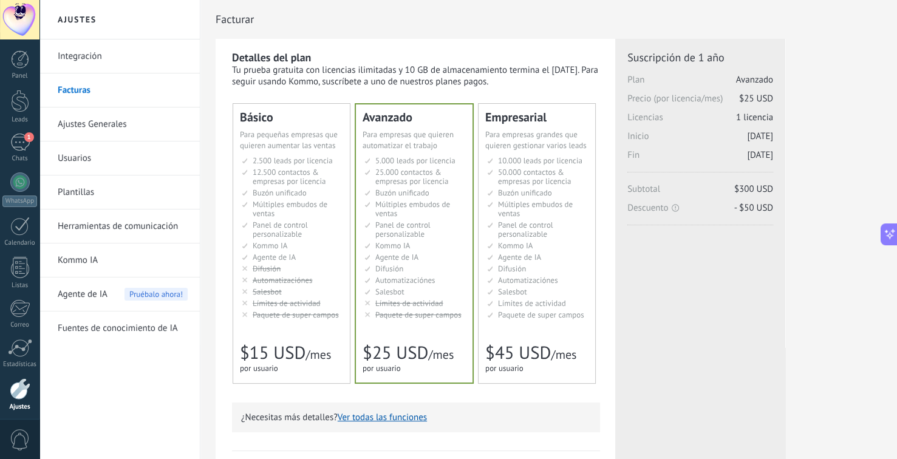
click at [437, 300] on span "Límites de actividad" at bounding box center [409, 303] width 68 height 10
click at [390, 419] on button "Ver todas las funciones" at bounding box center [382, 418] width 89 height 12
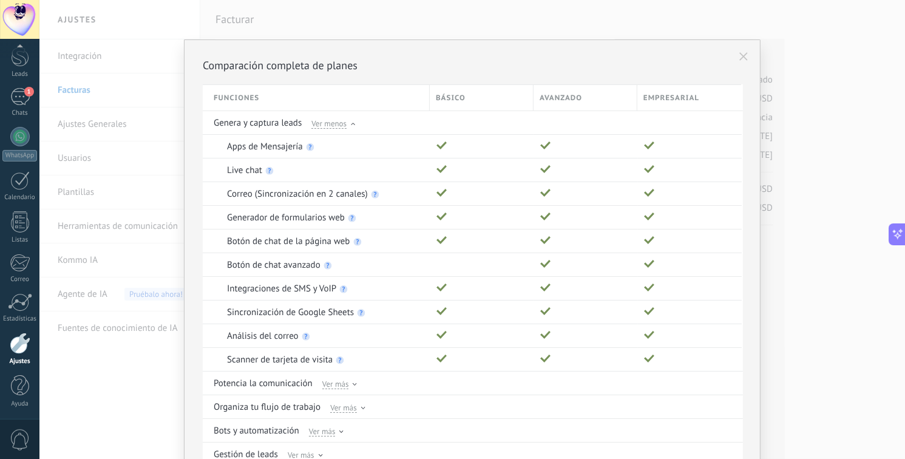
click at [622, 7] on div "Comparación completa de planes Funciones Básico Avanzado Empresarial Genera y c…" at bounding box center [472, 229] width 866 height 459
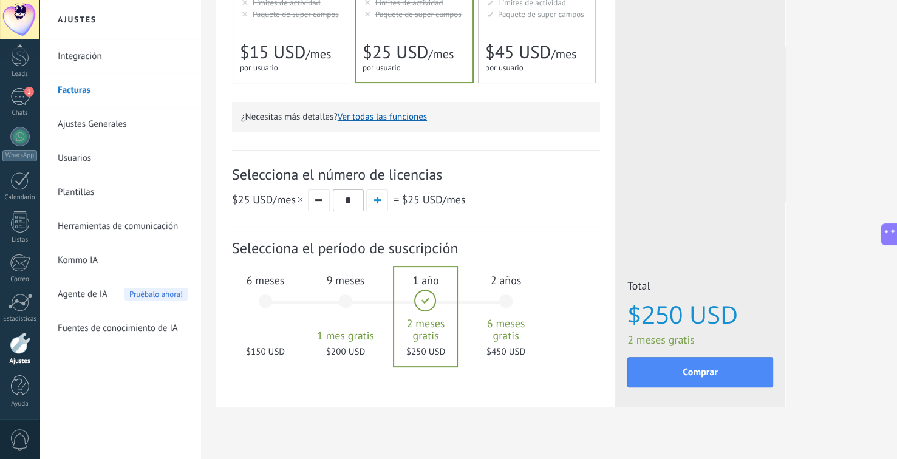
scroll to position [304, 0]
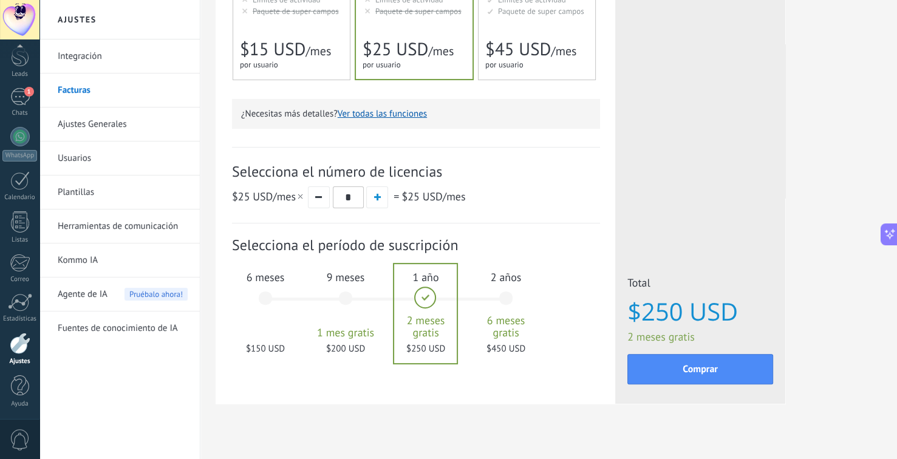
click at [267, 294] on div "6 meses $150 USD" at bounding box center [266, 304] width 66 height 86
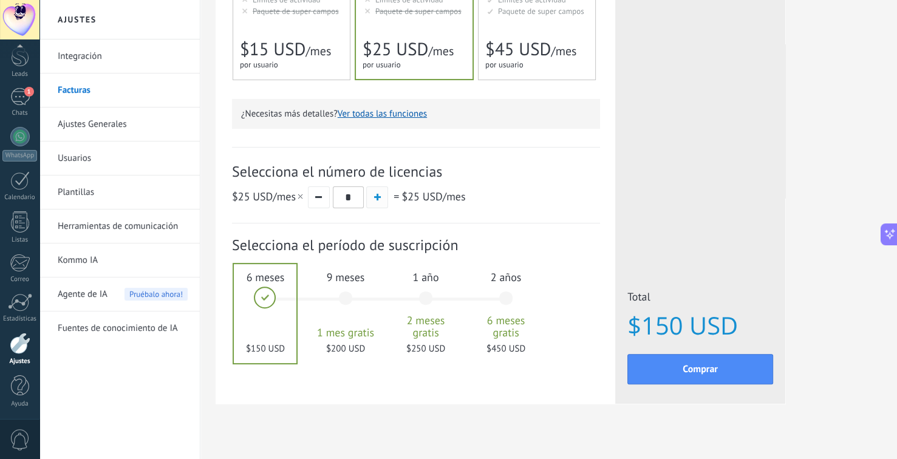
click at [376, 204] on button "button" at bounding box center [377, 197] width 22 height 22
click at [320, 206] on button "button" at bounding box center [319, 197] width 22 height 22
type input "*"
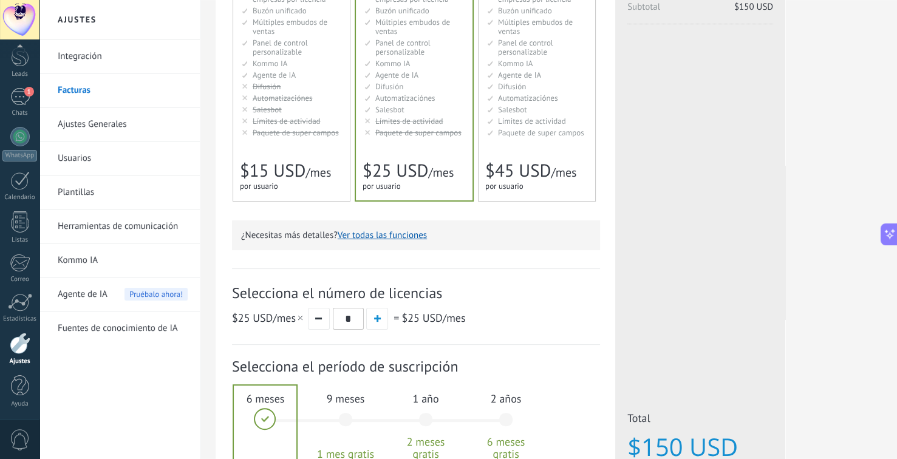
click at [544, 139] on div "10.000 сделок на место 10.000 leads per seat 10.000 leads por licencia 添加线索和联系人…" at bounding box center [536, 57] width 103 height 166
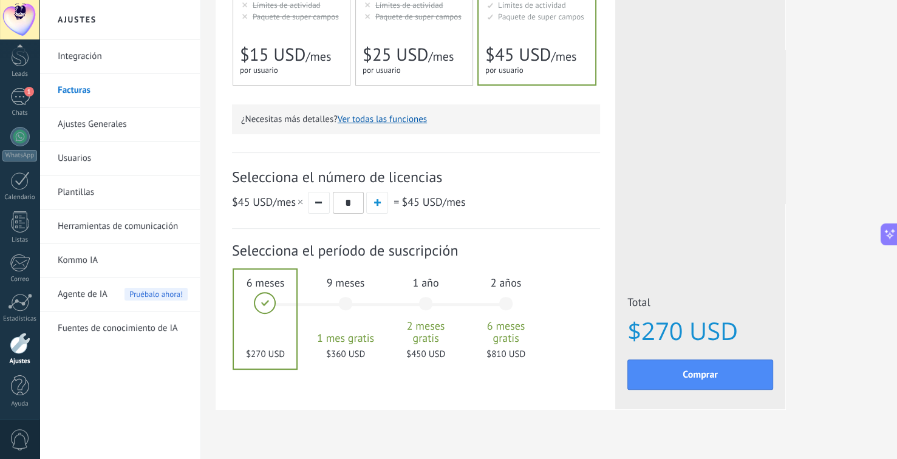
scroll to position [319, 0]
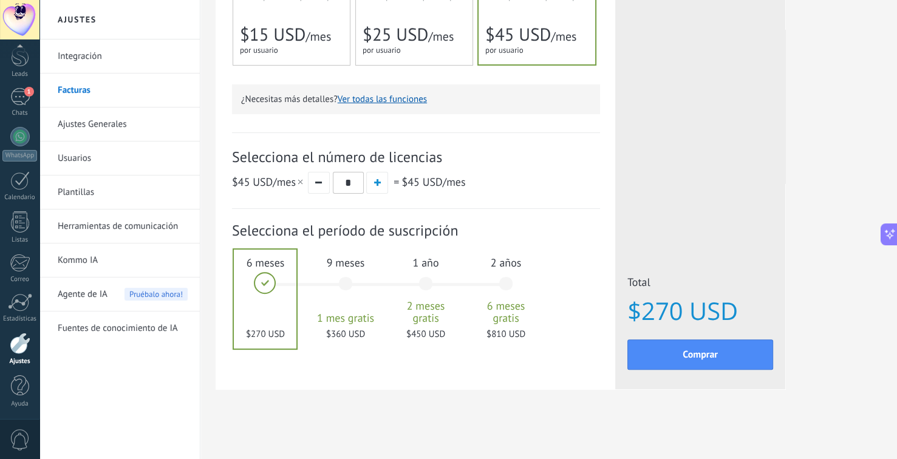
click at [350, 282] on div "9 meses 1 mes gratis $360 USD" at bounding box center [346, 290] width 66 height 86
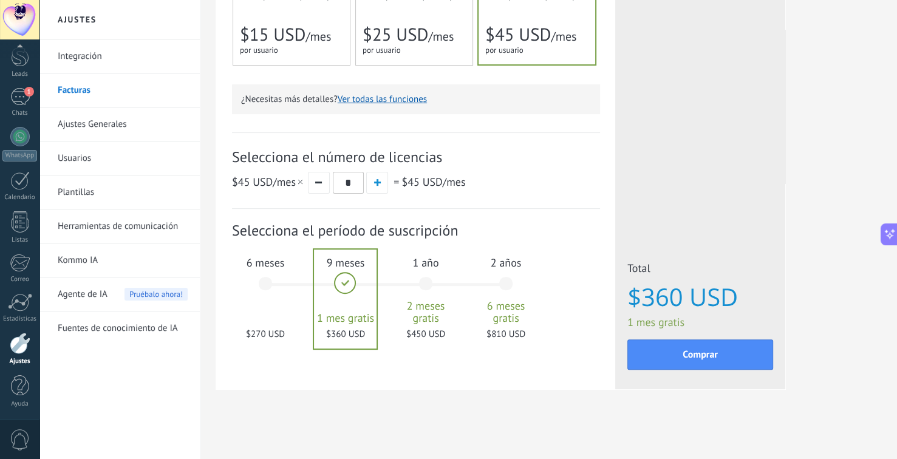
click at [417, 282] on div "1 año 2 meses gratis $450 USD" at bounding box center [426, 290] width 66 height 86
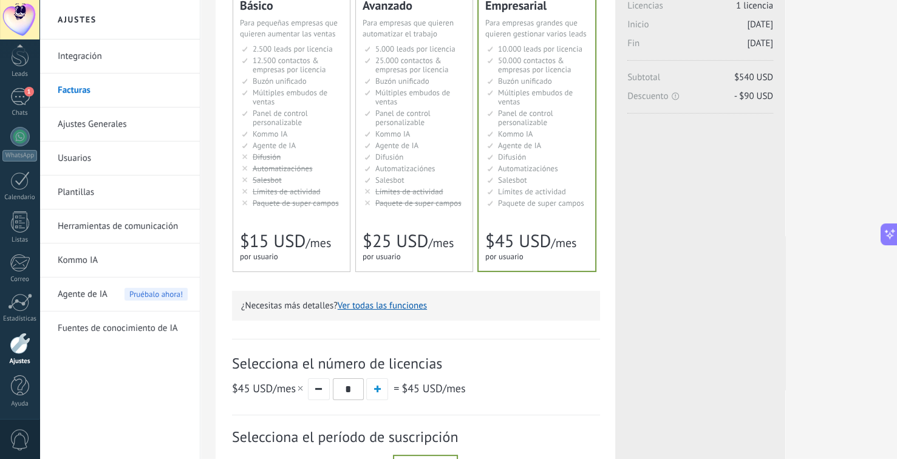
scroll to position [16, 0]
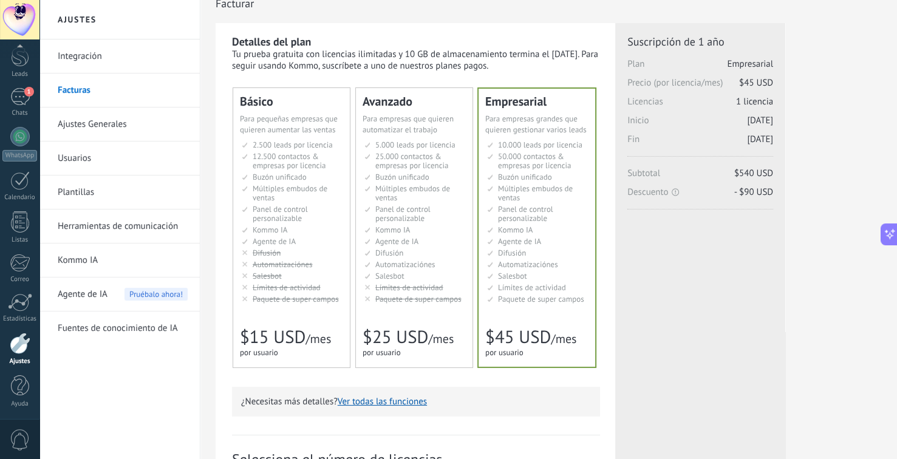
click at [429, 197] on li "Множество воронок Multiple sales pipelines Múltiples embudos de ventas Vários f…" at bounding box center [414, 193] width 101 height 18
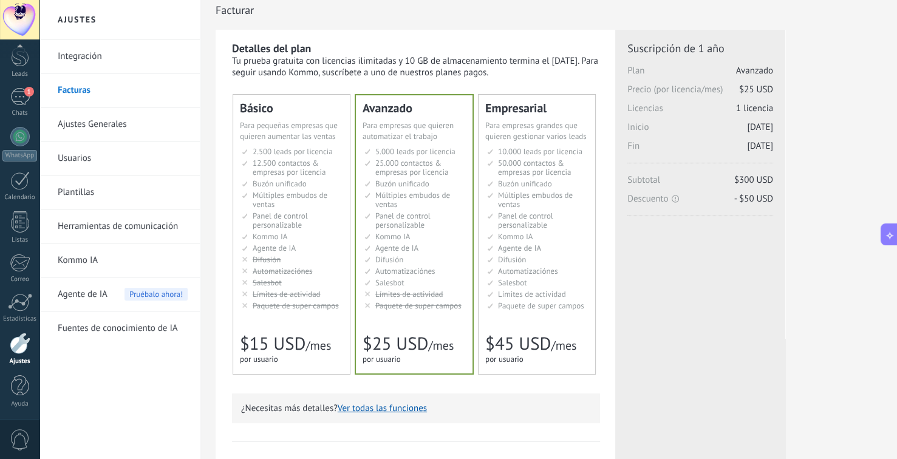
scroll to position [0, 0]
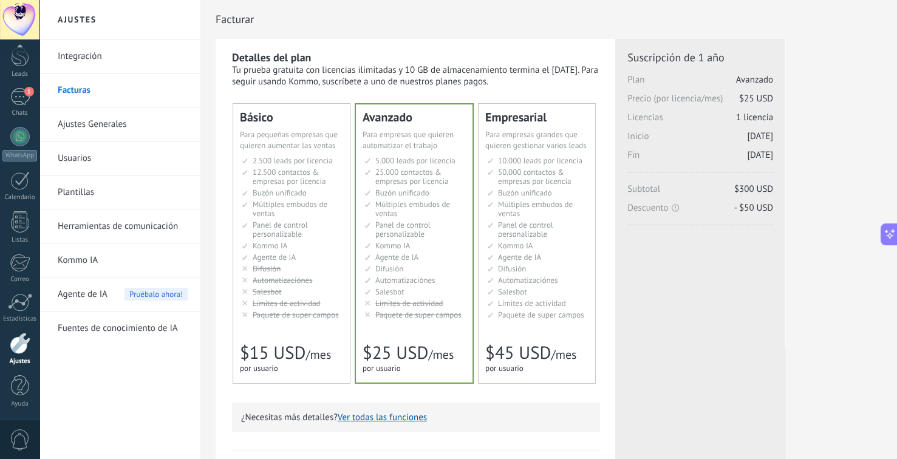
click at [100, 294] on span "Agente de IA" at bounding box center [83, 294] width 50 height 34
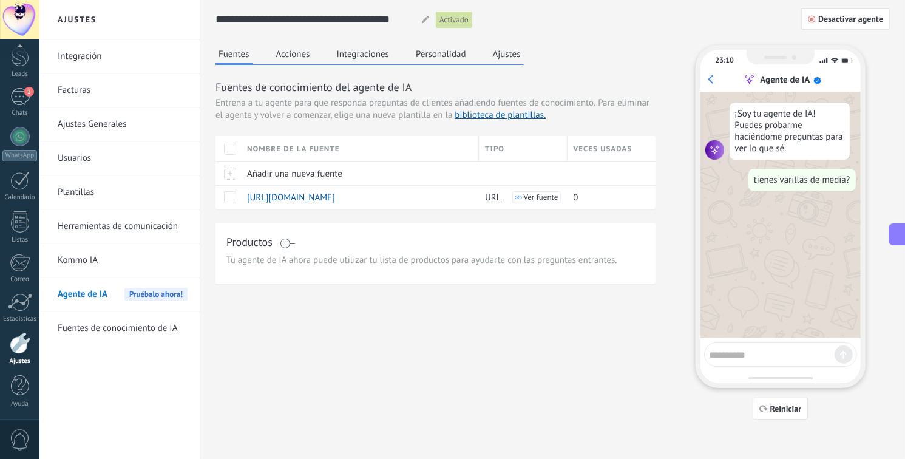
click at [777, 341] on div "23:10 Agente de IA ¡Soy tu agente de IA! Puedes probarme haciéndome preguntas p…" at bounding box center [781, 216] width 170 height 343
drag, startPoint x: 762, startPoint y: 367, endPoint x: 762, endPoint y: 352, distance: 15.8
click at [762, 366] on div "23:10 Agente de IA ¡Soy tu agente de IA! Puedes probarme haciéndome preguntas p…" at bounding box center [781, 216] width 170 height 343
click at [777, 409] on span "Reiniciar" at bounding box center [787, 408] width 32 height 9
click at [755, 355] on textarea at bounding box center [772, 352] width 125 height 15
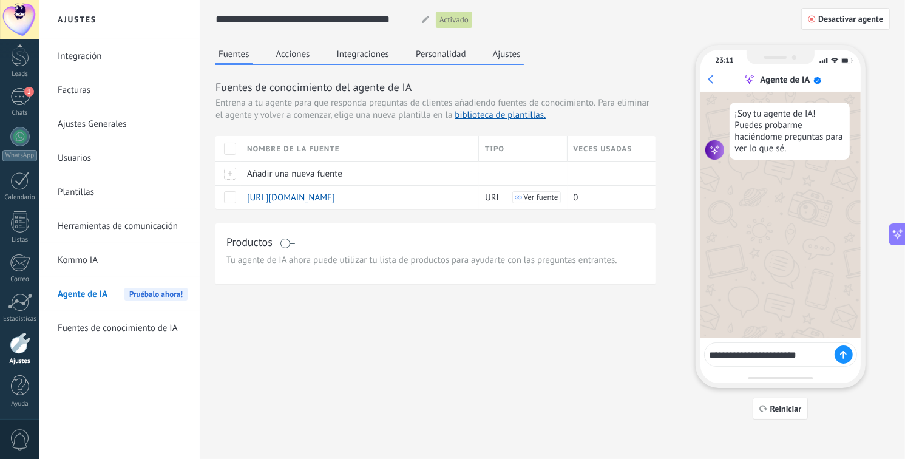
type textarea "**********"
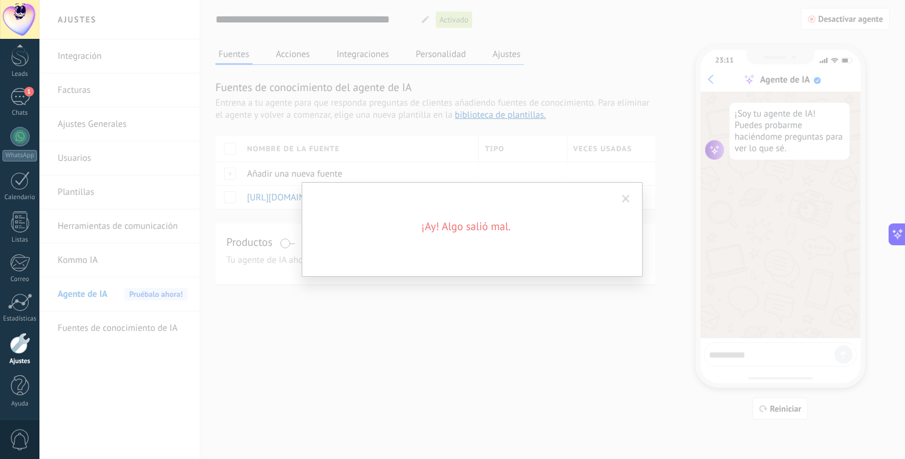
click at [628, 203] on span at bounding box center [626, 199] width 8 height 9
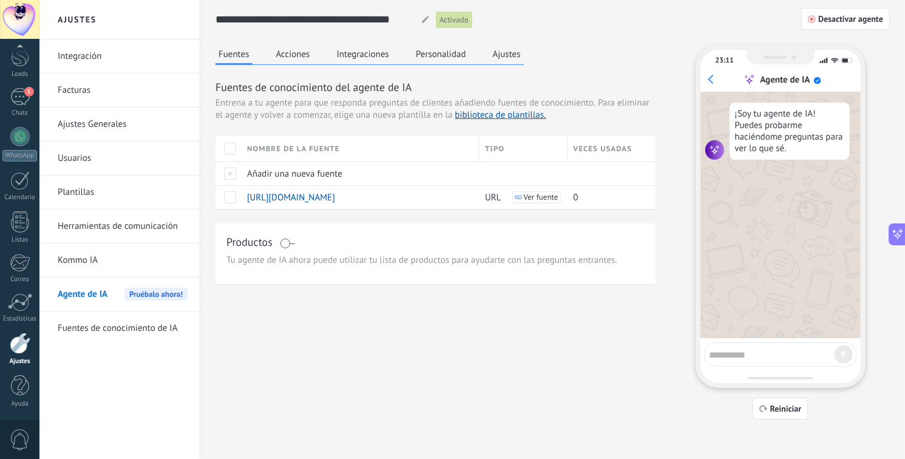
click at [762, 361] on div at bounding box center [780, 354] width 153 height 24
type textarea "****"
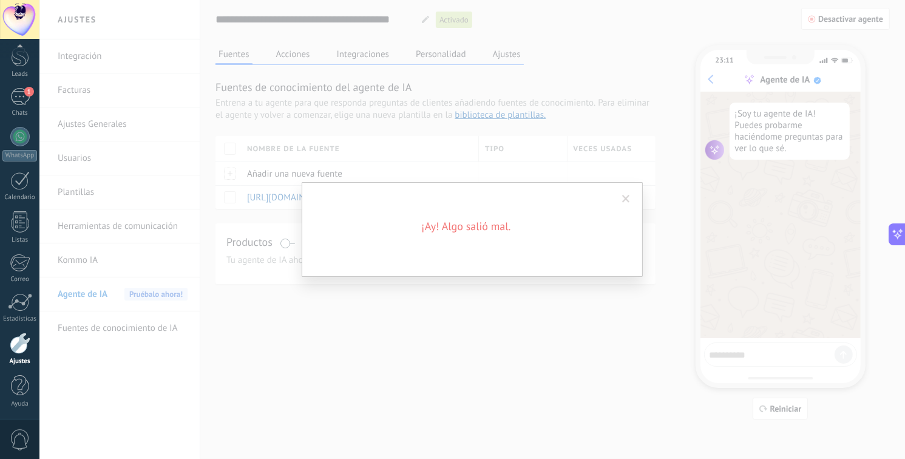
drag, startPoint x: 718, startPoint y: 320, endPoint x: 709, endPoint y: 319, distance: 8.5
click at [710, 319] on div "¡Ay! Algo salió mal." at bounding box center [472, 229] width 866 height 459
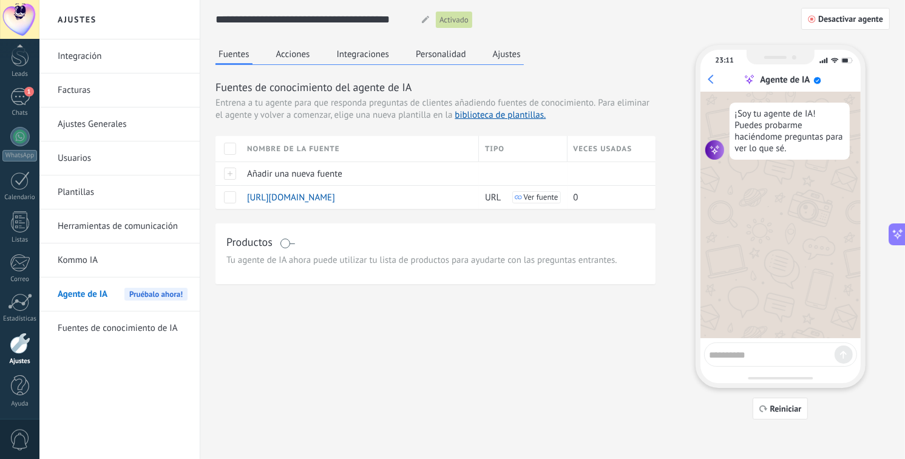
click at [513, 56] on button "Ajustes" at bounding box center [507, 54] width 34 height 18
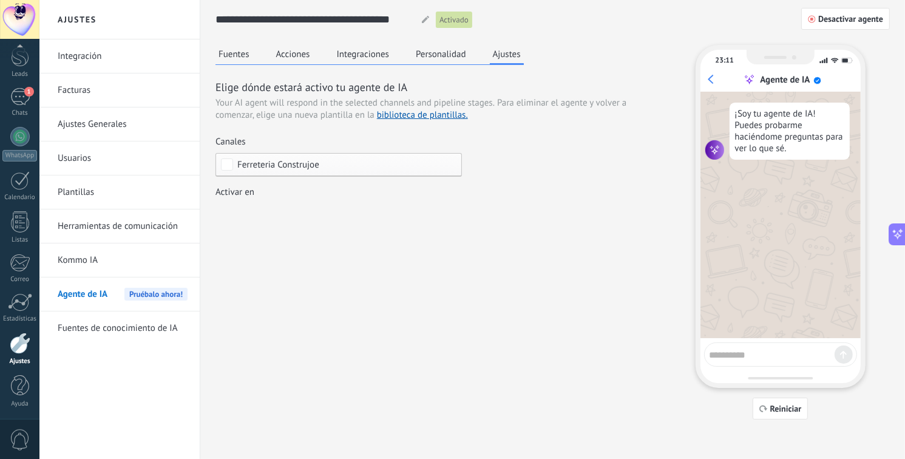
click at [0, 0] on div "Incoming leads Creacion de pedido Cotización enviada Pedido creado consulta del…" at bounding box center [0, 0] width 0 height 0
click at [514, 216] on div at bounding box center [472, 229] width 866 height 459
click at [440, 56] on button "Personalidad" at bounding box center [441, 54] width 56 height 18
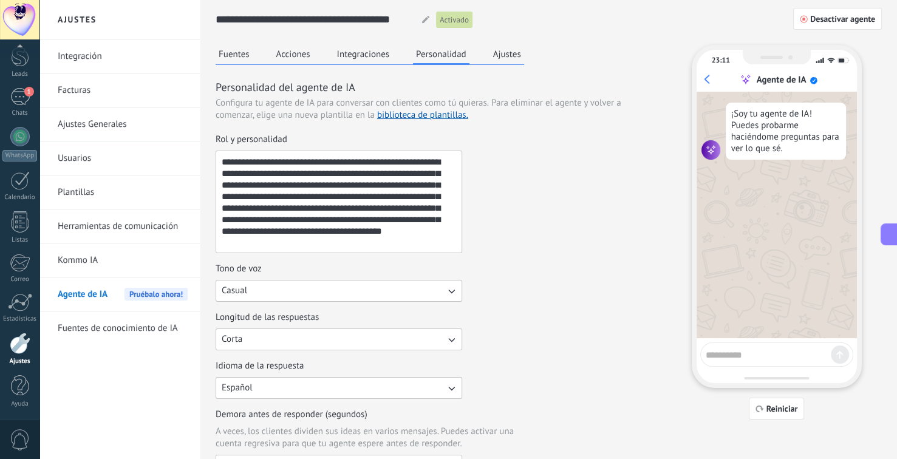
click at [116, 329] on link "Fuentes de conocimiento de IA" at bounding box center [123, 328] width 130 height 34
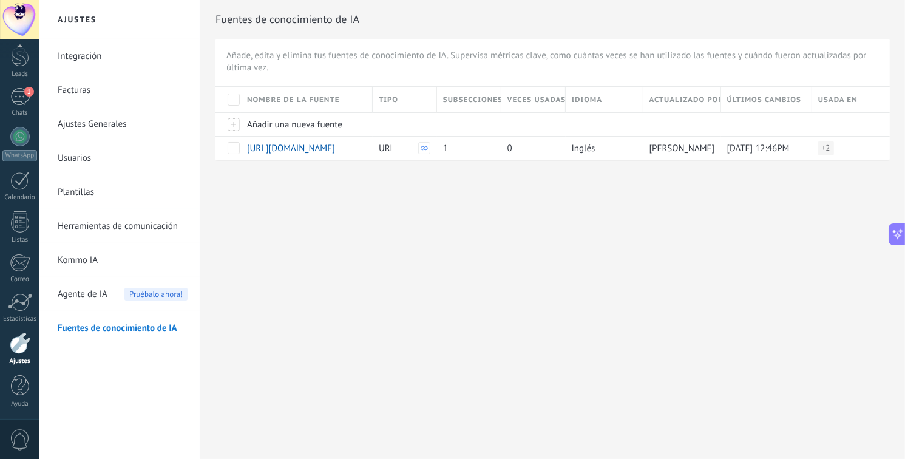
click at [90, 263] on link "Kommo IA" at bounding box center [123, 260] width 130 height 34
